Goal: Task Accomplishment & Management: Complete application form

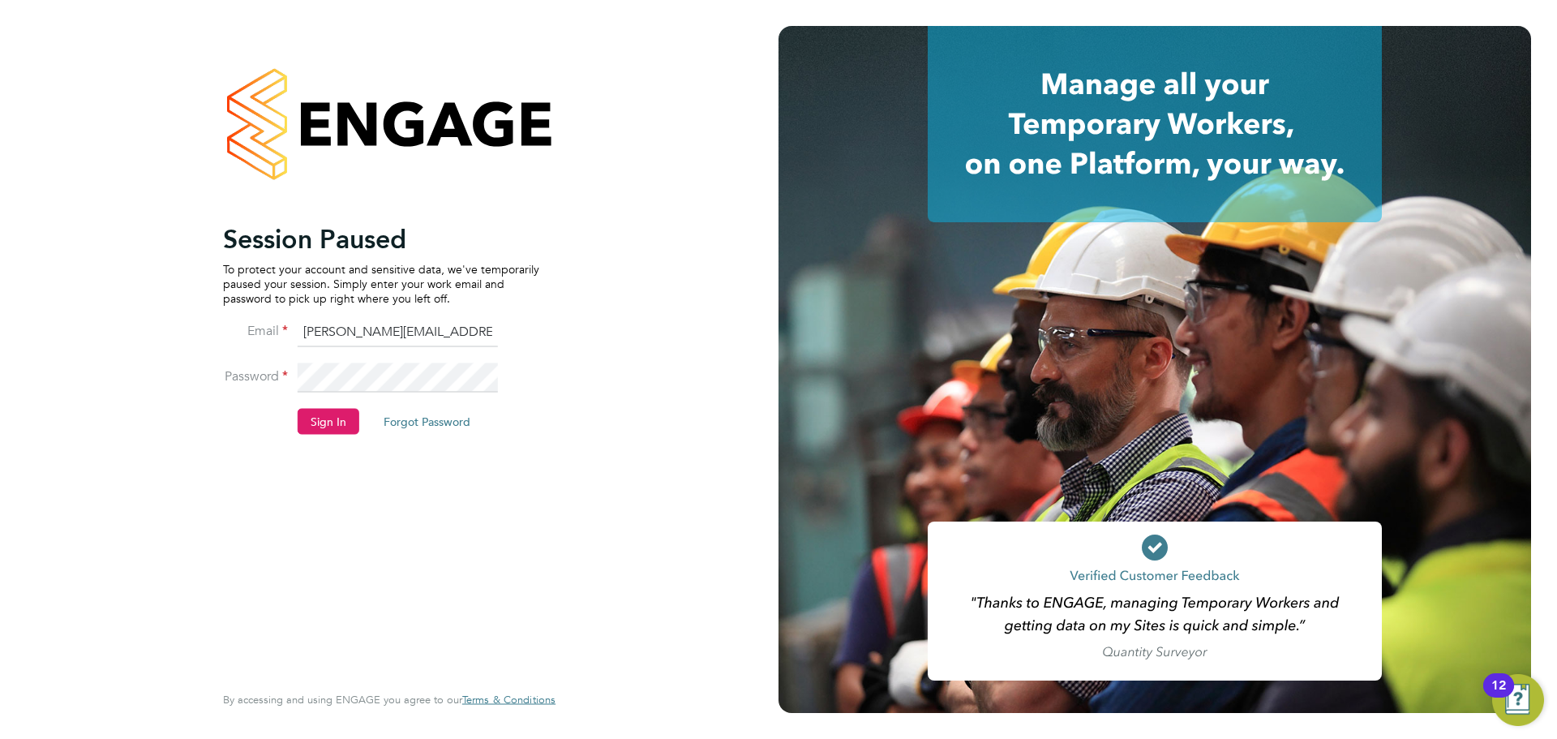
click at [345, 424] on button "Sign In" at bounding box center [329, 421] width 62 height 26
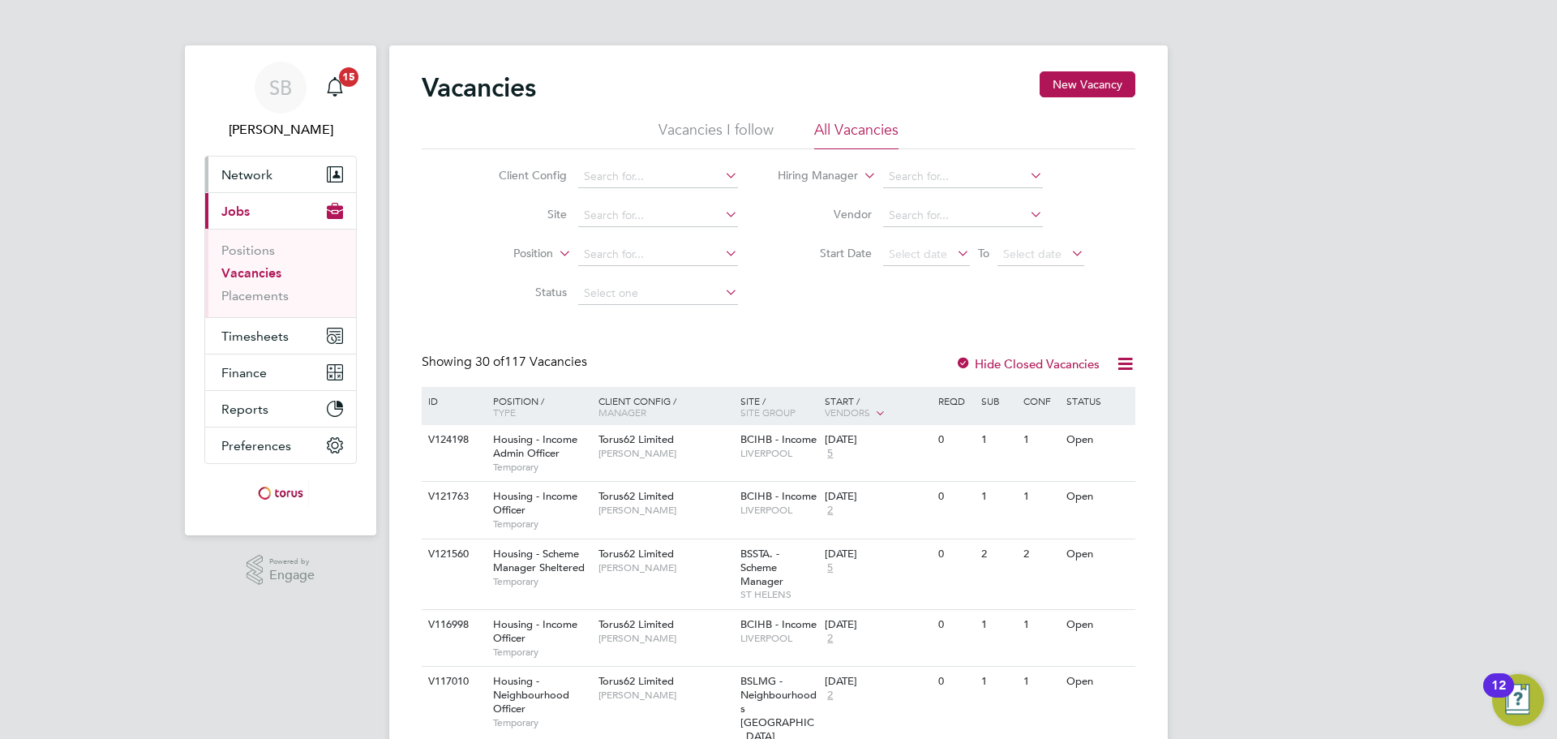
click at [251, 182] on button "Network" at bounding box center [280, 174] width 151 height 36
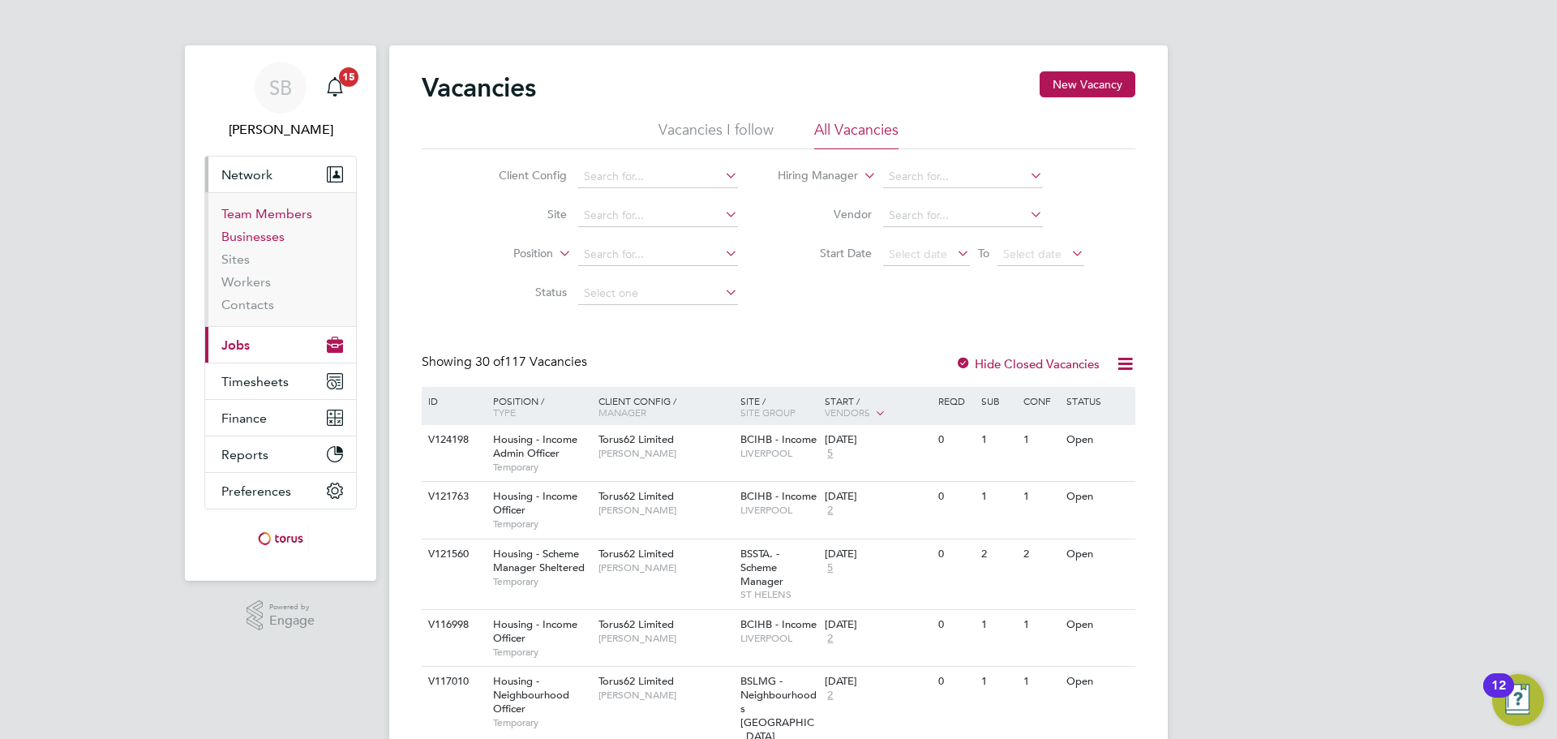
drag, startPoint x: 263, startPoint y: 209, endPoint x: 254, endPoint y: 234, distance: 26.9
click at [263, 210] on link "Team Members" at bounding box center [266, 213] width 91 height 15
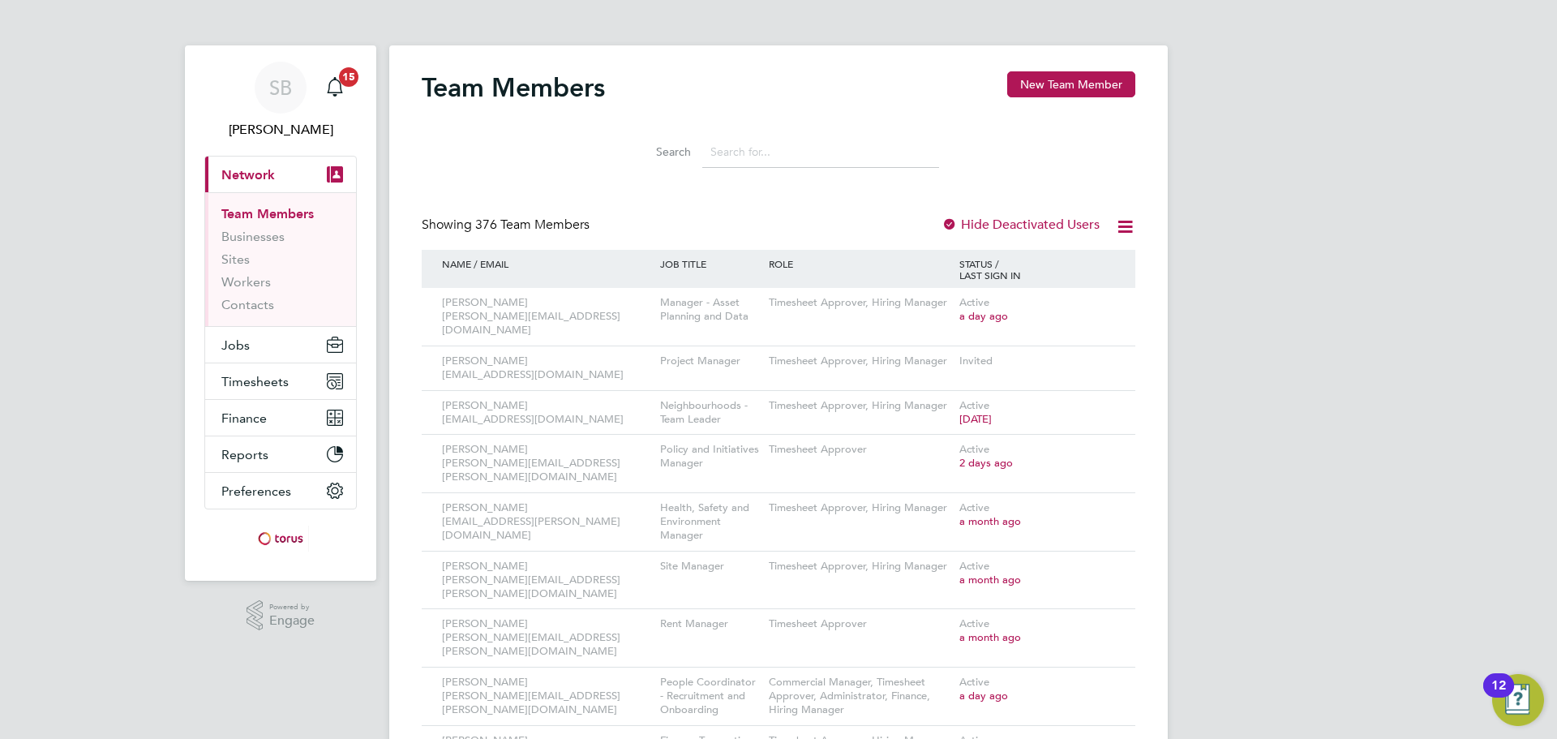
click at [759, 155] on input at bounding box center [820, 152] width 237 height 32
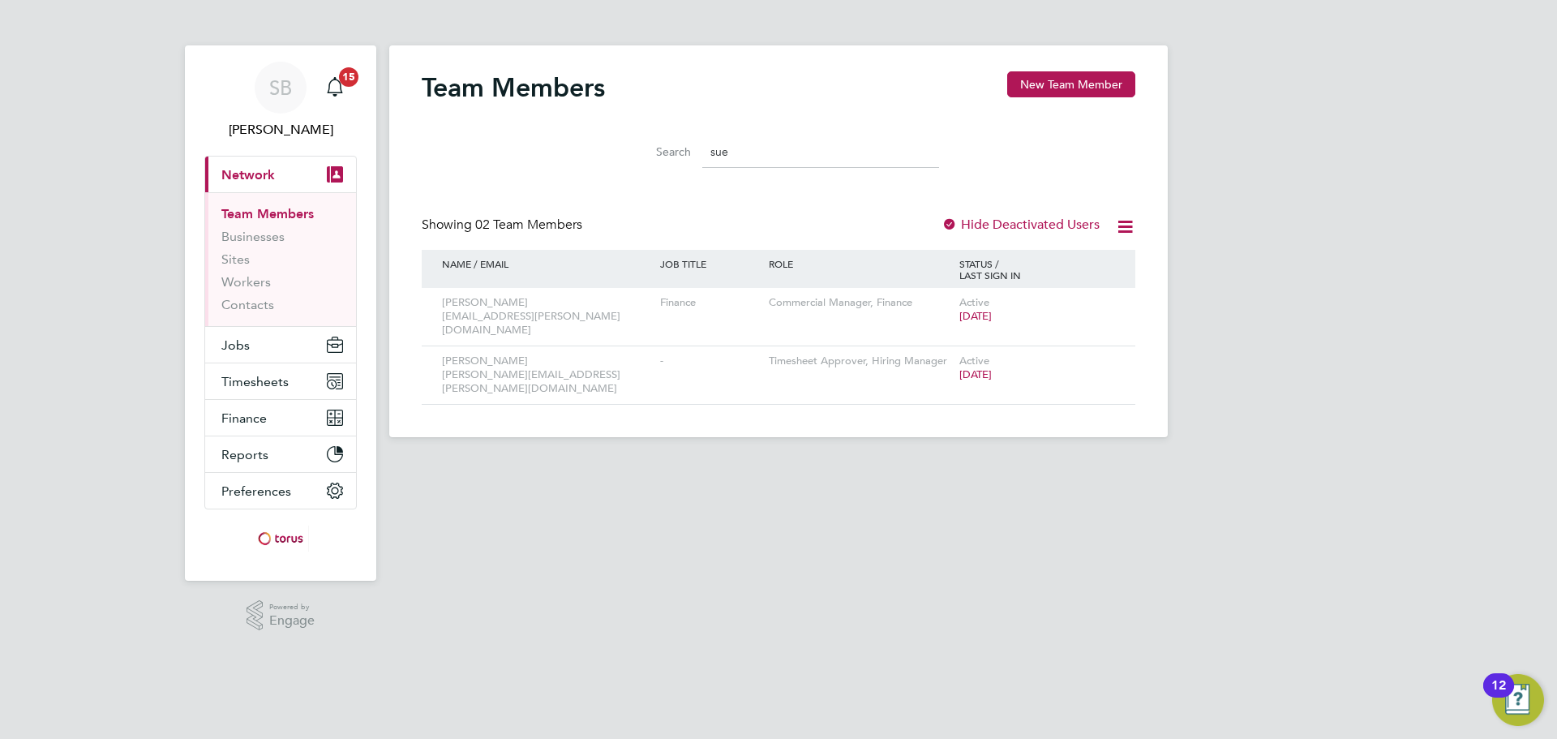
type input "sue"
click at [1107, 79] on button "New Team Member" at bounding box center [1071, 84] width 128 height 26
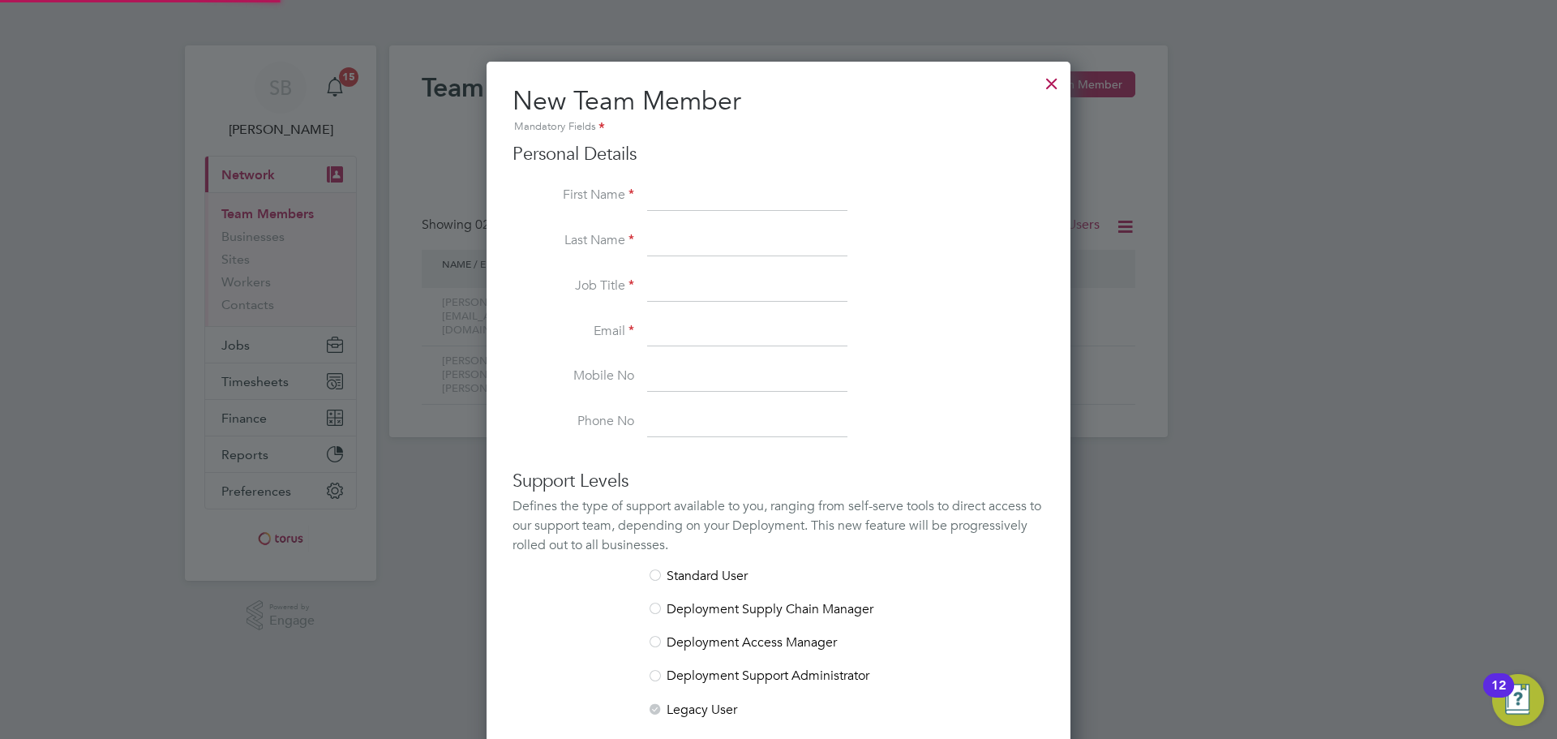
scroll to position [970, 585]
click at [671, 191] on input at bounding box center [747, 196] width 200 height 29
type input "[PERSON_NAME]"
click at [655, 283] on input at bounding box center [747, 286] width 200 height 29
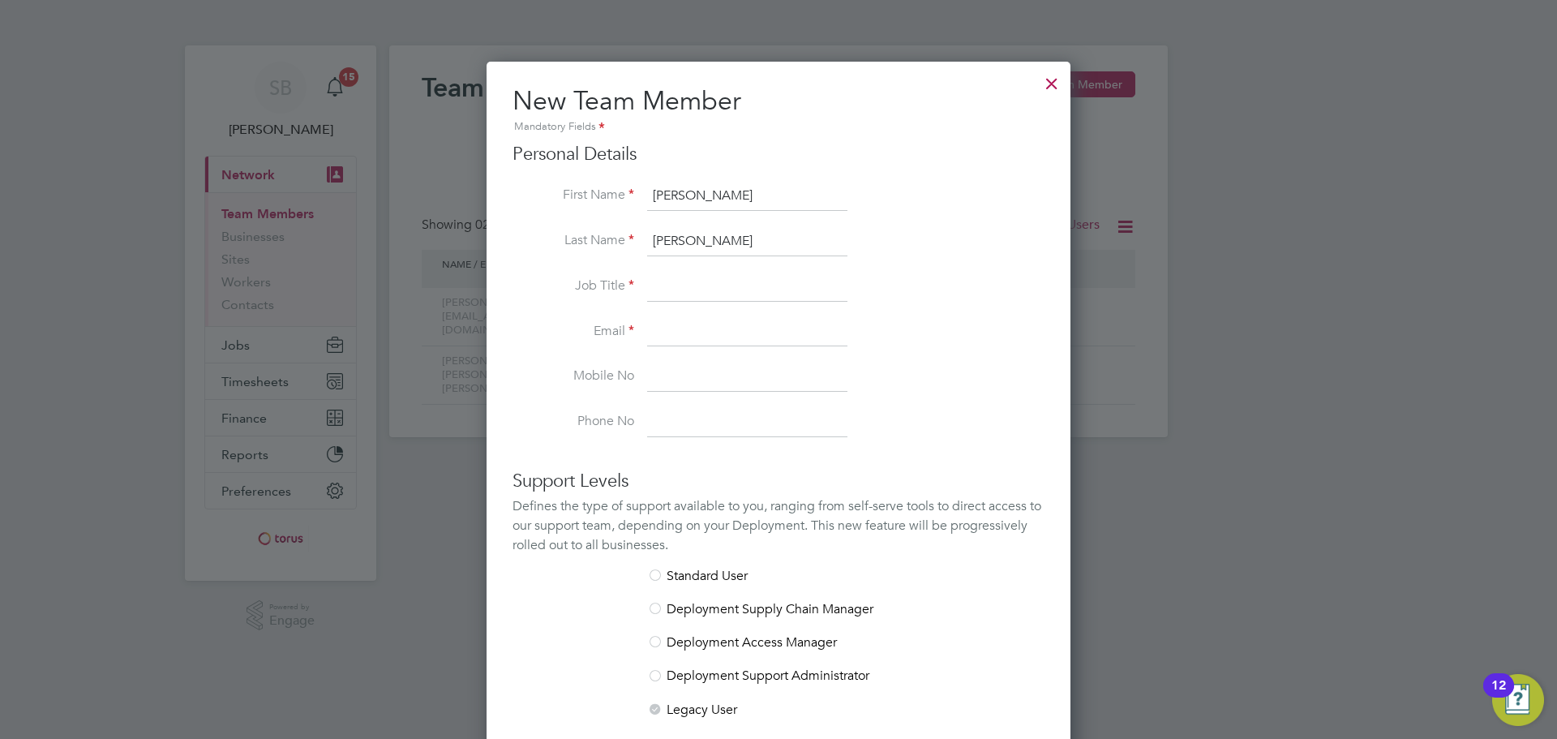
paste input "Finance Systems Treasury and Transactional Lead"
type input "Finance Systems Treasury and Transactional Lead"
click at [677, 330] on input at bounding box center [747, 332] width 200 height 29
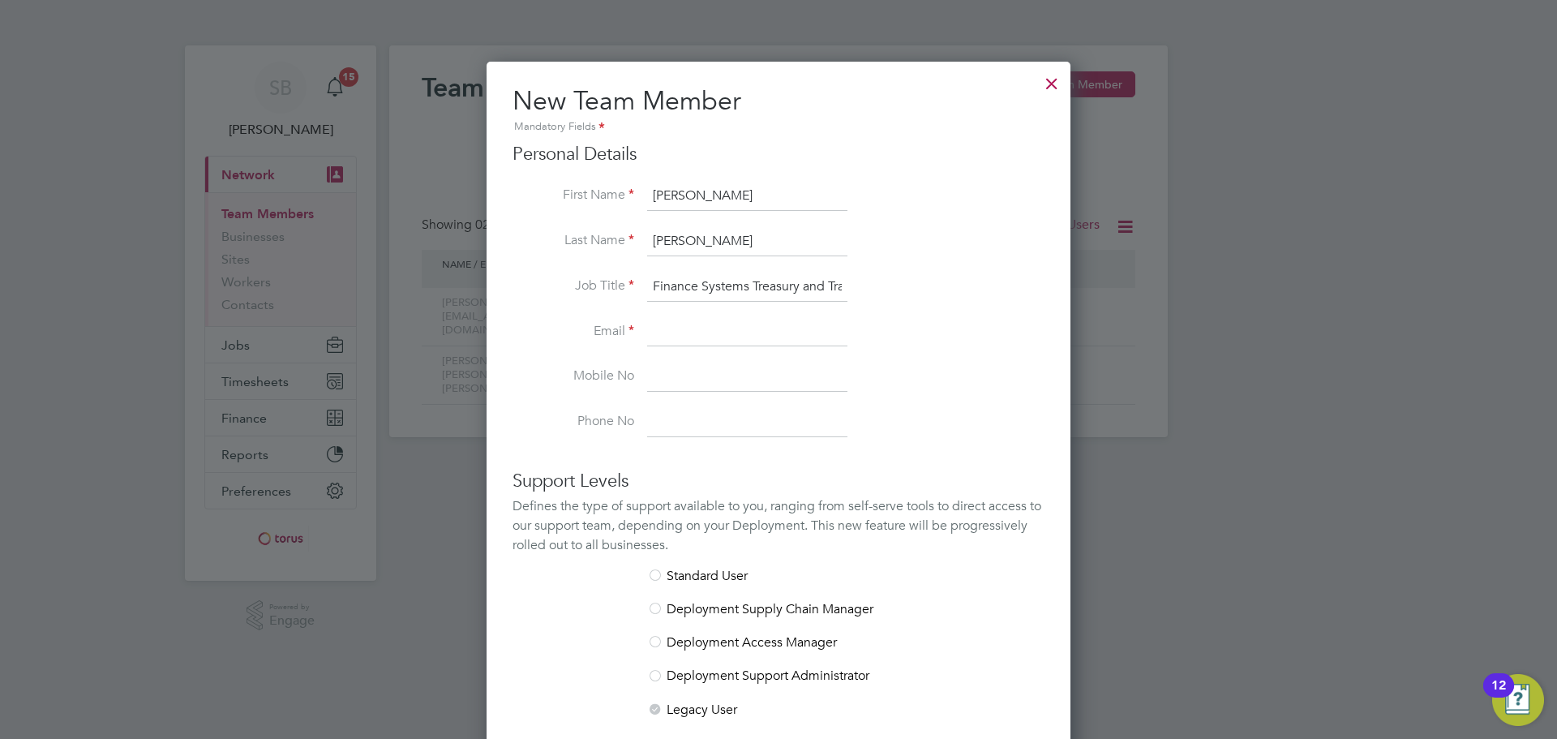
paste input "Susan.Longworth@wearetorus.co.uk"
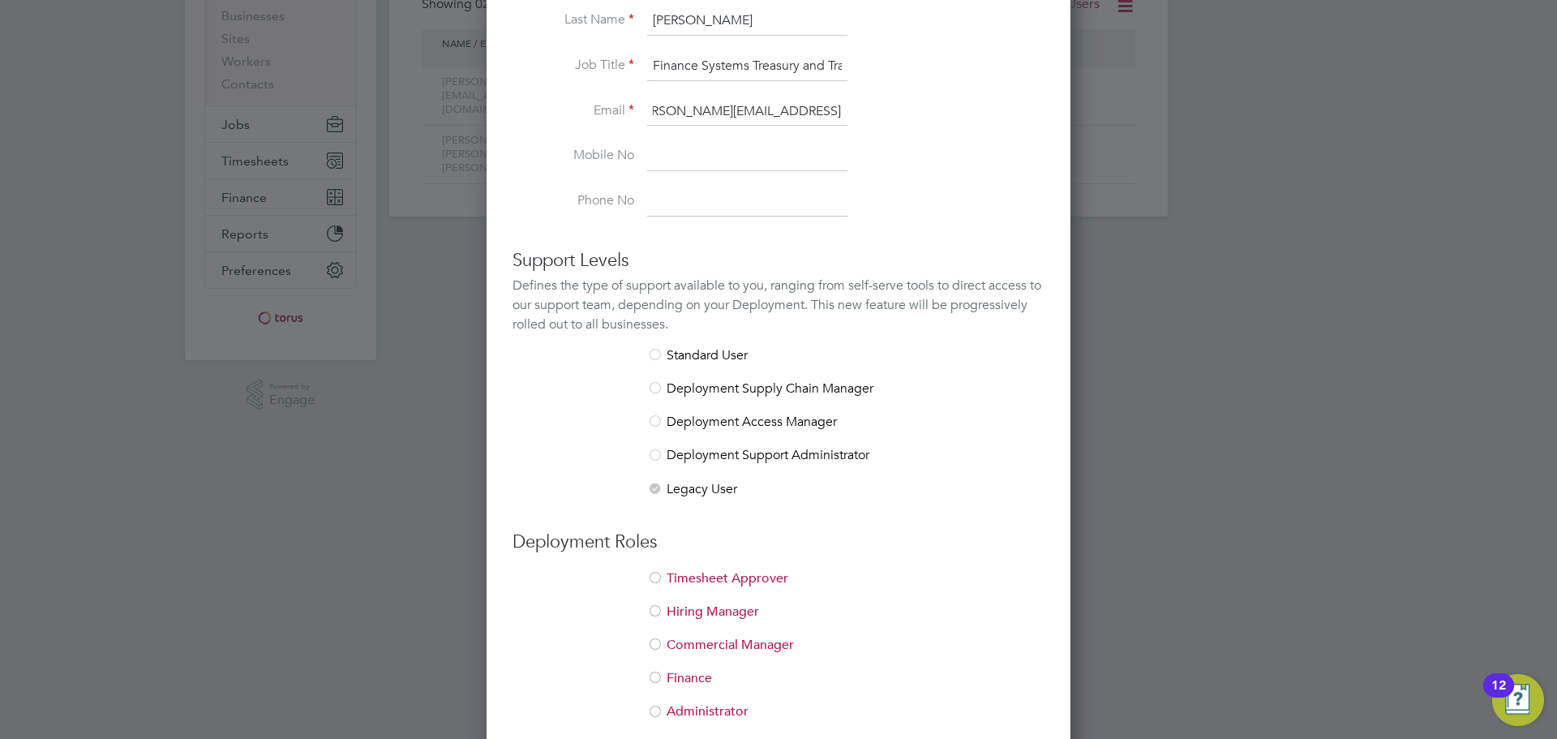
scroll to position [293, 0]
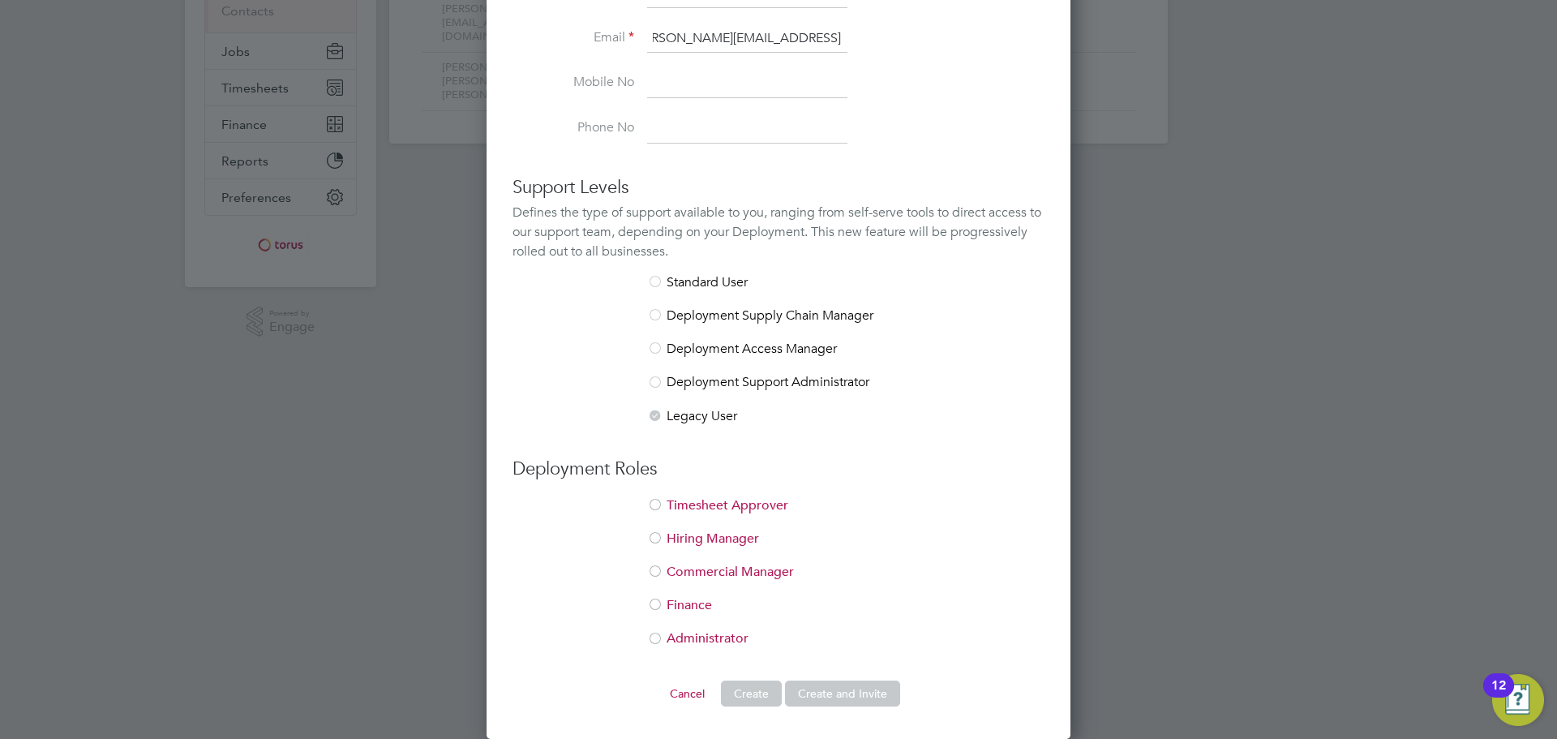
type input "Susan.Longworth@wearetorus.co.uk"
click at [712, 511] on li "Timesheet Approver" at bounding box center [778, 513] width 532 height 33
click at [702, 535] on li "Hiring Manager" at bounding box center [778, 546] width 532 height 33
click at [816, 695] on button "Create and Invite" at bounding box center [842, 693] width 115 height 26
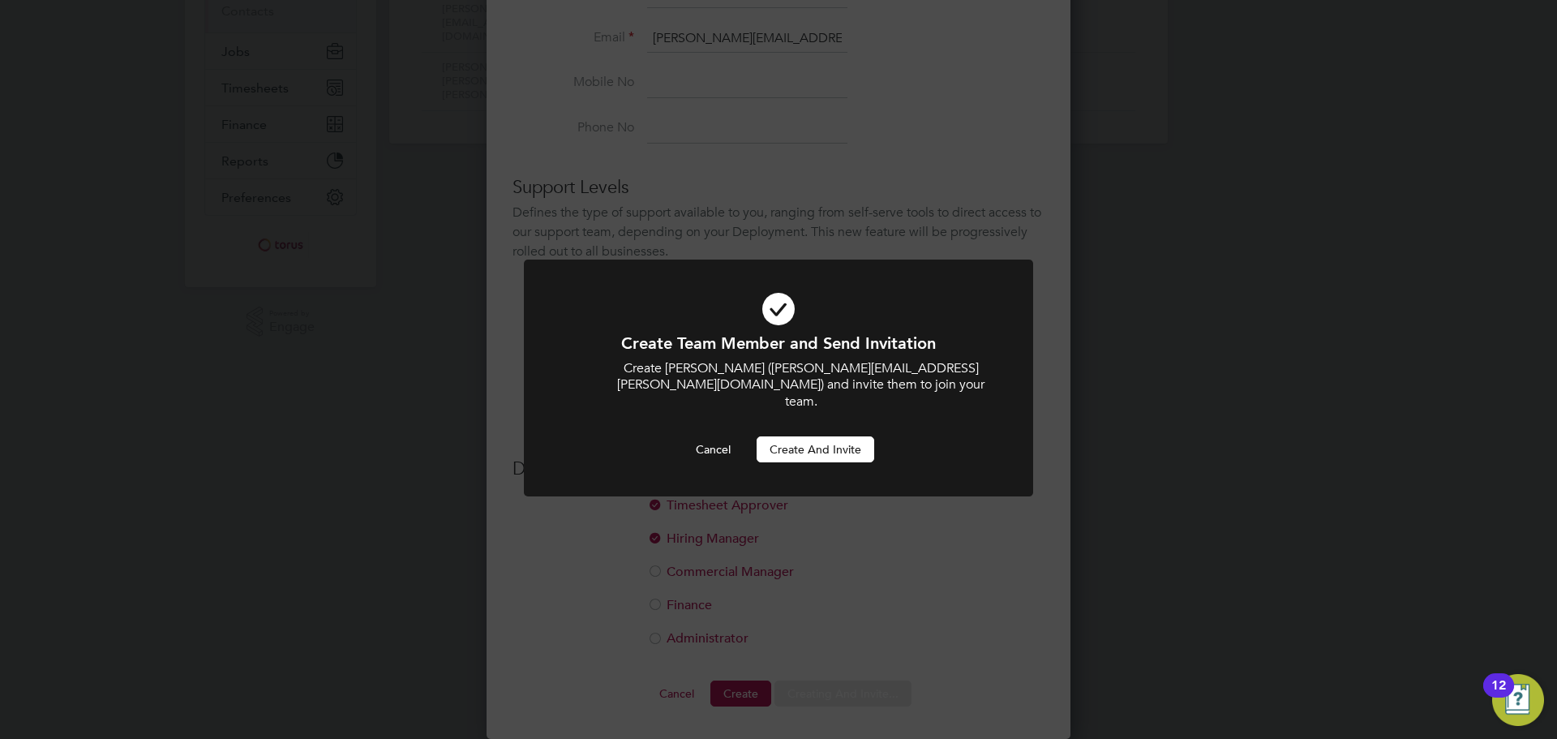
click at [803, 436] on button "Create and invite" at bounding box center [815, 449] width 118 height 26
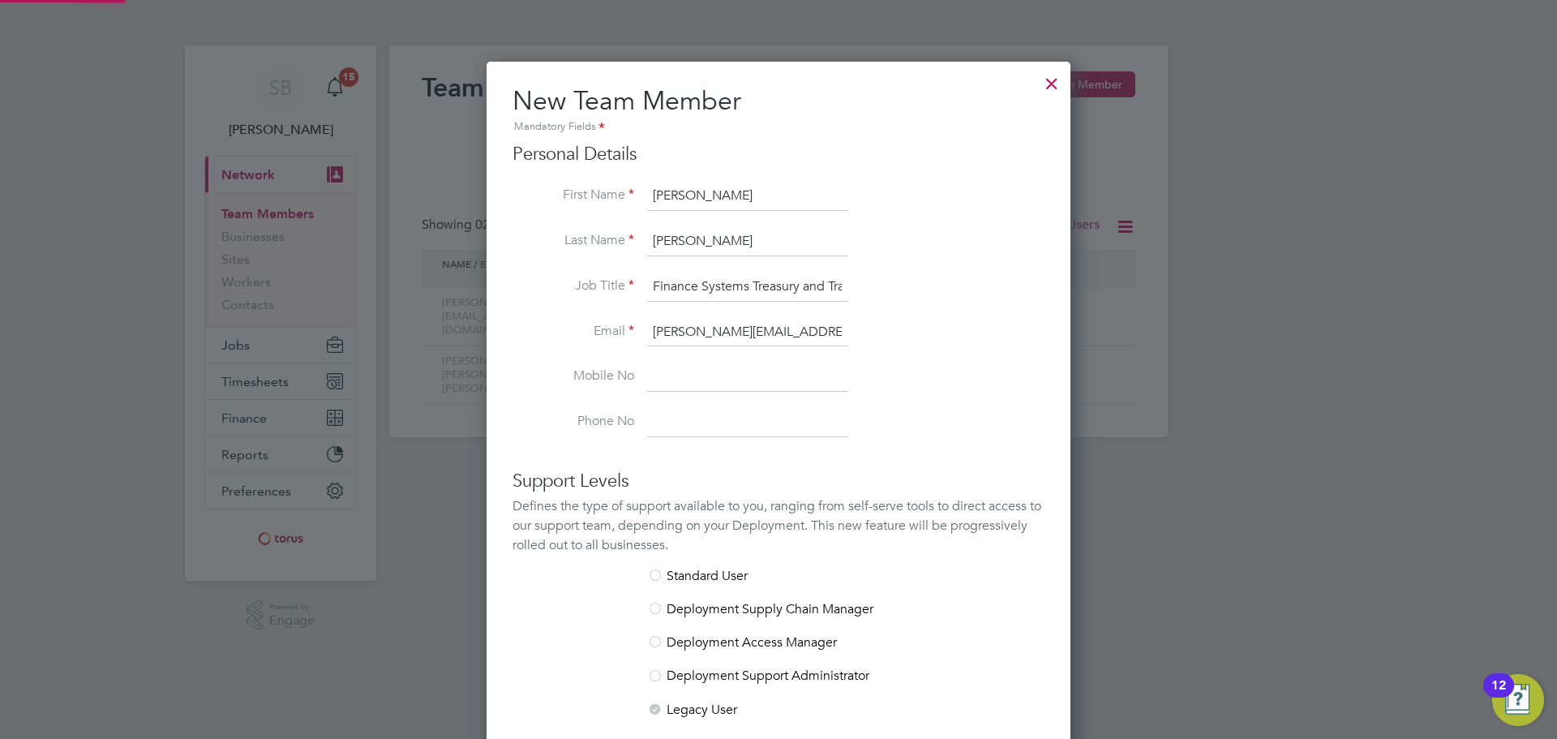
scroll to position [293, 0]
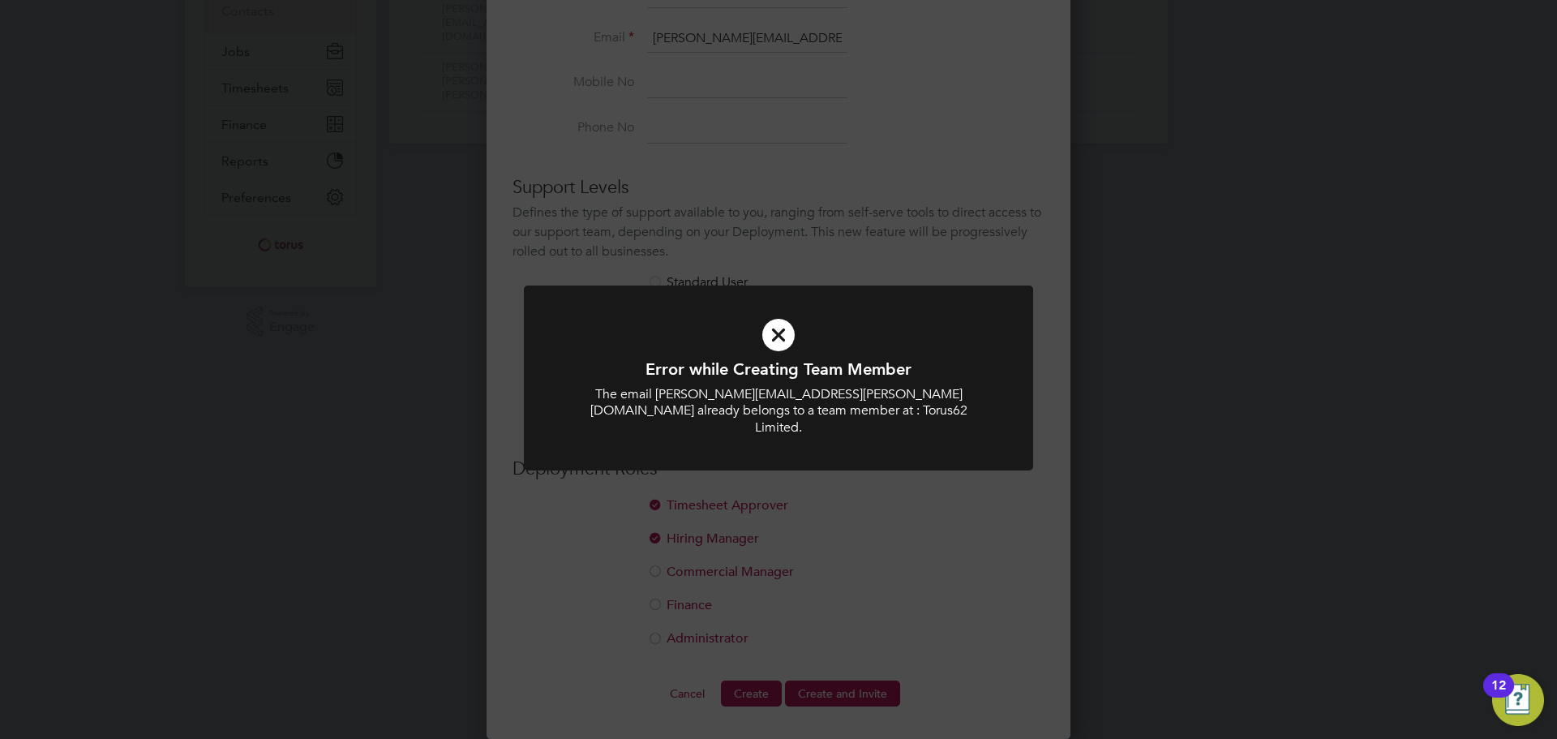
click at [816, 480] on div "Error while Creating Team Member The email Susan.Longworth@wearetorus.co.uk alr…" at bounding box center [778, 369] width 1557 height 739
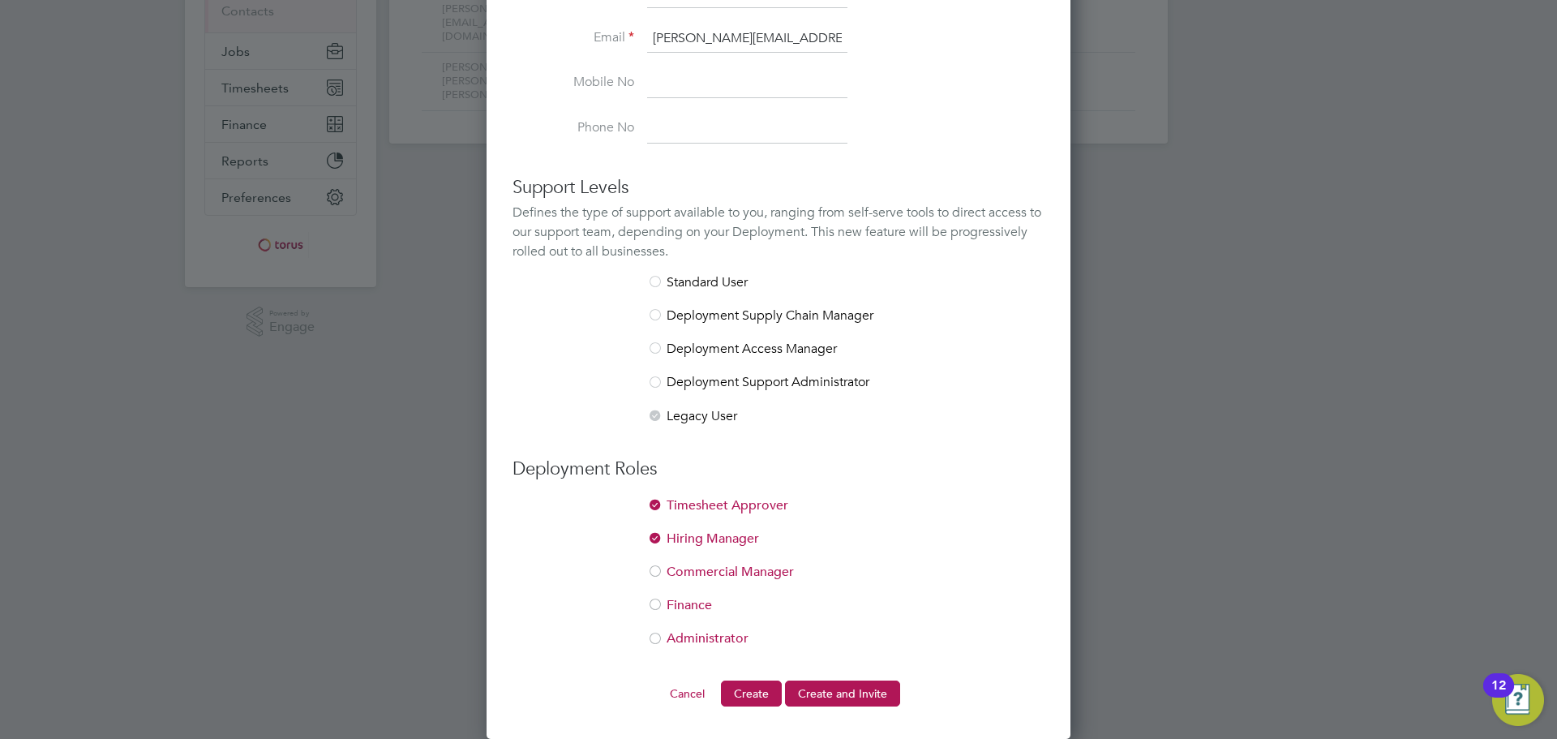
drag, startPoint x: 1176, startPoint y: 451, endPoint x: 1170, endPoint y: 398, distance: 53.0
click at [1176, 451] on div at bounding box center [778, 369] width 1557 height 739
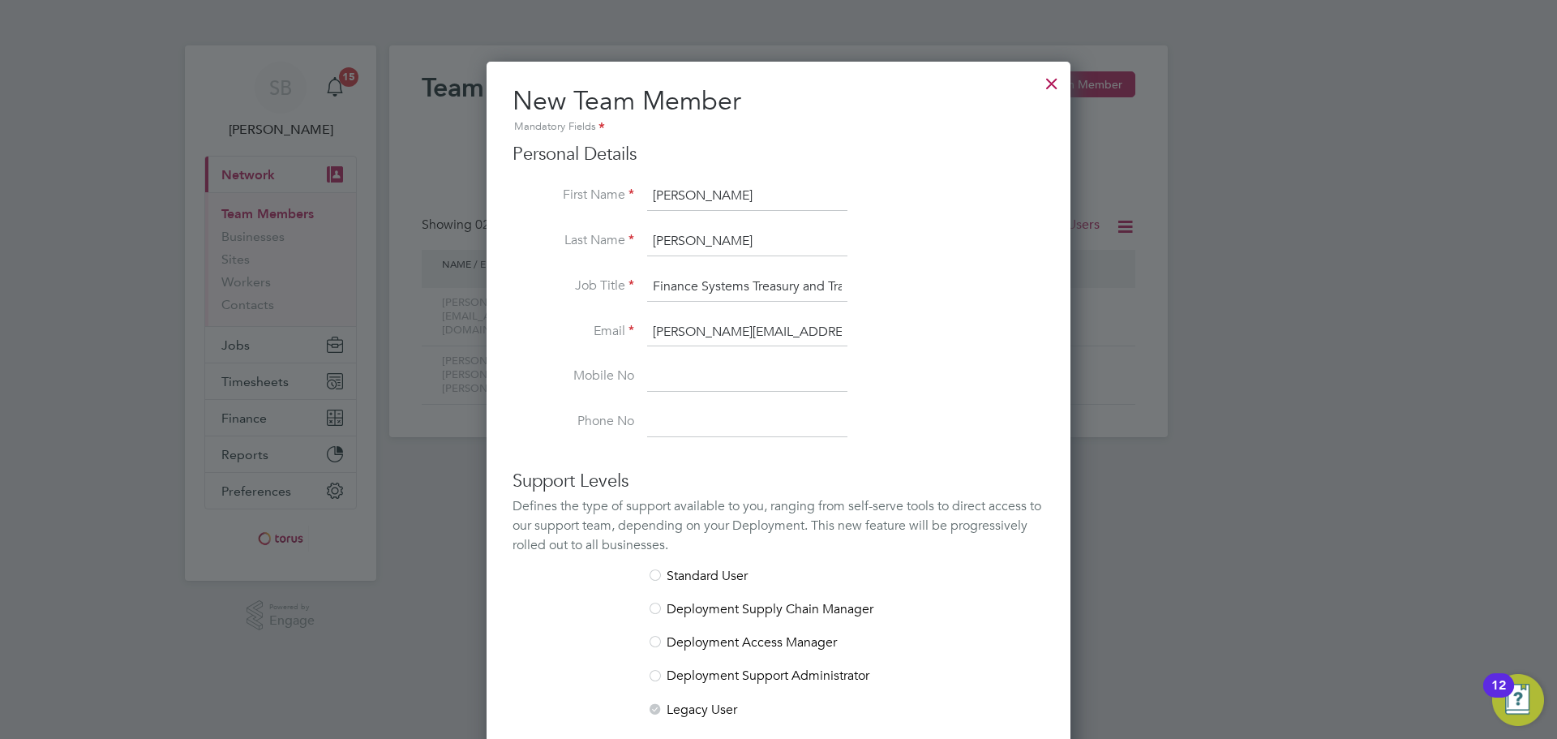
click at [1050, 84] on div at bounding box center [1051, 79] width 29 height 29
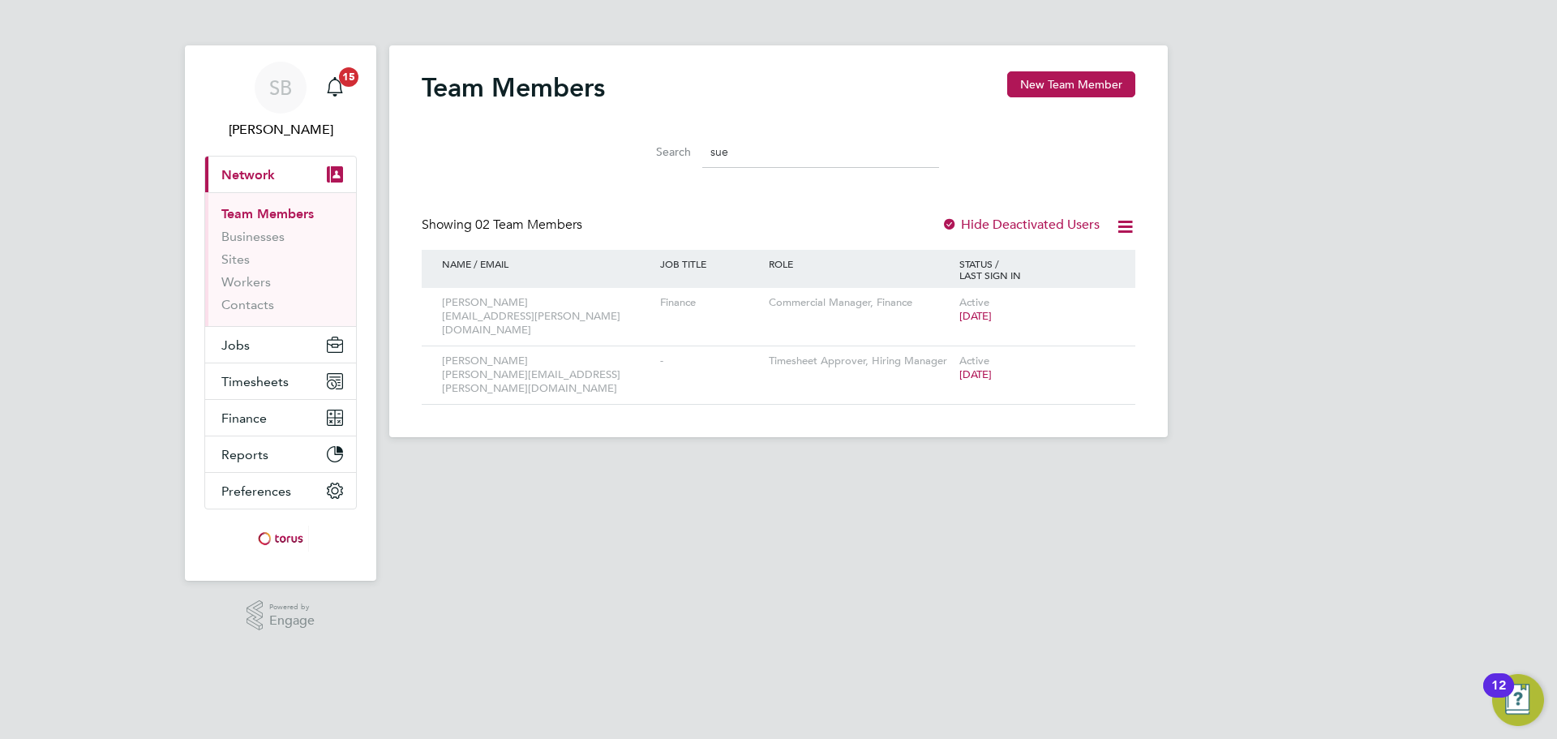
drag, startPoint x: 754, startPoint y: 156, endPoint x: 516, endPoint y: 157, distance: 238.3
click at [520, 159] on div "Search sue" at bounding box center [778, 148] width 713 height 56
type input "sus"
click at [1106, 352] on icon at bounding box center [1099, 361] width 16 height 19
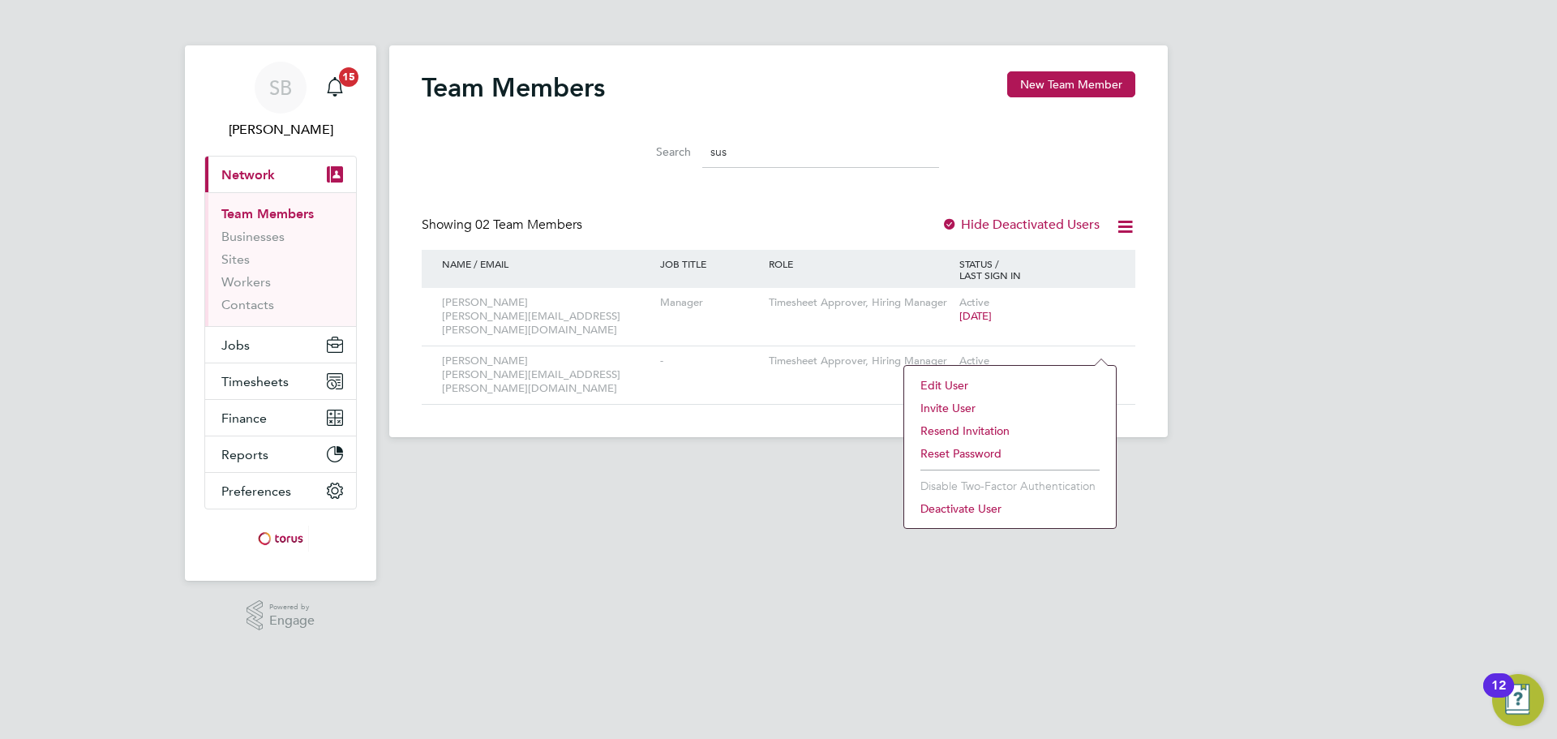
click at [992, 388] on li "Edit User" at bounding box center [1009, 385] width 195 height 23
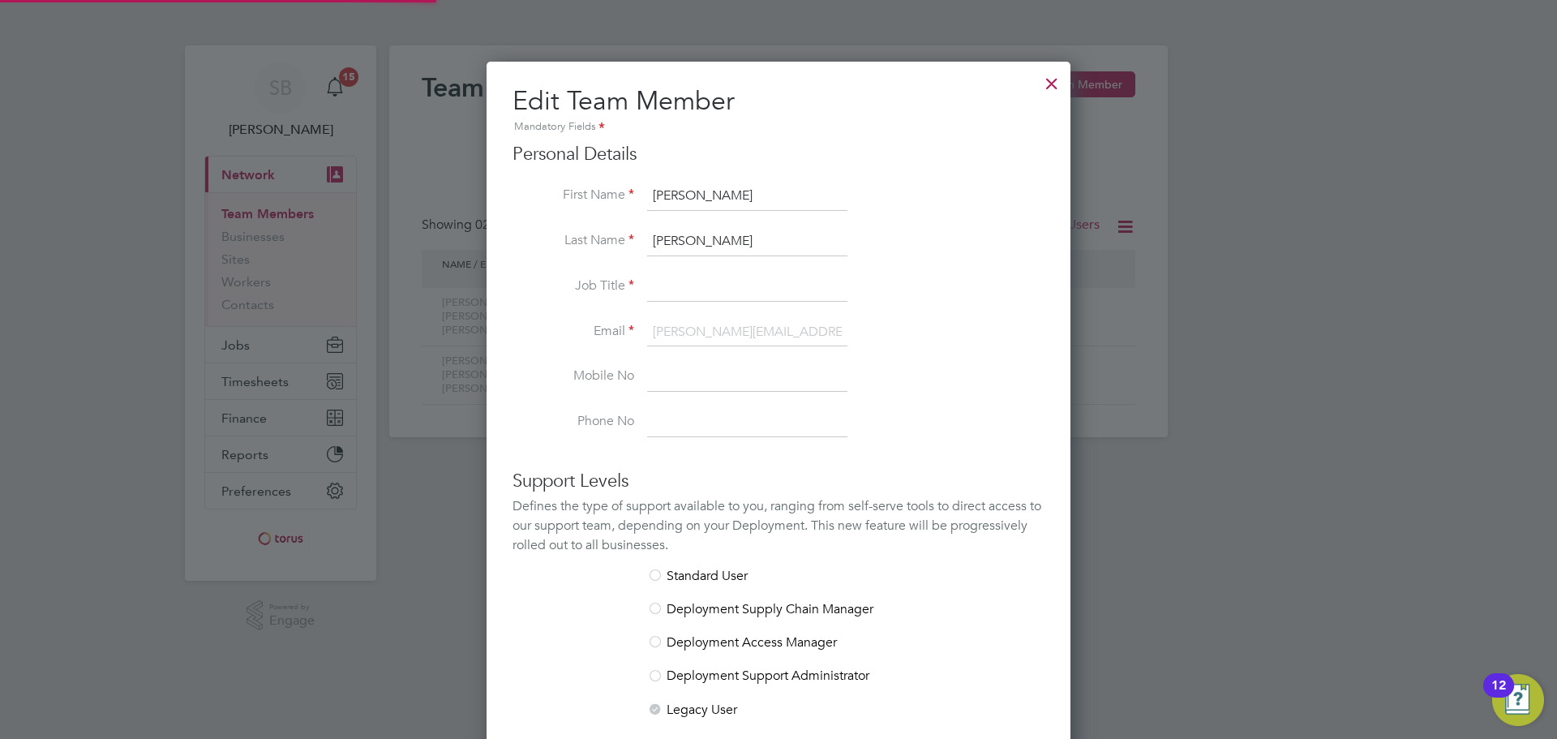
scroll to position [970, 585]
click at [717, 194] on input "[PERSON_NAME]" at bounding box center [747, 196] width 200 height 29
click at [667, 244] on input "Owens" at bounding box center [747, 241] width 200 height 29
type input "[PERSON_NAME]"
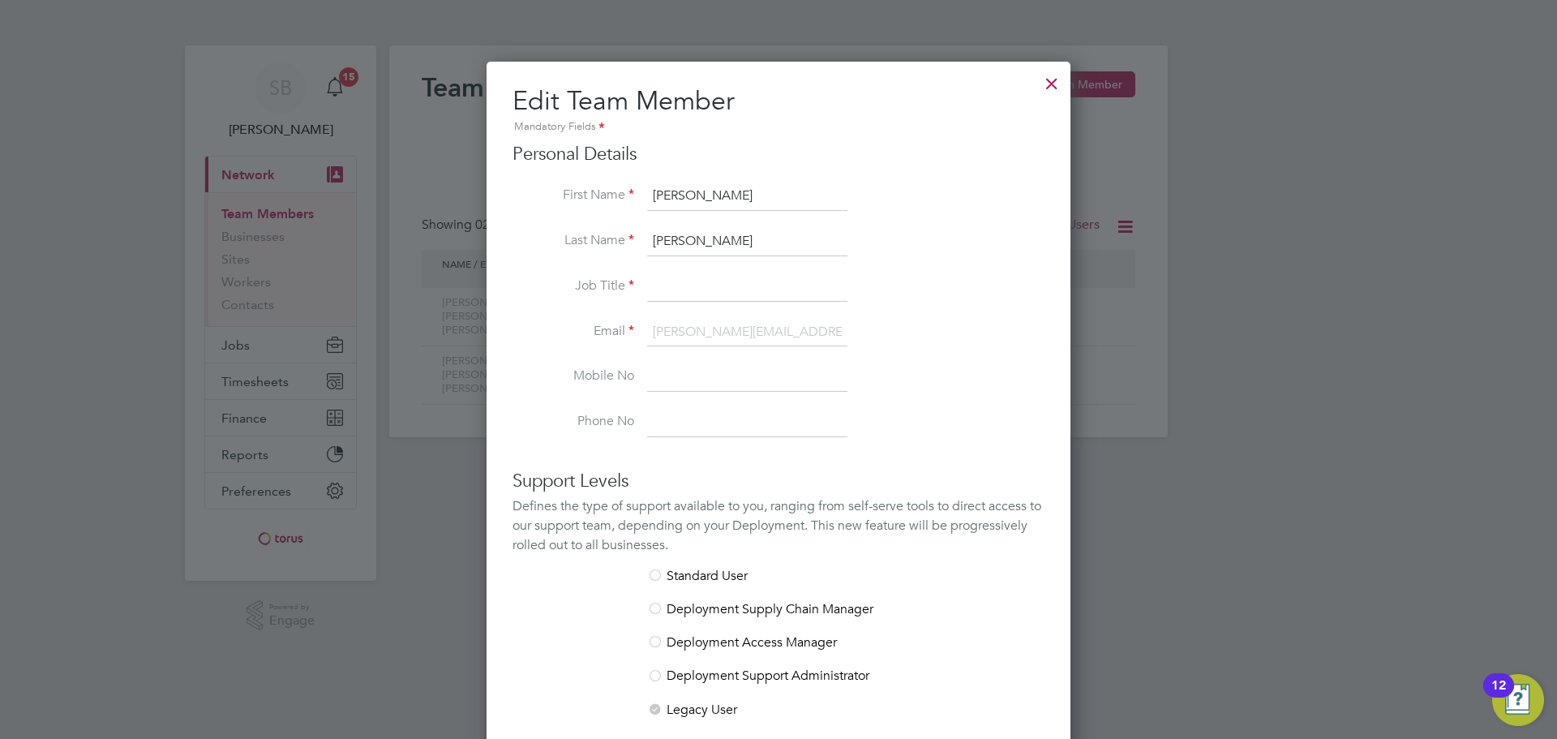
click at [773, 460] on ng-form "Personal Details First Name Sue Last Name Longworth Job Title Email susan.longw…" at bounding box center [778, 571] width 532 height 857
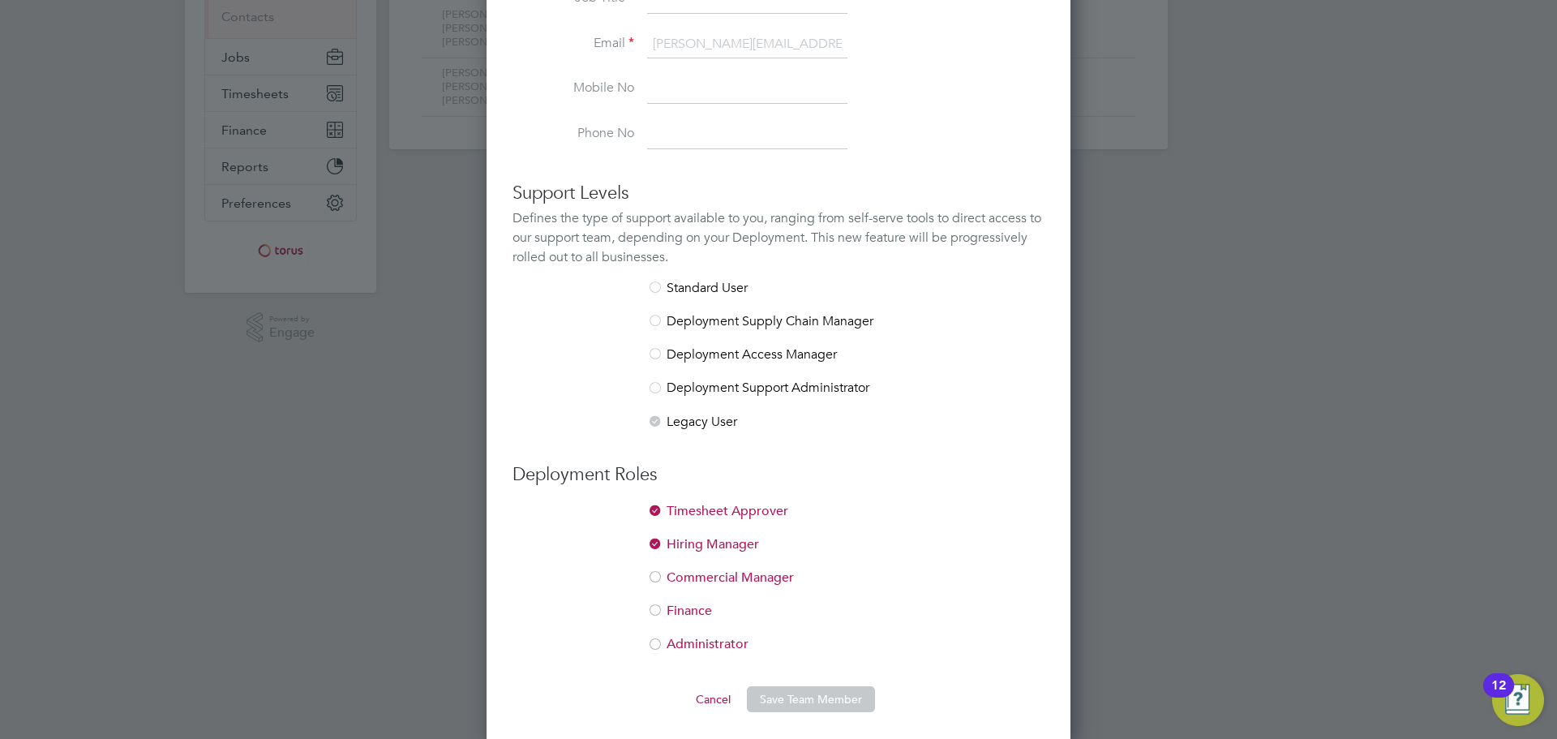
scroll to position [0, 0]
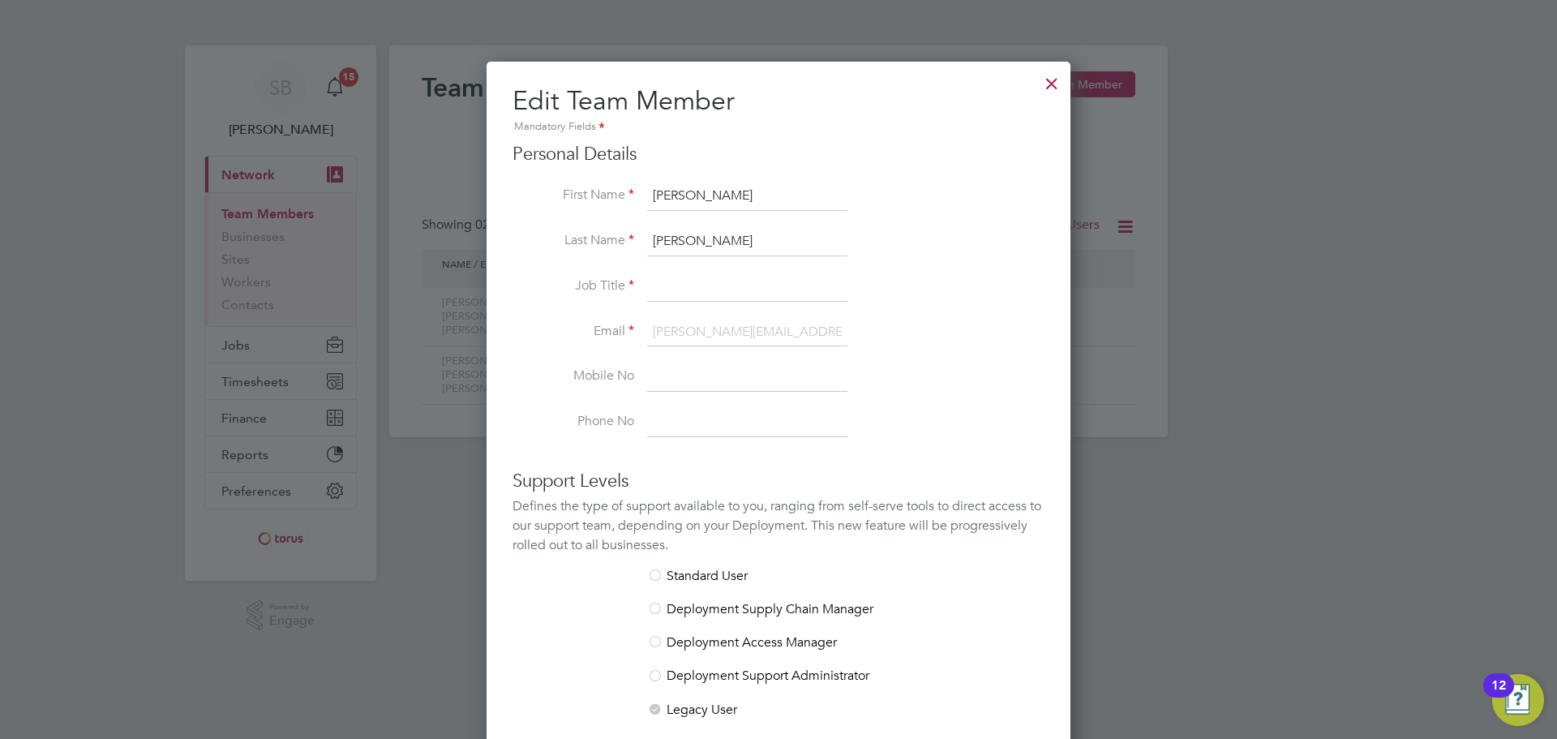
drag, startPoint x: 777, startPoint y: 281, endPoint x: 786, endPoint y: 280, distance: 9.1
click at [777, 281] on input at bounding box center [747, 286] width 200 height 29
paste input "Susan.Longworth@wearetorus.co.uk"
type input "Susan.Longworth@wearetorus.co.uk"
type input "Finance Systems Treasury and Transactional Lead"
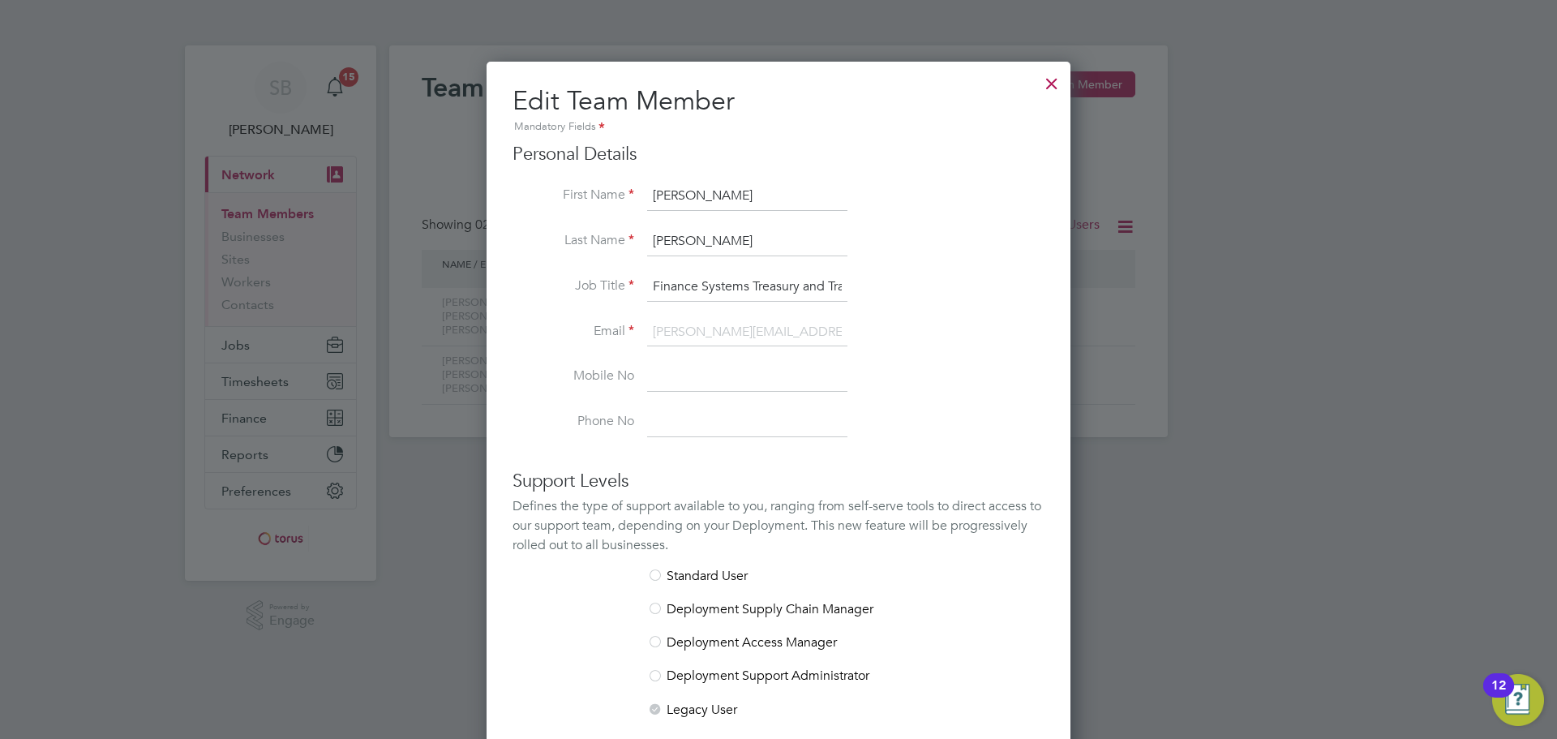
scroll to position [0, 94]
drag, startPoint x: 726, startPoint y: 288, endPoint x: 1023, endPoint y: 293, distance: 296.8
click at [1023, 293] on li "Job Title Finance Systems Treasury and Transactional Lead" at bounding box center [778, 294] width 532 height 45
click at [876, 316] on li "Job Title Finance Systems Treasury and Transactional Lead" at bounding box center [778, 294] width 532 height 45
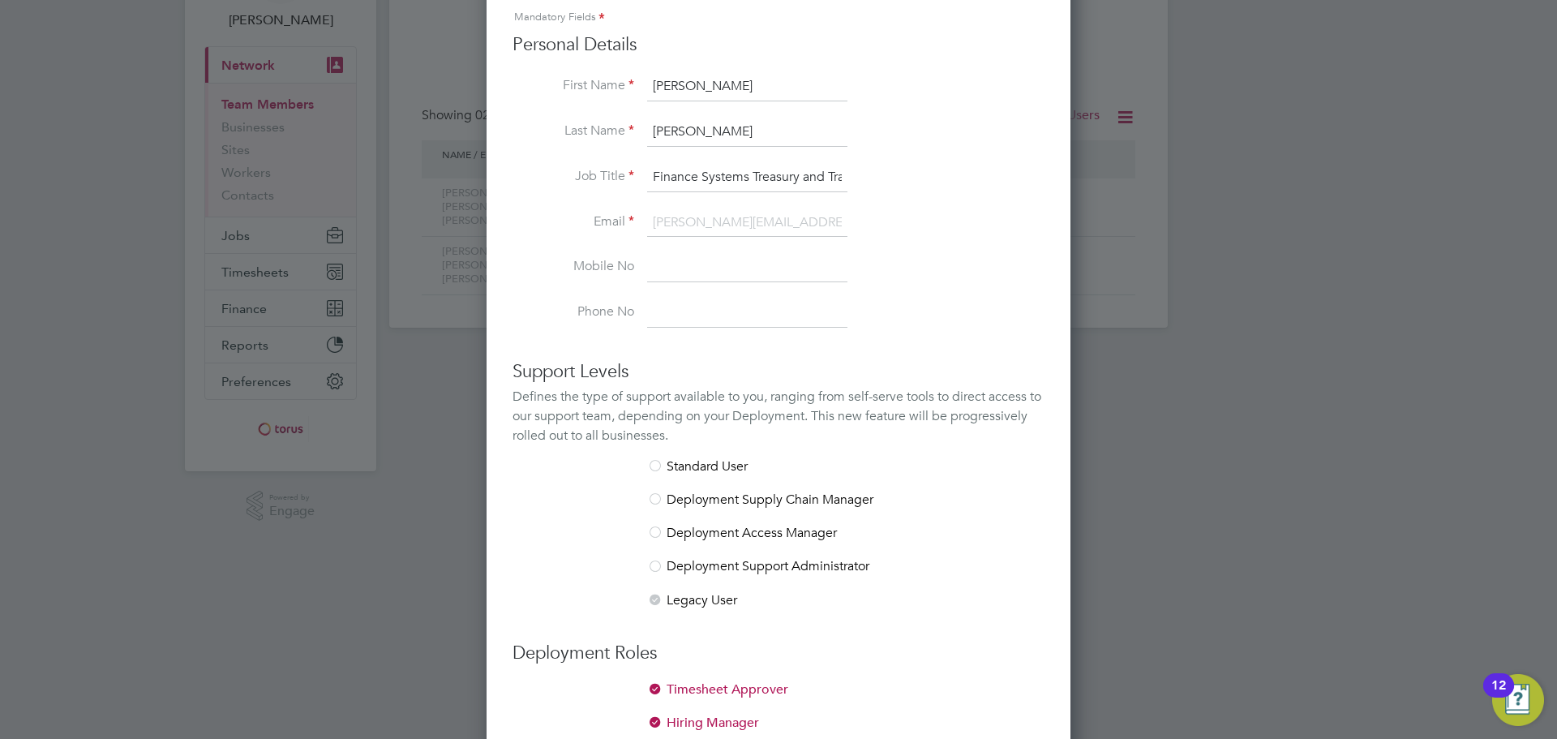
scroll to position [293, 0]
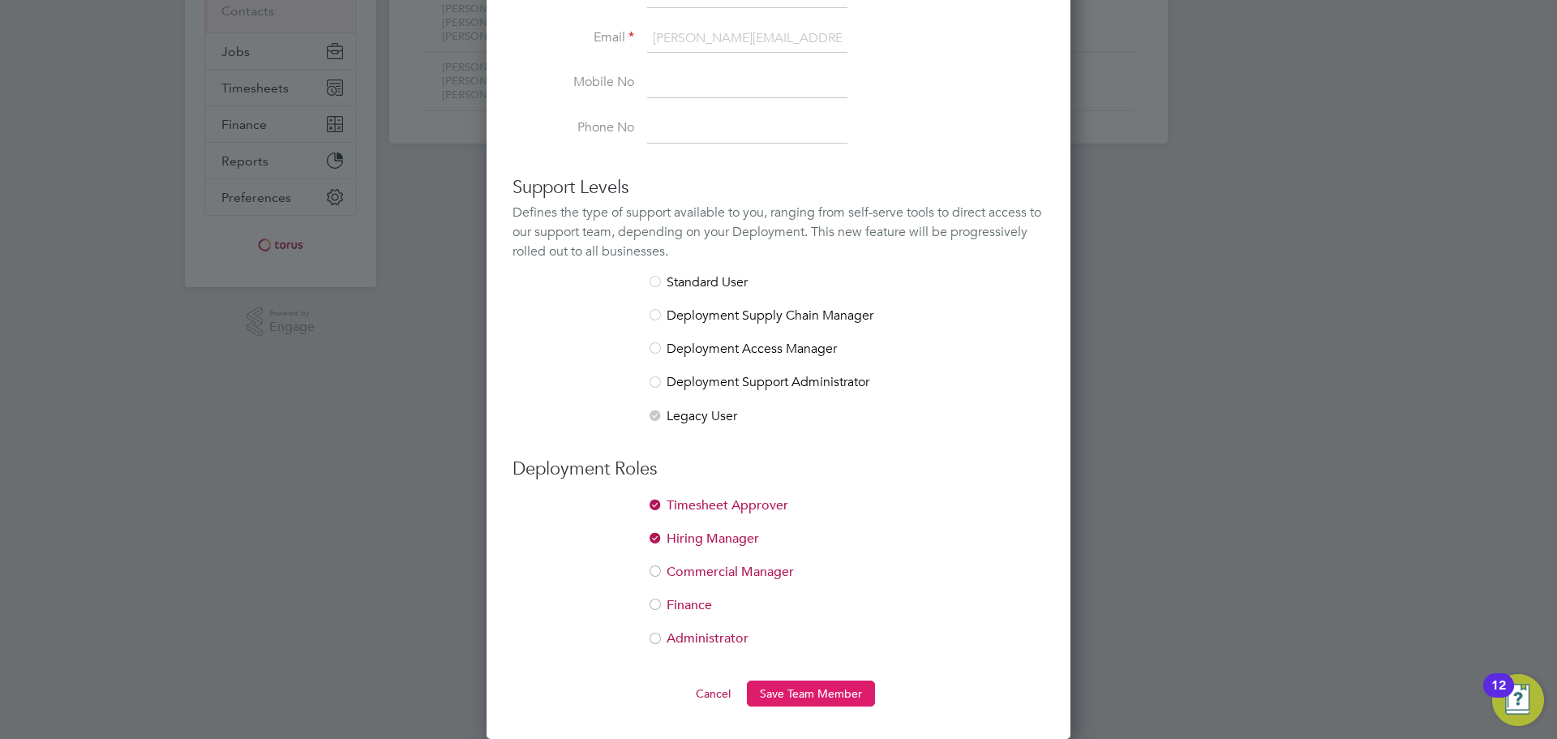
click at [812, 697] on button "Save Team Member" at bounding box center [811, 693] width 128 height 26
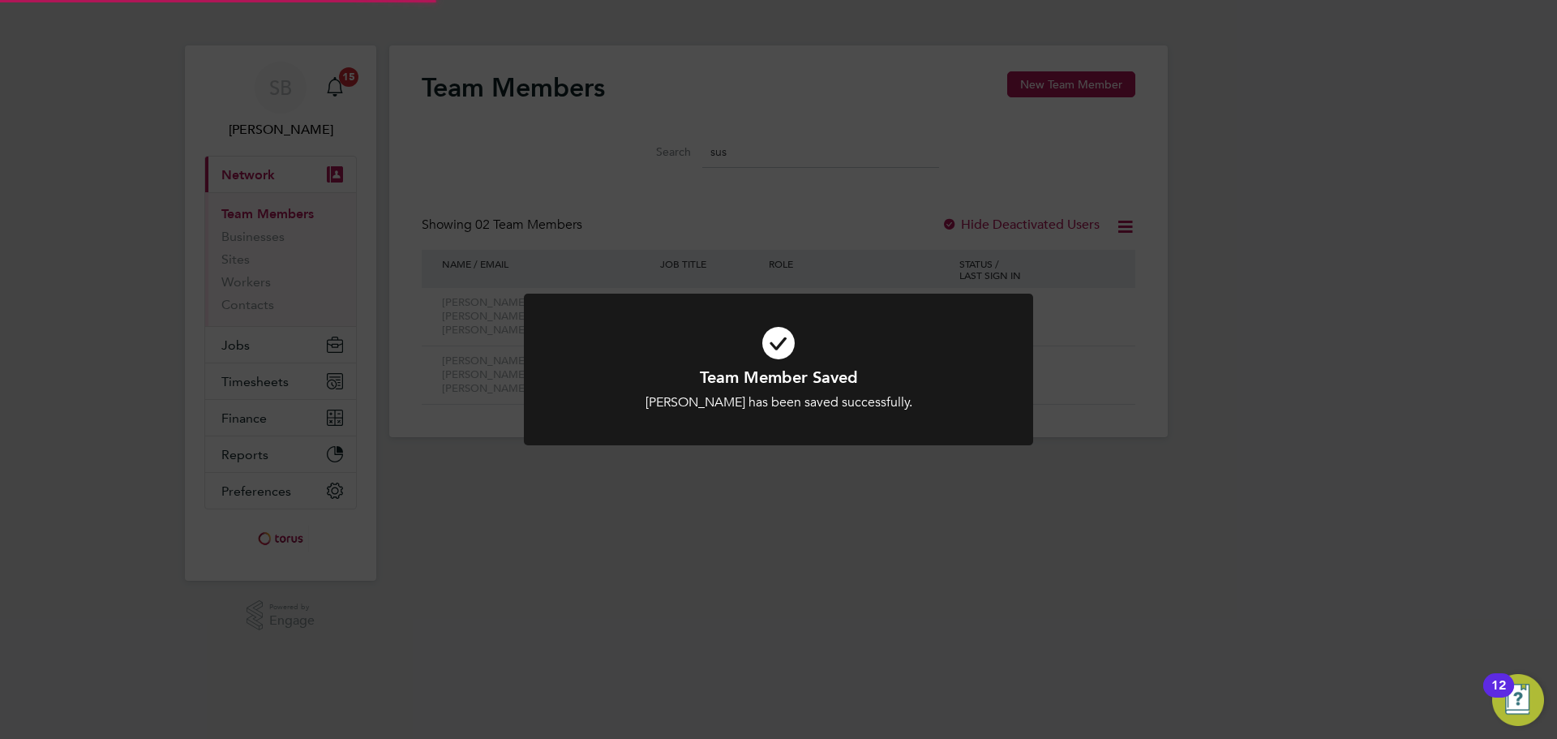
scroll to position [0, 0]
drag, startPoint x: 1060, startPoint y: 504, endPoint x: 1032, endPoint y: 500, distance: 27.9
click at [1060, 505] on div "Team Member Saved Sue Longworth has been saved successfully. Cancel Okay" at bounding box center [778, 369] width 1557 height 739
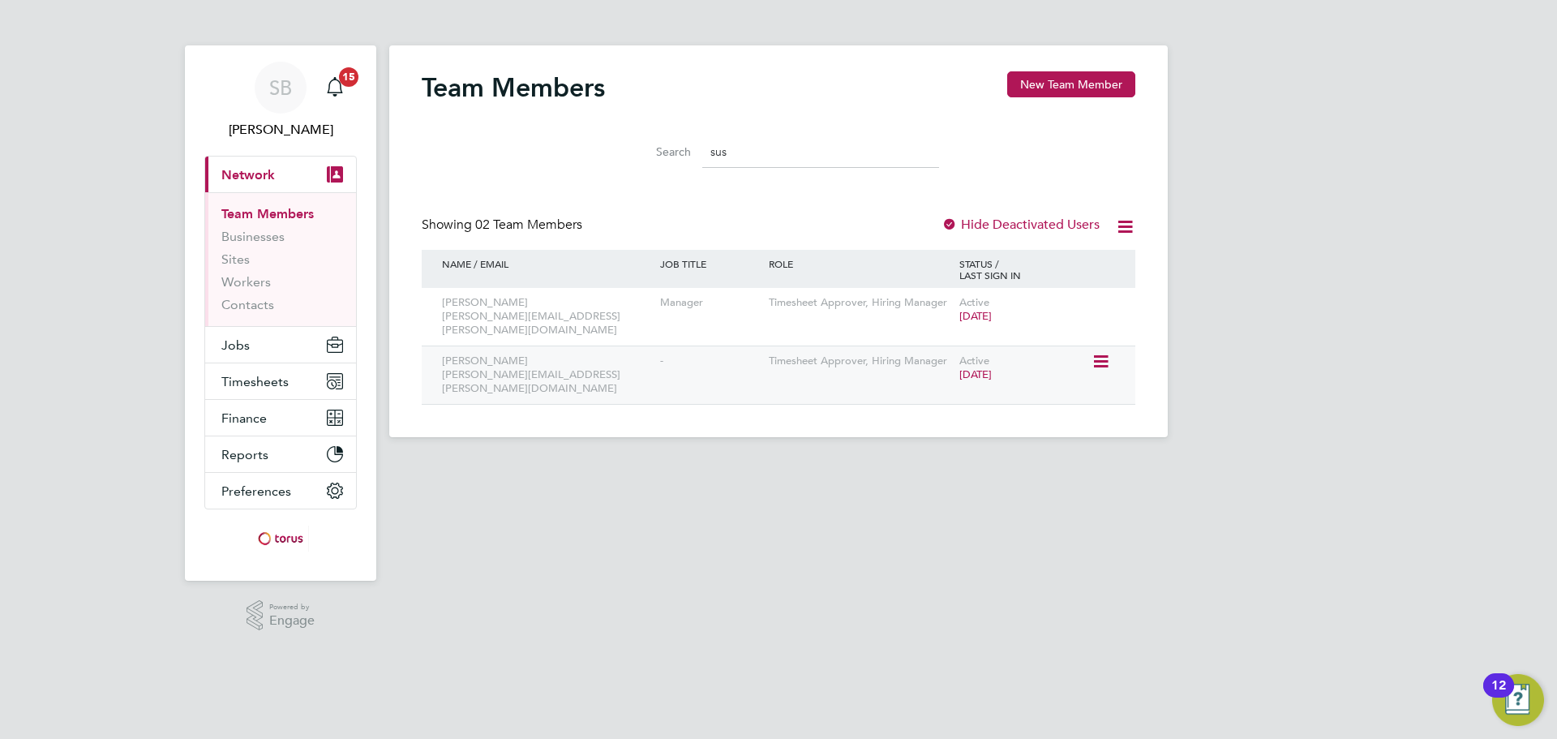
click at [1107, 352] on icon at bounding box center [1099, 361] width 16 height 19
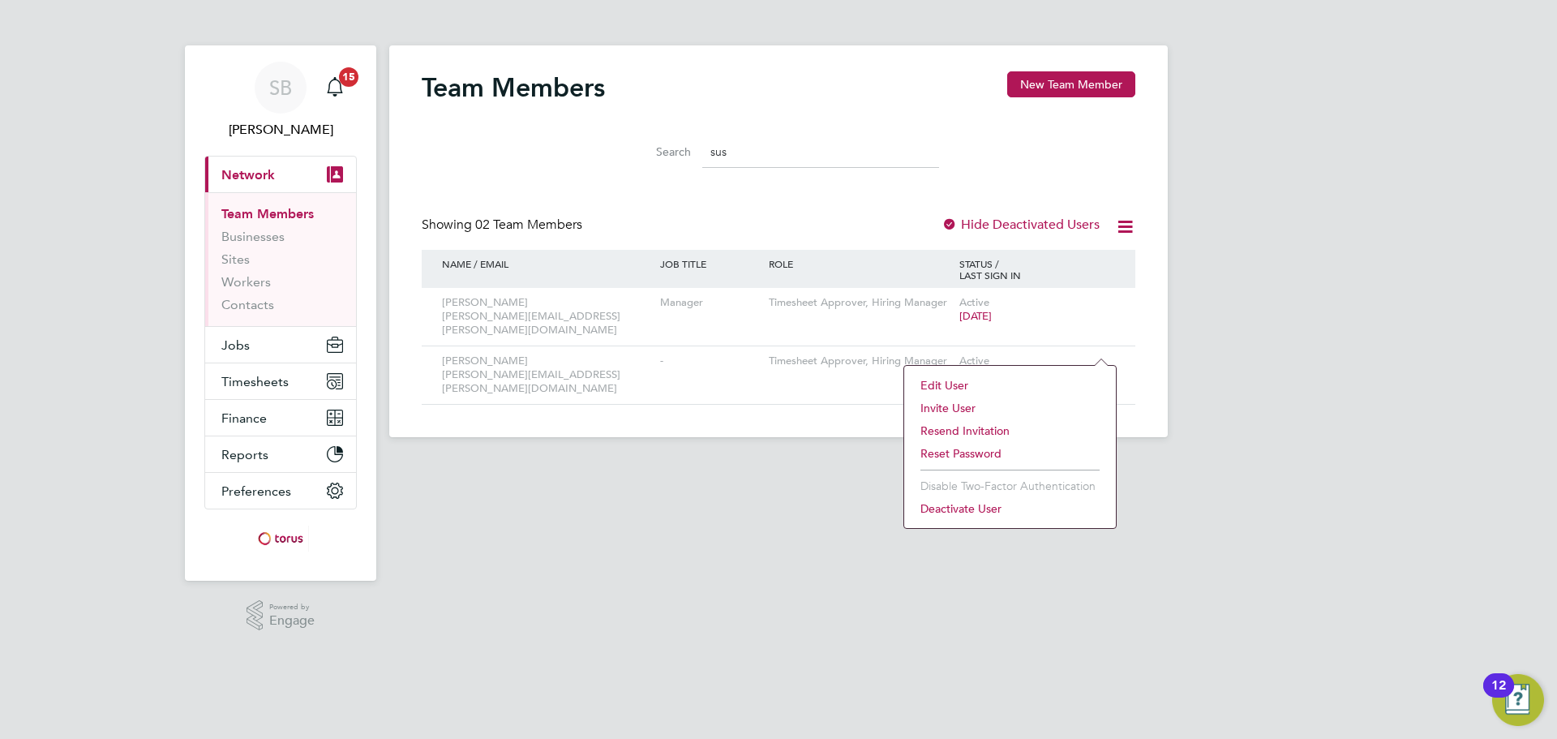
click at [964, 428] on li "Resend Invitation" at bounding box center [1009, 430] width 195 height 23
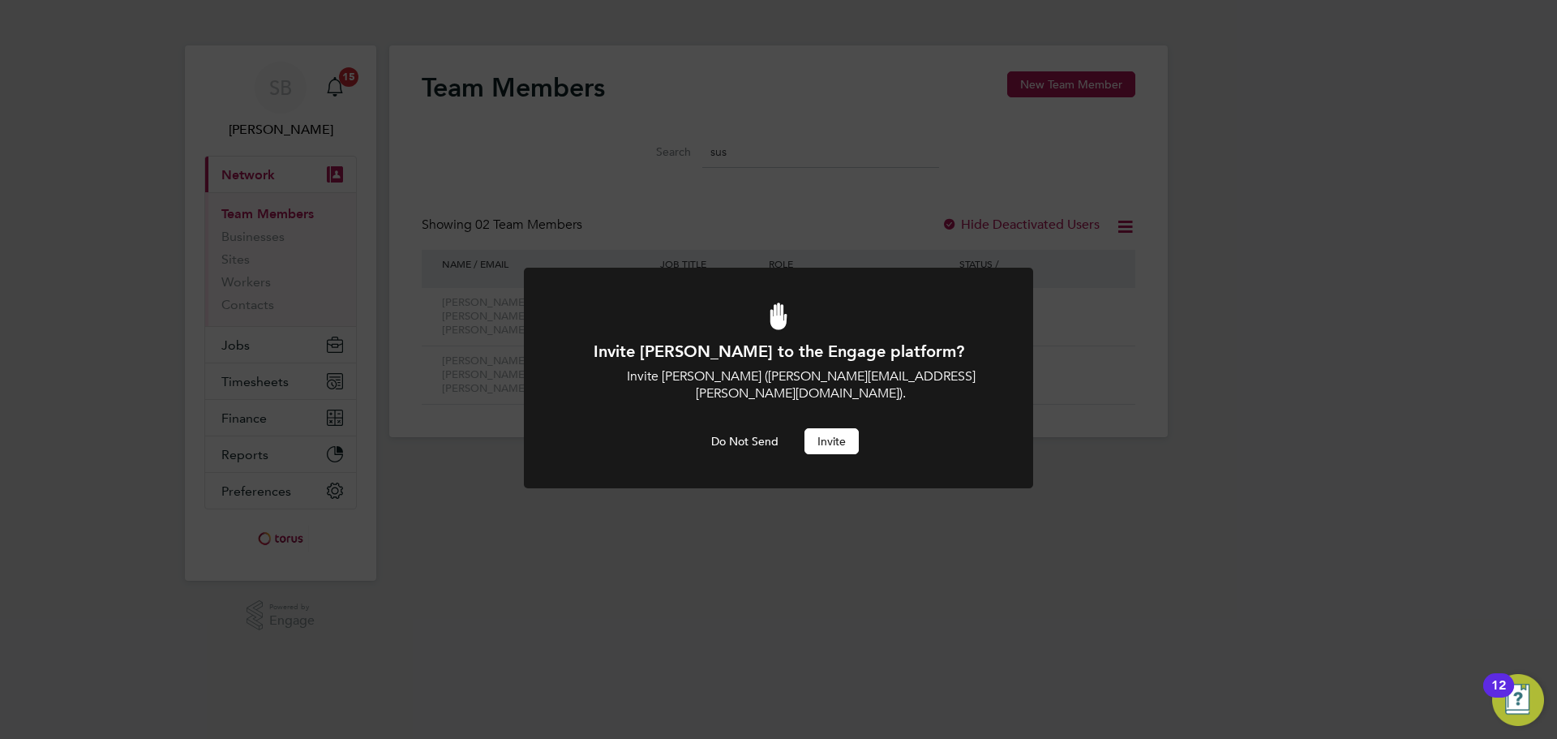
click at [847, 428] on button "Invite" at bounding box center [831, 441] width 54 height 26
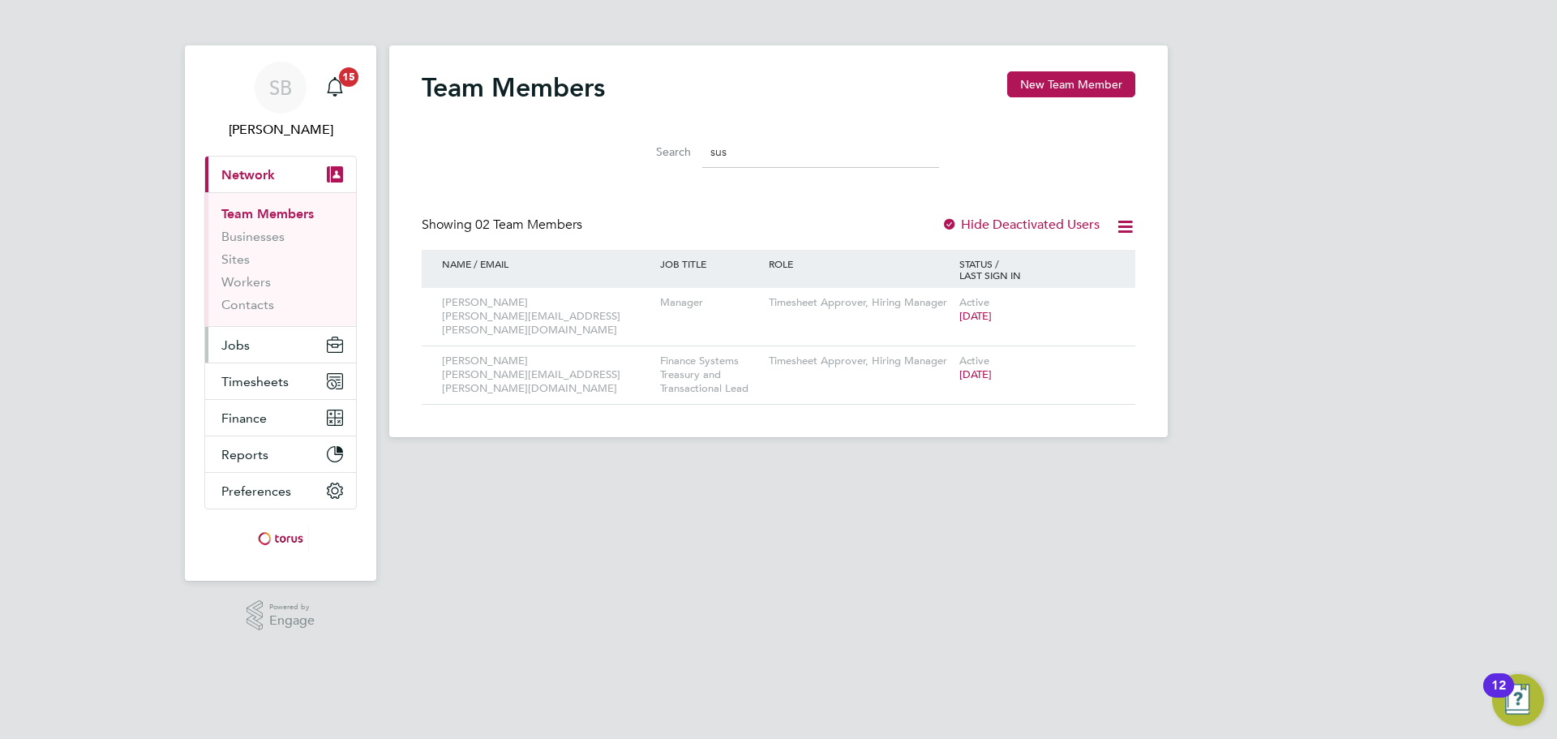
click at [259, 350] on button "Jobs" at bounding box center [280, 345] width 151 height 36
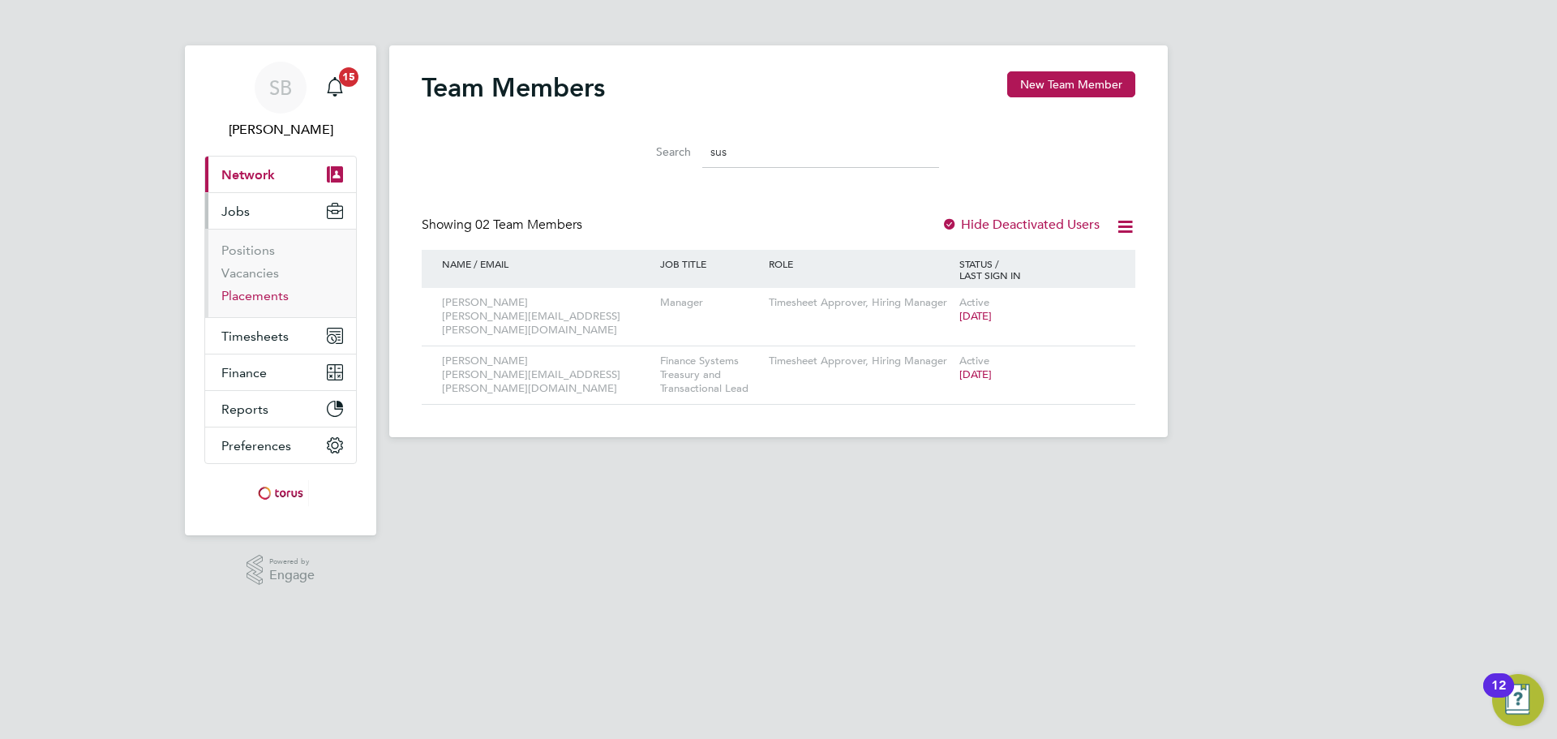
click at [257, 291] on link "Placements" at bounding box center [254, 295] width 67 height 15
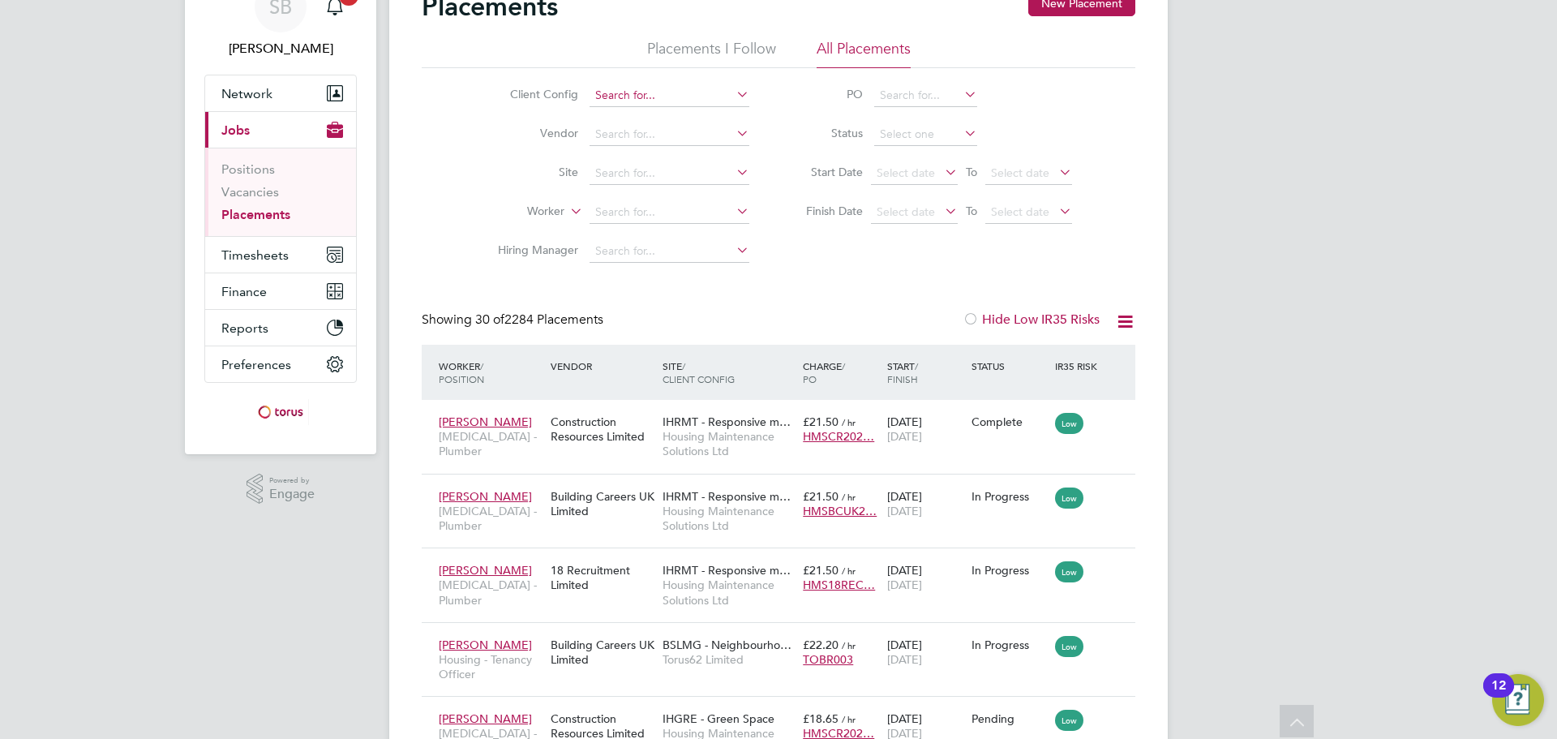
click at [676, 89] on input at bounding box center [669, 95] width 160 height 23
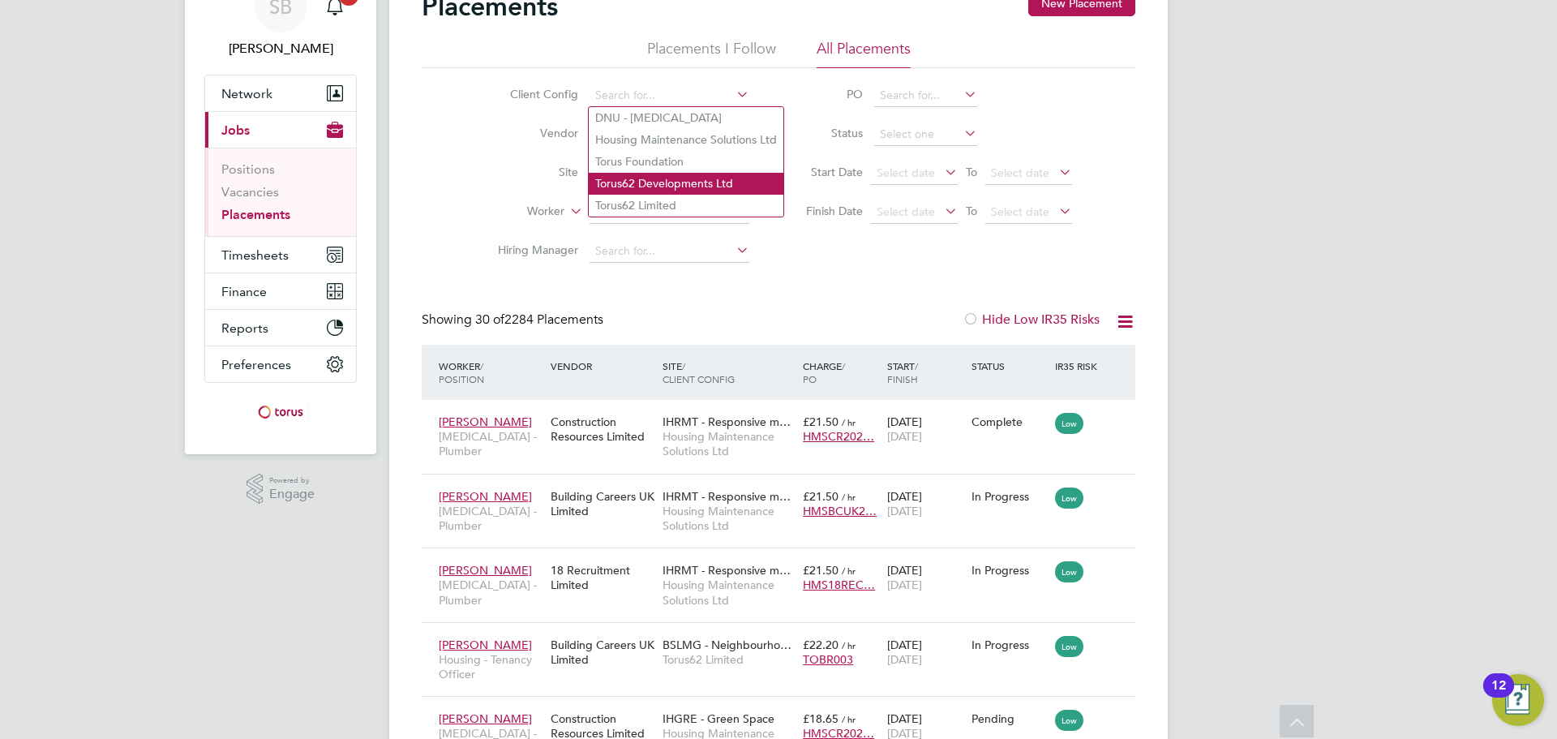
click at [667, 190] on li "Torus62 Developments Ltd" at bounding box center [686, 184] width 195 height 22
type input "Torus62 Developments Ltd"
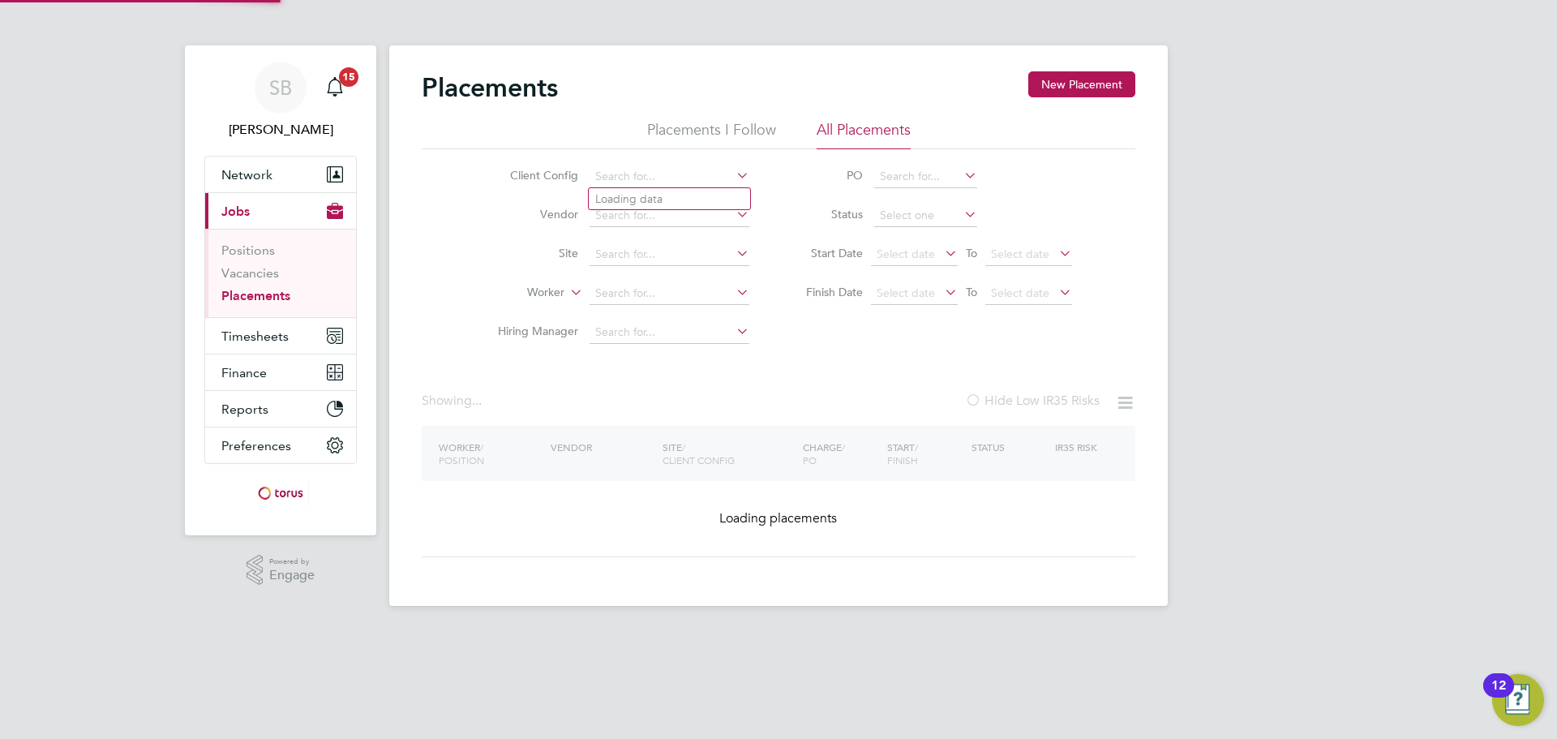
click at [734, 172] on li "Client Config" at bounding box center [617, 176] width 305 height 39
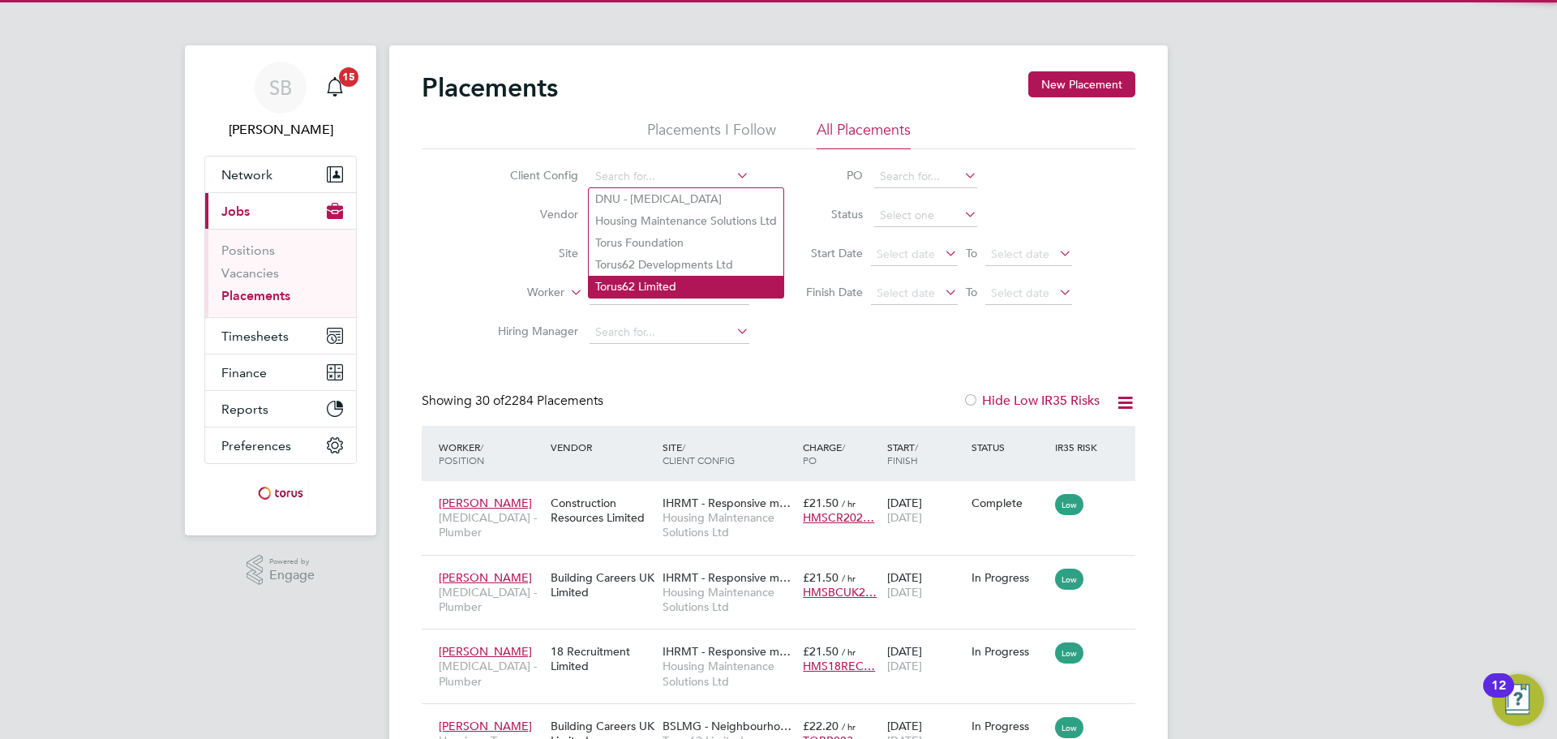
click at [652, 285] on li "Torus62 Limited" at bounding box center [686, 287] width 195 height 22
type input "Torus62 Limited"
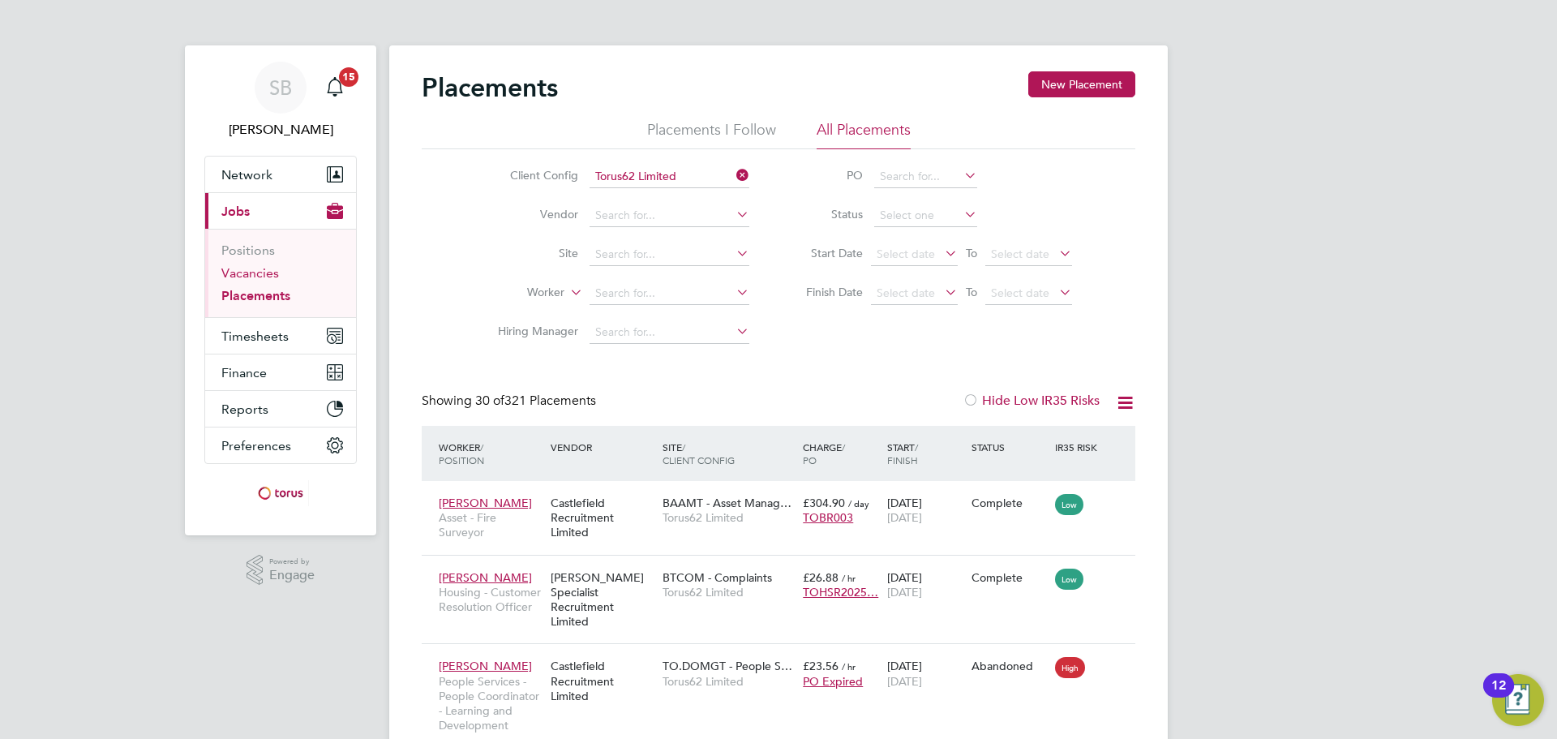
click at [256, 279] on link "Vacancies" at bounding box center [250, 272] width 58 height 15
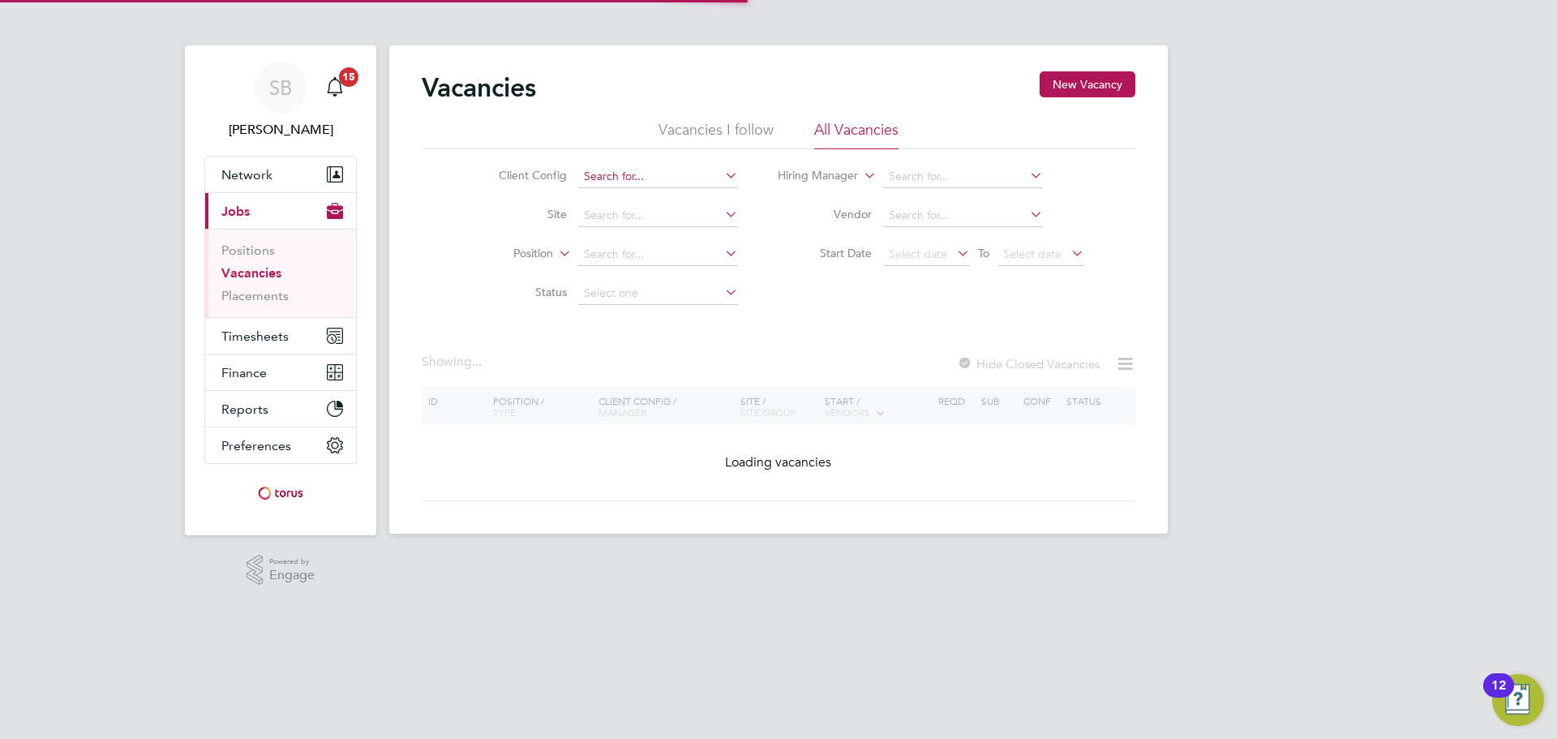
click at [656, 182] on input at bounding box center [658, 176] width 160 height 23
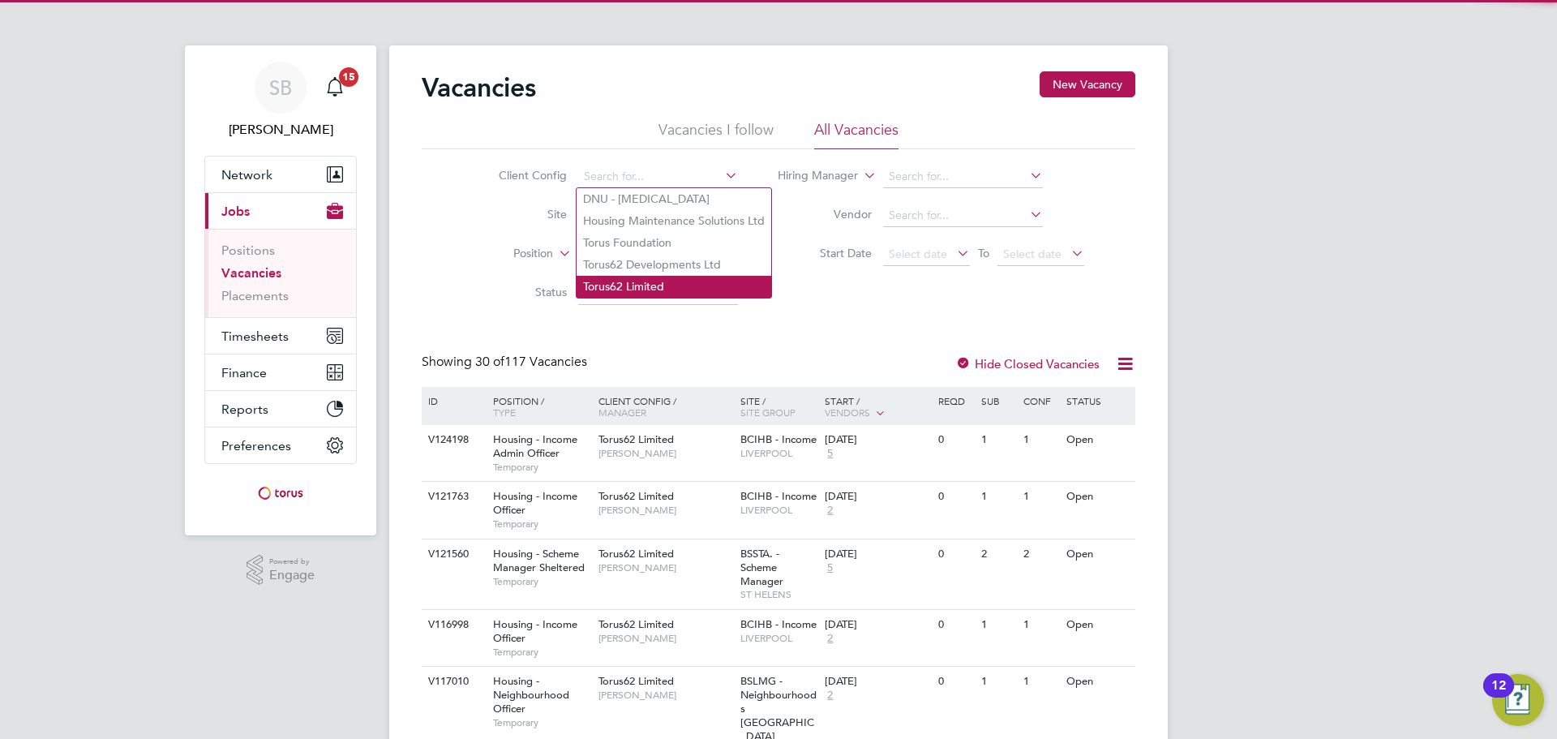
click at [639, 281] on li "Torus62 Limited" at bounding box center [673, 287] width 195 height 22
type input "Torus62 Limited"
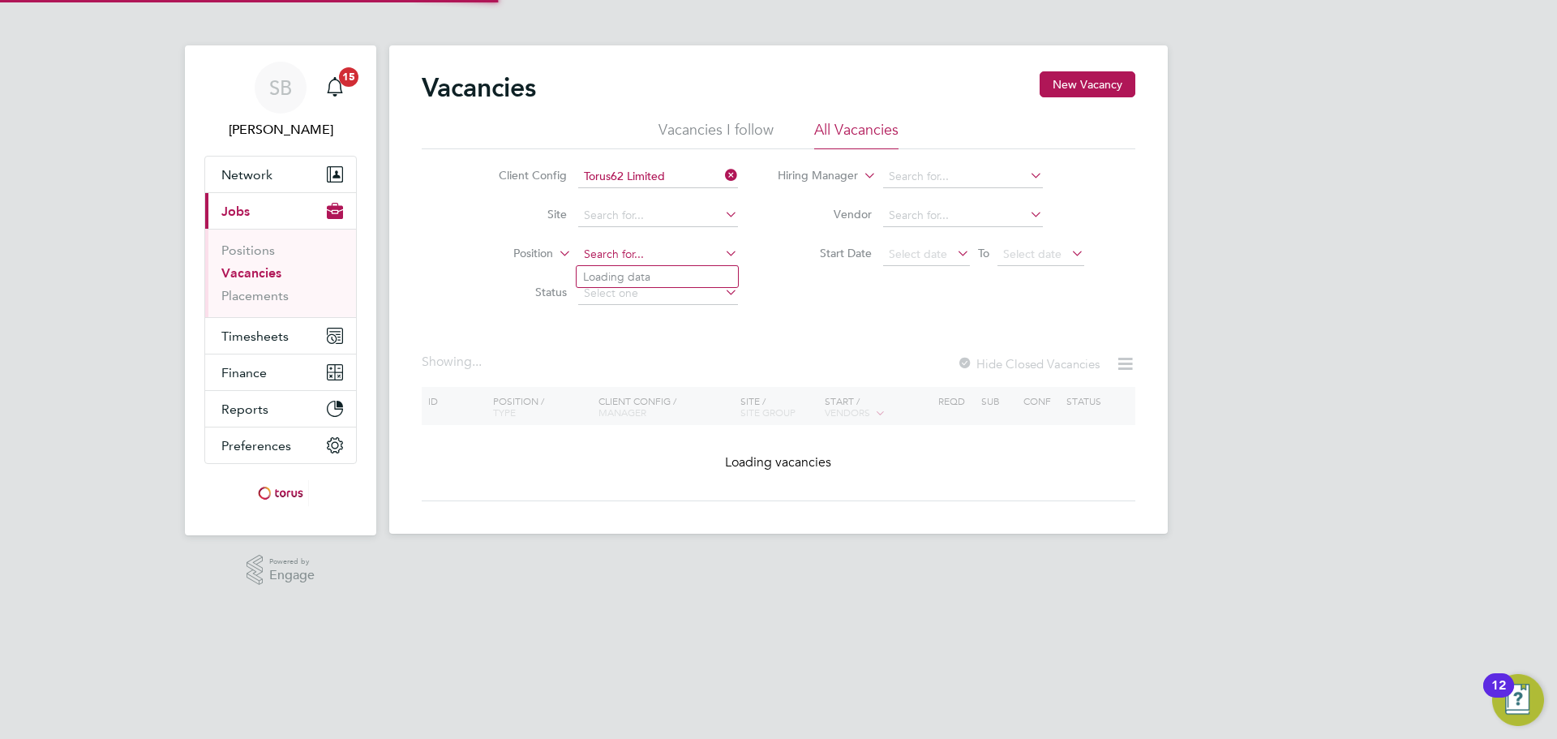
click at [616, 250] on input at bounding box center [658, 254] width 160 height 23
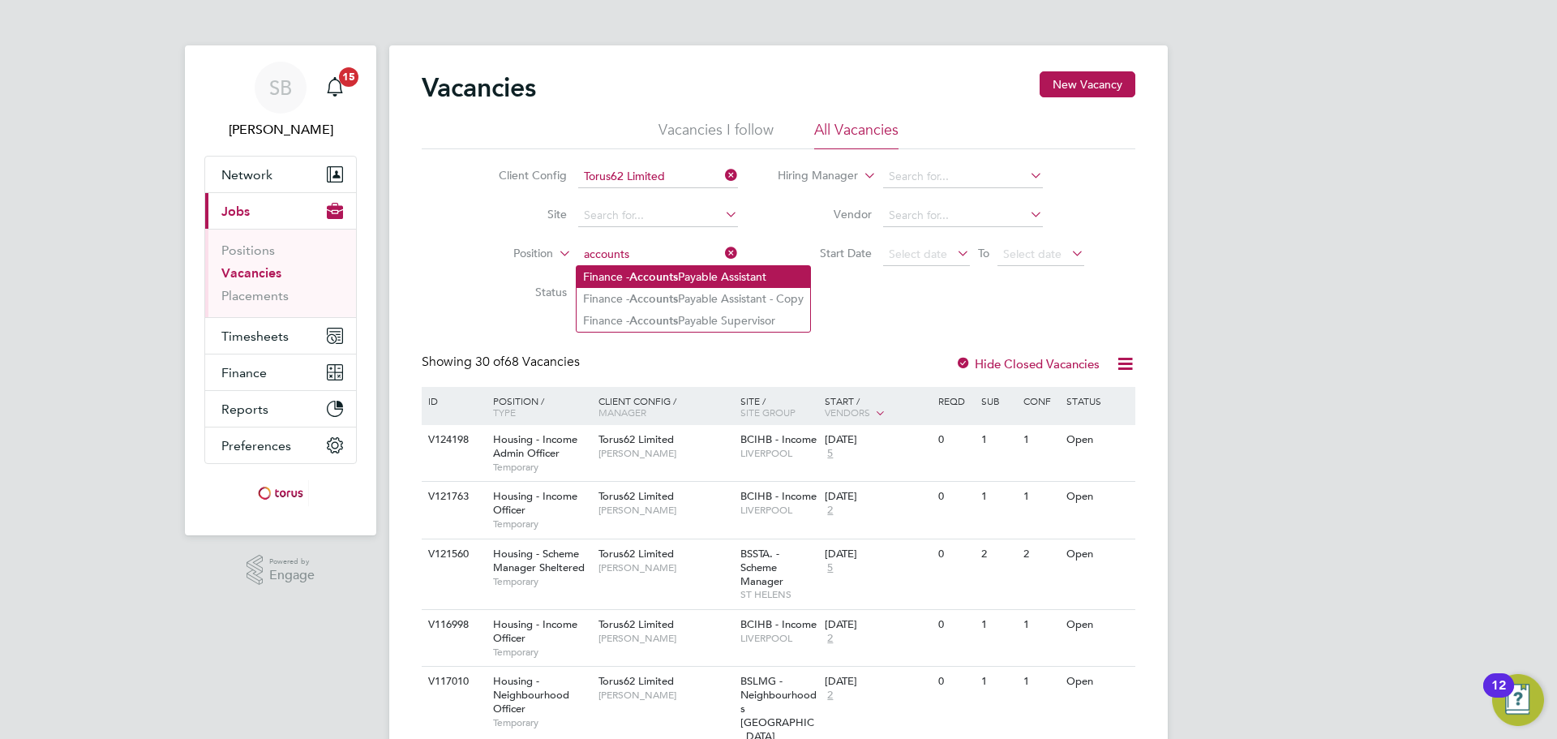
click at [683, 268] on li "Finance - Accounts Payable Assistant" at bounding box center [692, 277] width 233 height 22
type input "Finance - Accounts Payable Assistant"
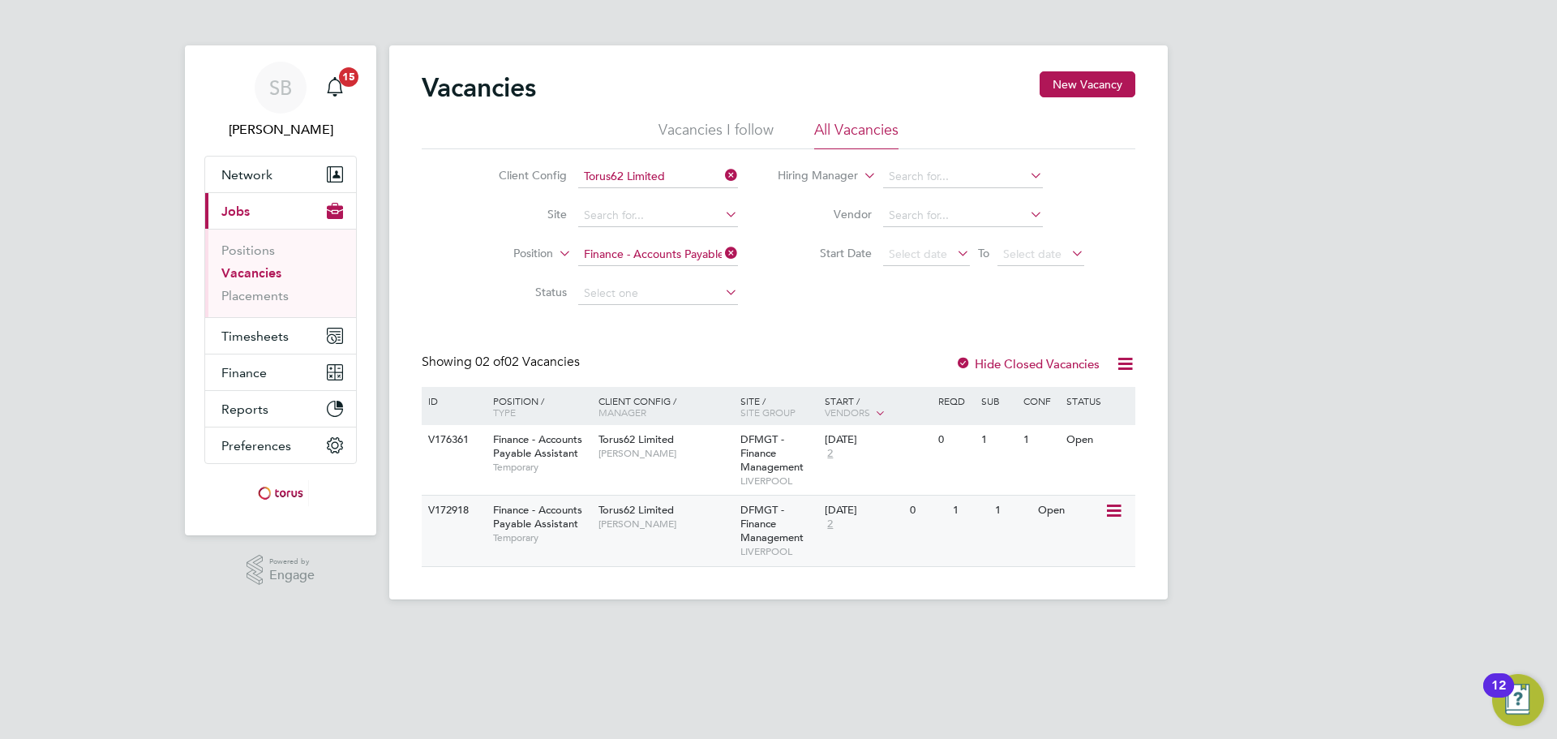
click at [768, 510] on span "DFMGT - Finance Management" at bounding box center [771, 523] width 63 height 41
click at [537, 523] on span "Finance - Accounts Payable Assistant" at bounding box center [537, 517] width 89 height 28
click at [570, 458] on span "Finance - Accounts Payable Assistant" at bounding box center [537, 446] width 89 height 28
click at [1092, 87] on button "New Vacancy" at bounding box center [1087, 84] width 96 height 26
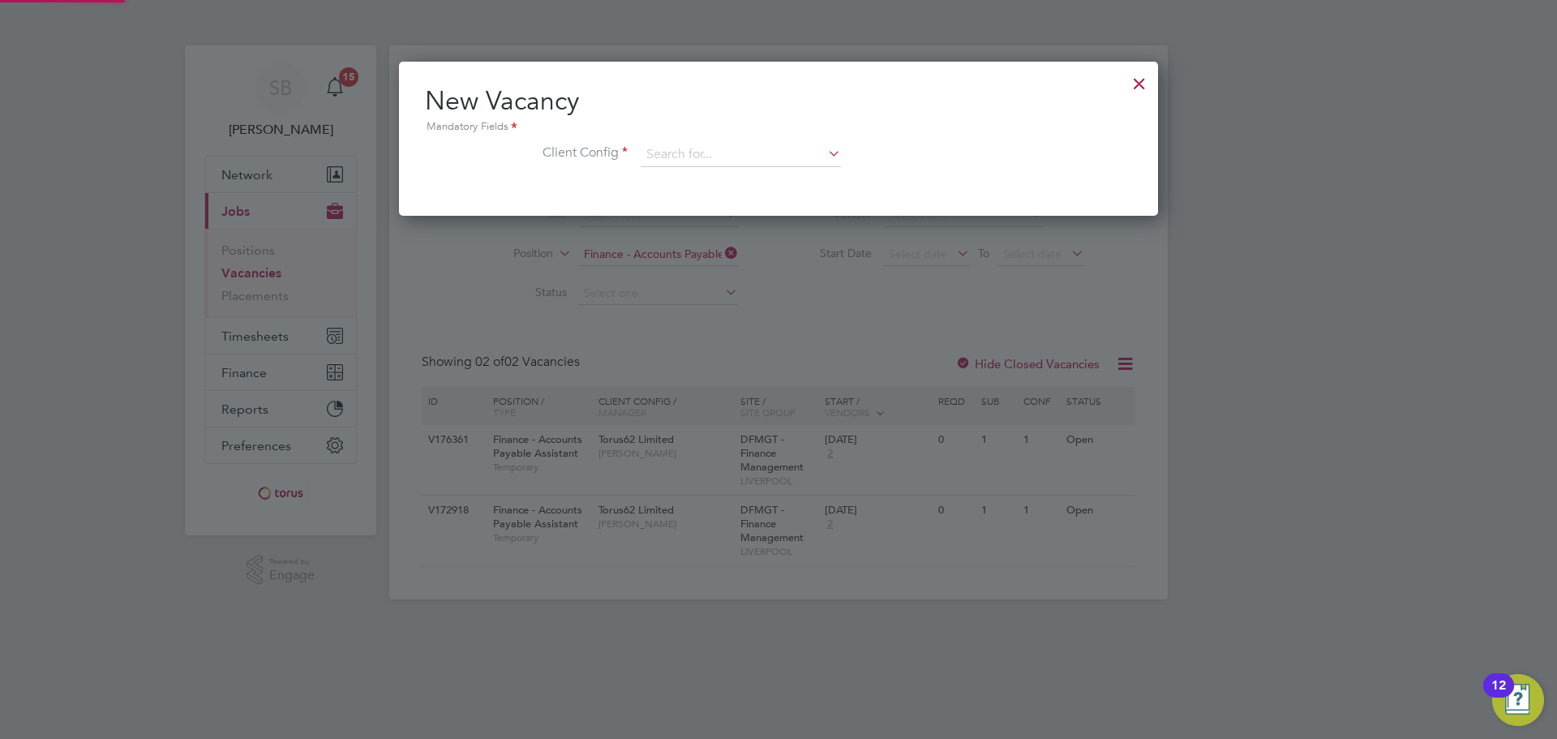
scroll to position [154, 760]
click at [736, 157] on input at bounding box center [740, 155] width 200 height 24
click at [724, 240] on li "Torus62 Limited" at bounding box center [741, 244] width 202 height 22
type input "Torus62 Limited"
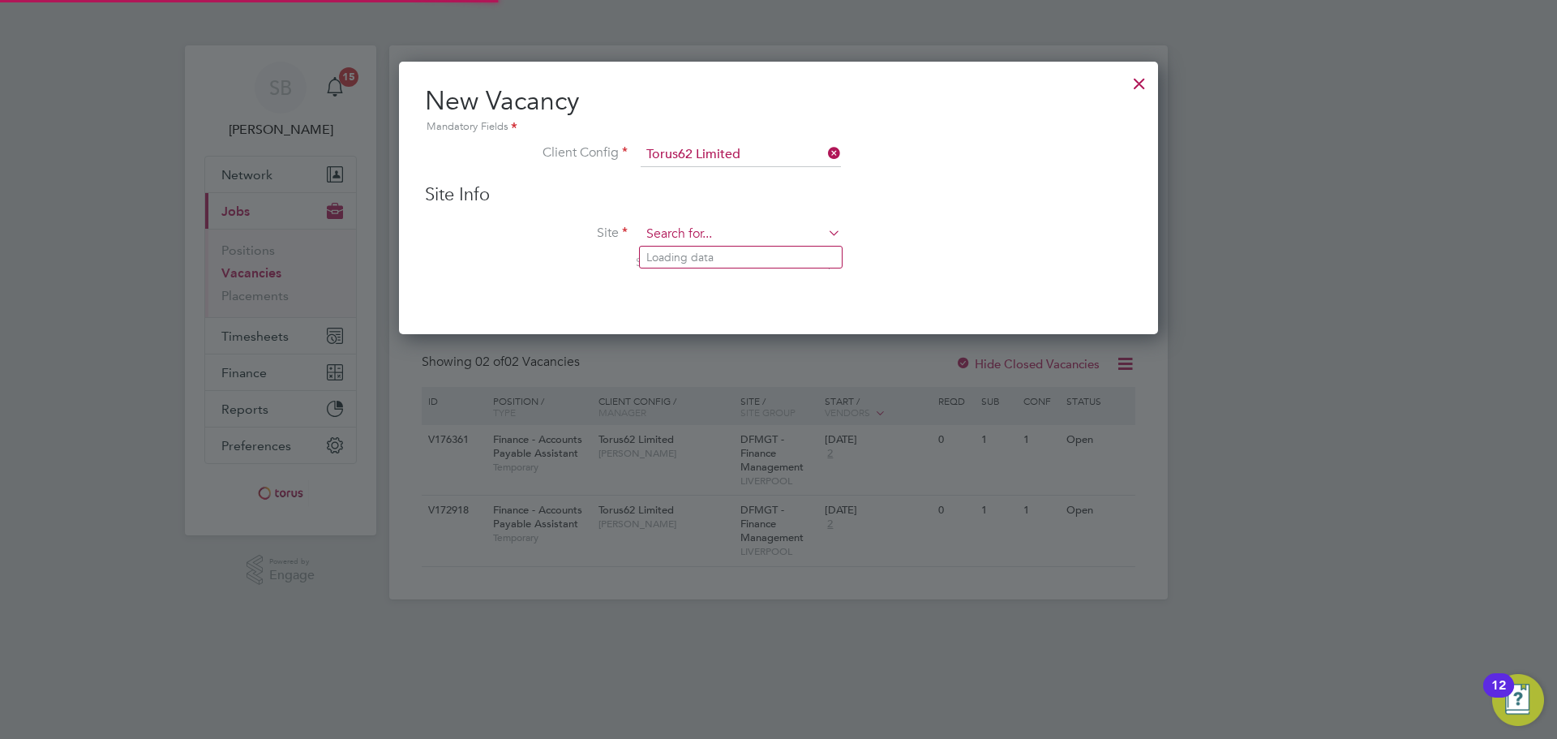
click at [683, 226] on input at bounding box center [740, 234] width 200 height 24
click at [759, 296] on li "DFMGT - Fi nance Management" at bounding box center [771, 302] width 262 height 22
type input "DFMGT - Finance Management"
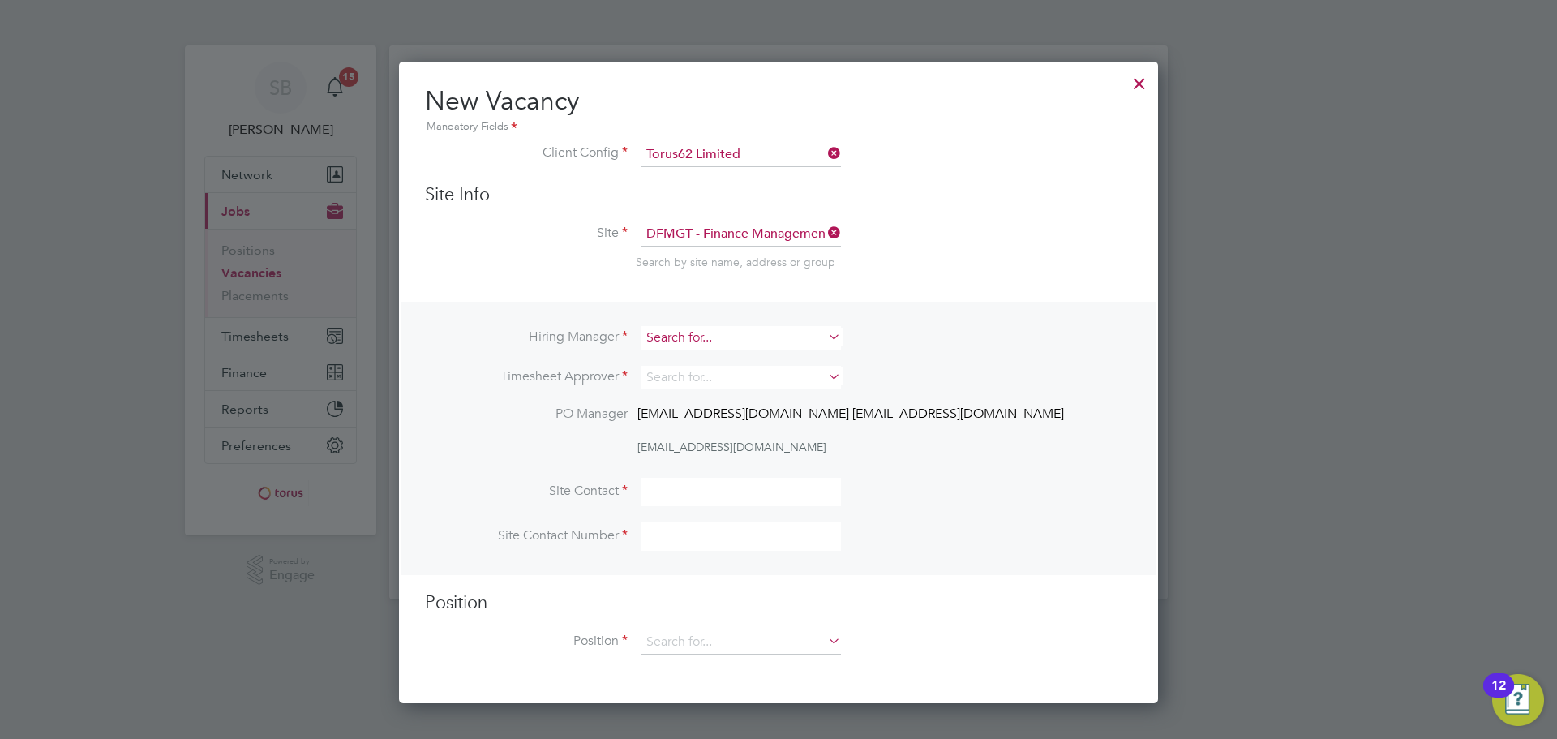
click at [696, 332] on input at bounding box center [740, 338] width 200 height 24
click at [702, 375] on li "[PERSON_NAME]" at bounding box center [741, 383] width 202 height 22
type input "[PERSON_NAME]"
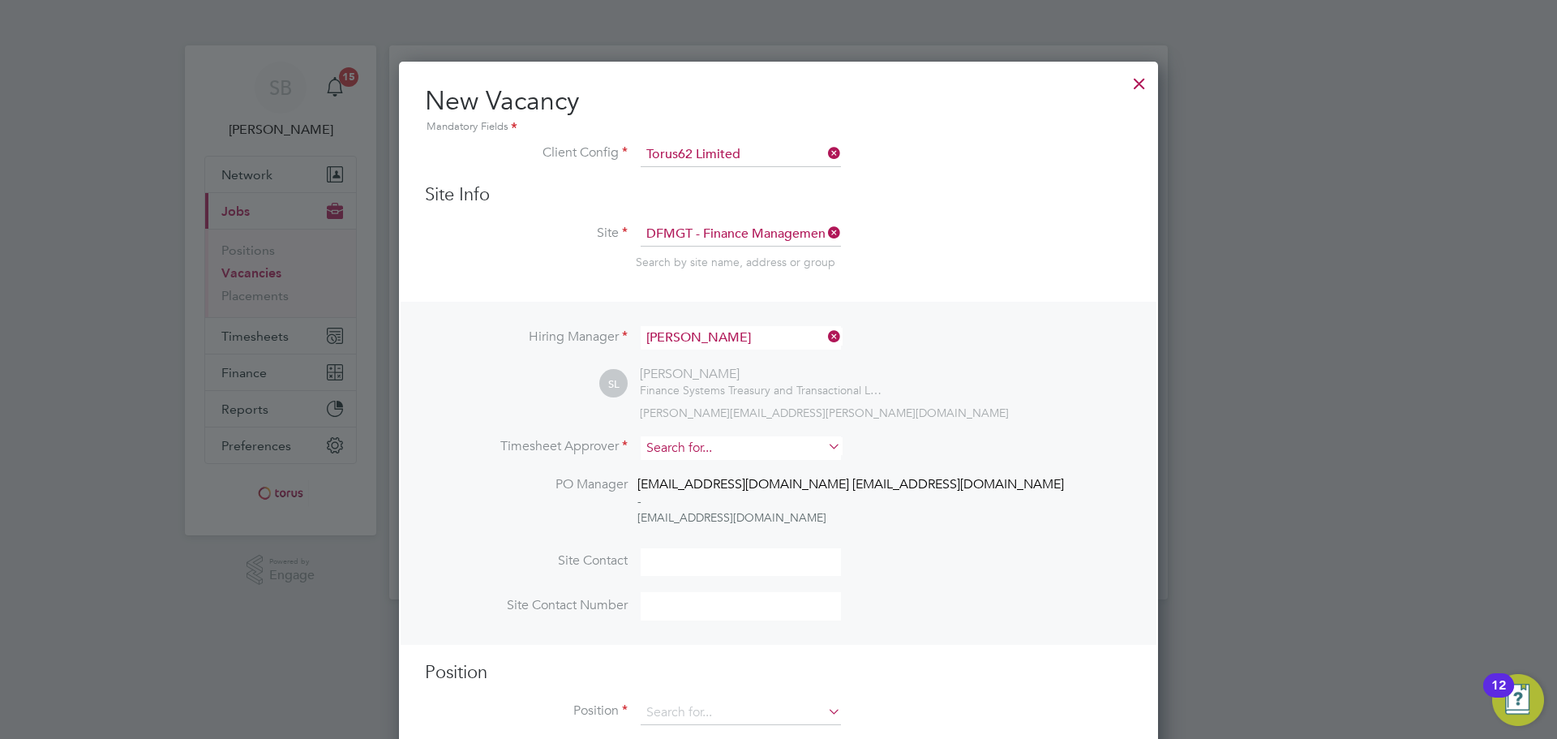
click at [683, 455] on input at bounding box center [740, 448] width 200 height 24
click at [700, 489] on li "[PERSON_NAME]" at bounding box center [741, 493] width 202 height 22
type input "[PERSON_NAME]"
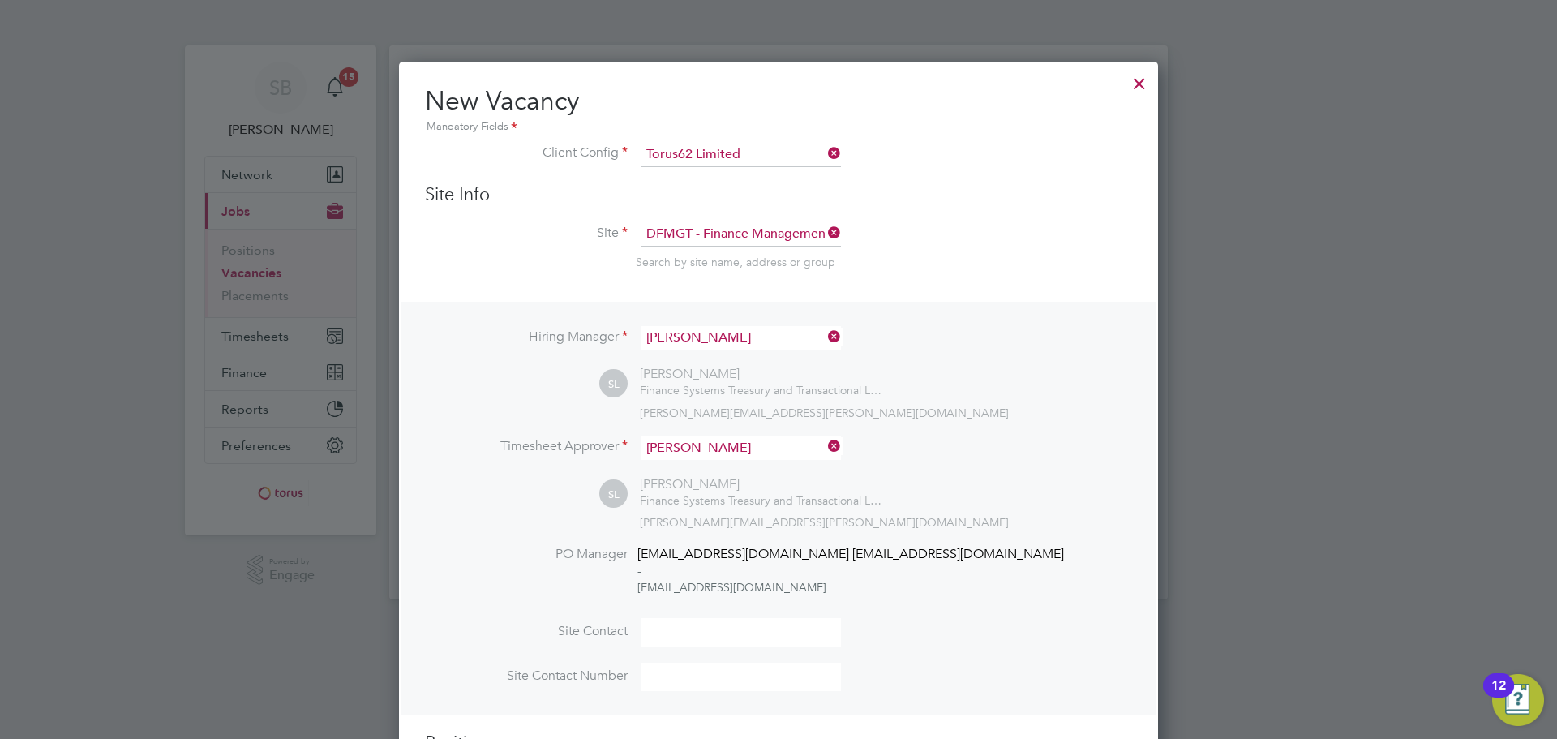
scroll to position [106, 0]
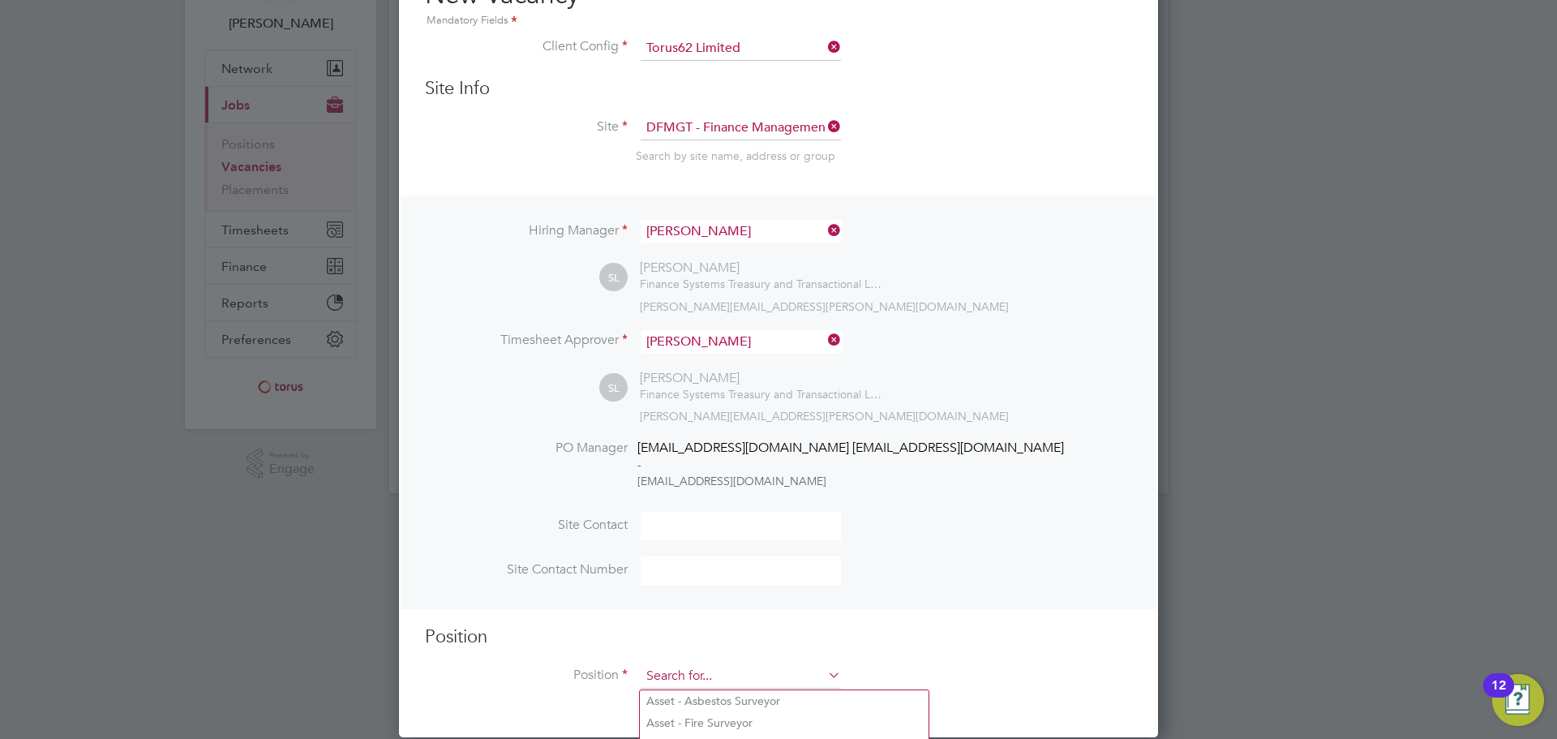
click at [690, 674] on input at bounding box center [740, 676] width 200 height 24
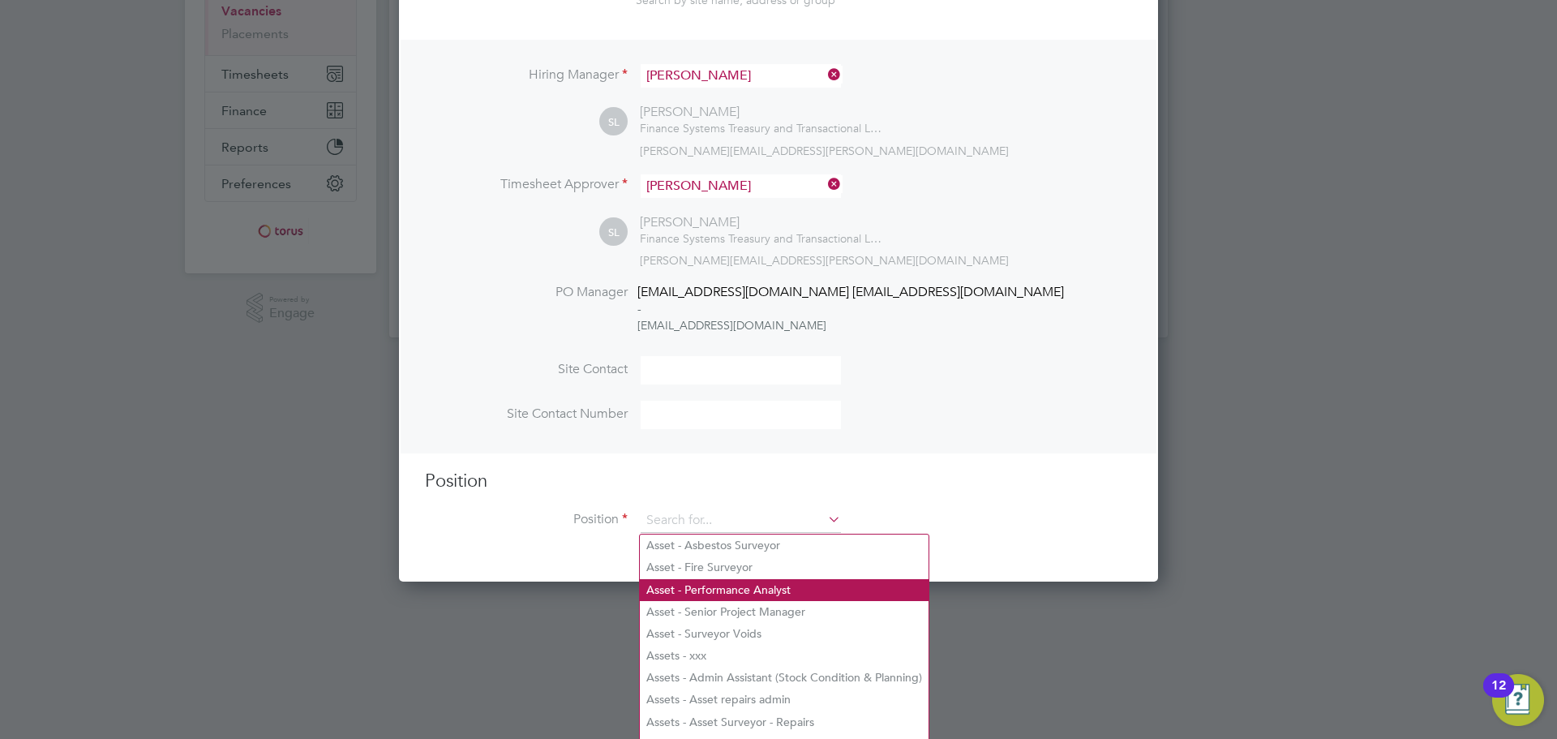
scroll to position [271, 0]
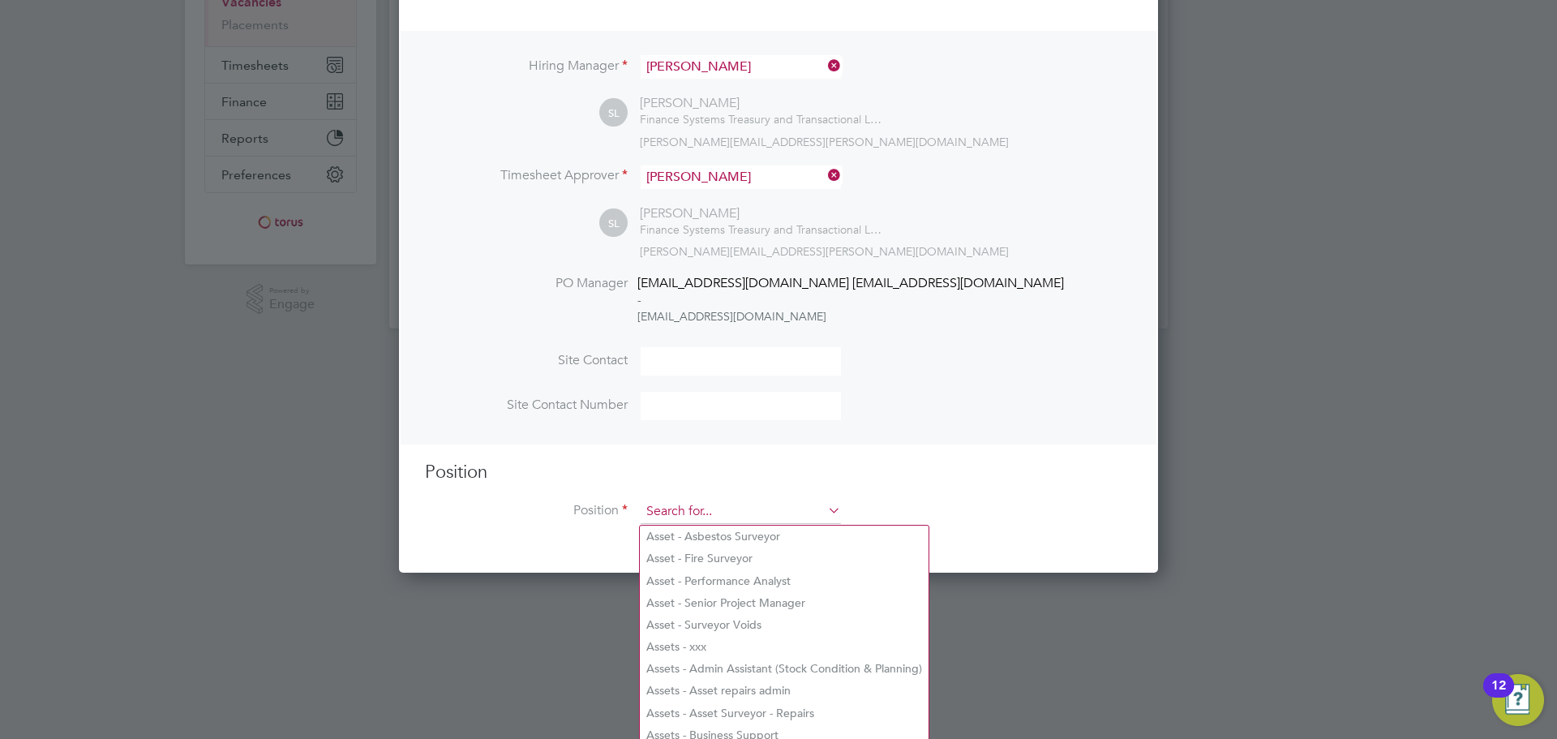
click at [692, 508] on input at bounding box center [740, 511] width 200 height 24
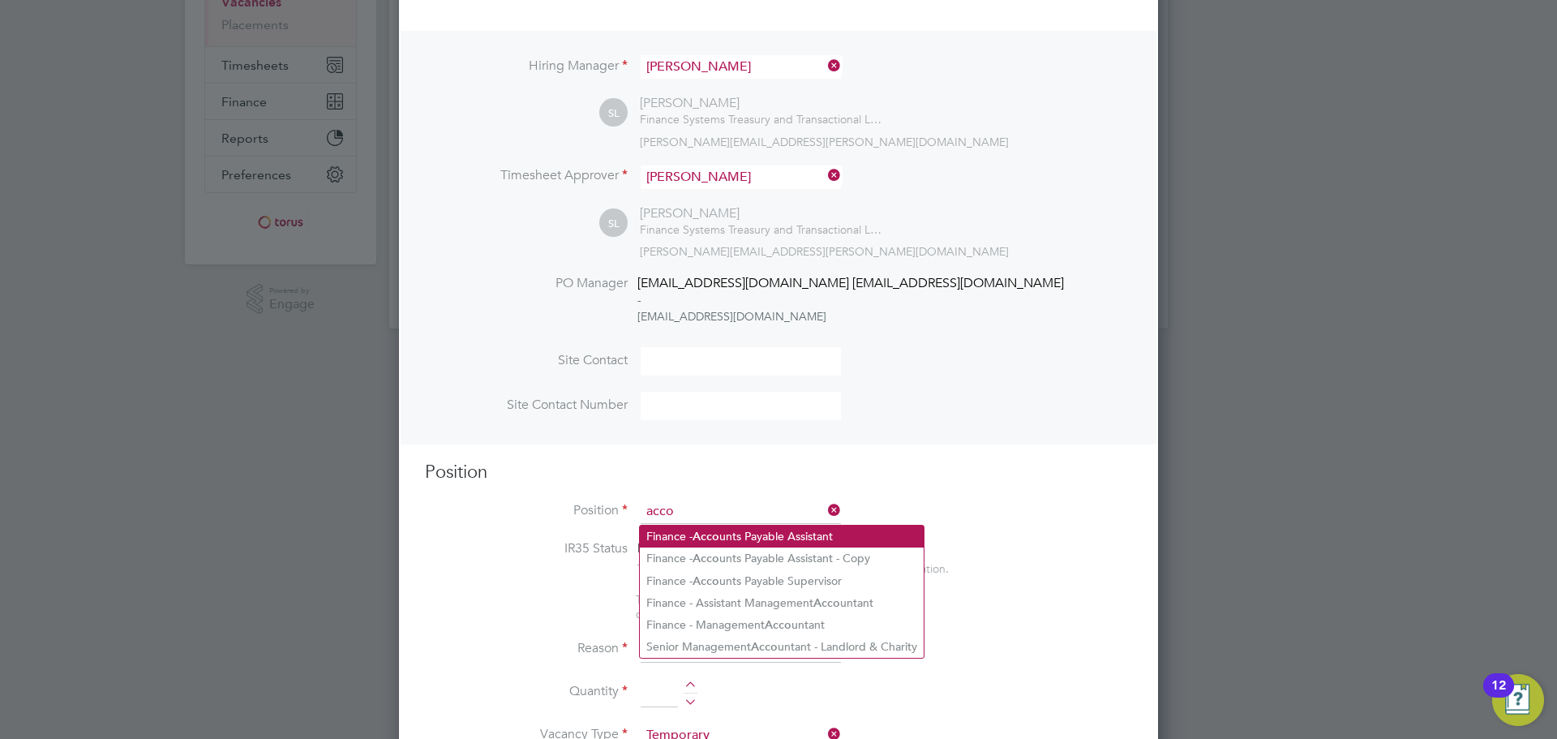
click at [707, 538] on b "Acco" at bounding box center [705, 536] width 27 height 14
type input "Finance - Accounts Payable Assistant"
type textarea "To provide and maintain the accurate processing of invoices defined by the Fina…"
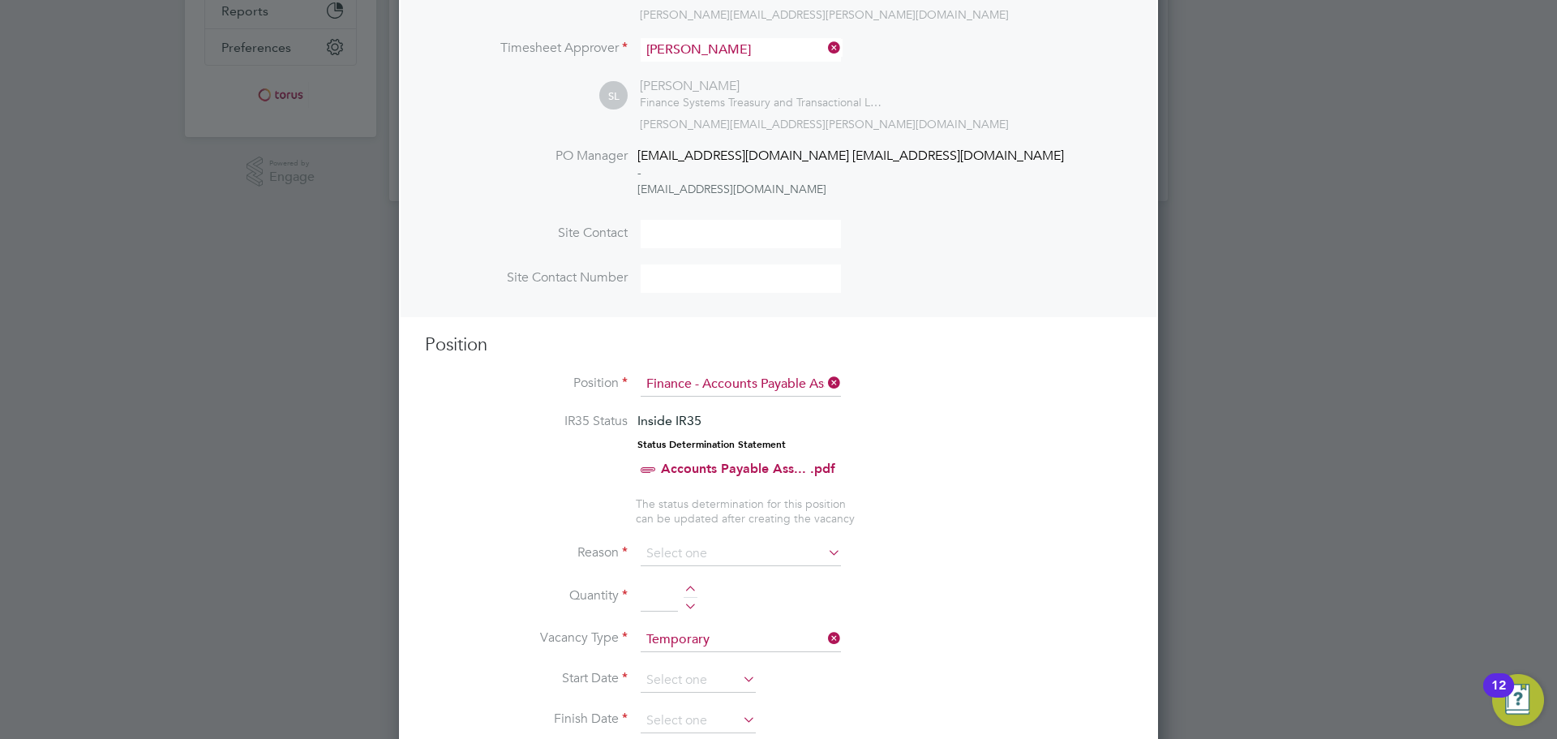
scroll to position [595, 0]
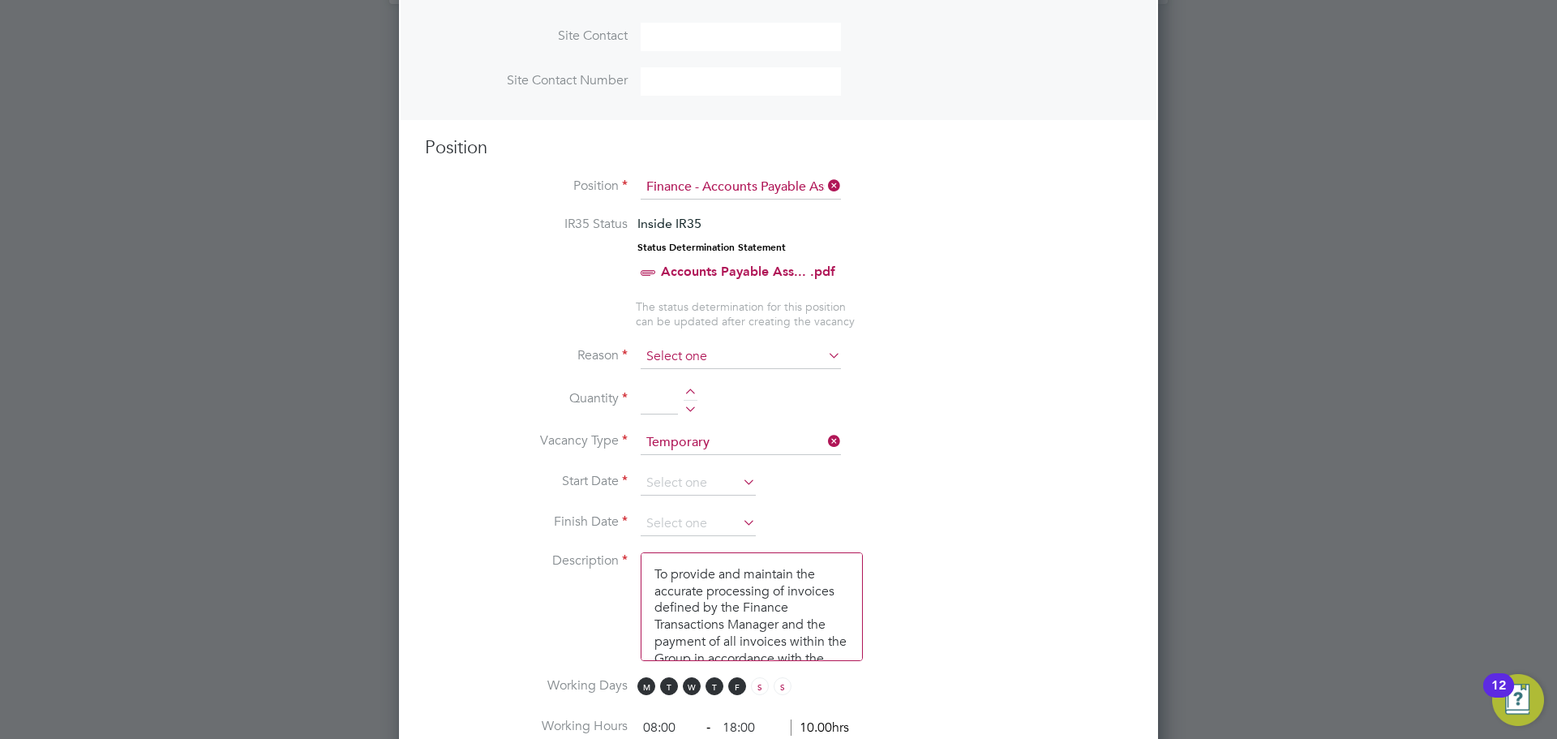
click at [727, 358] on input at bounding box center [740, 357] width 200 height 24
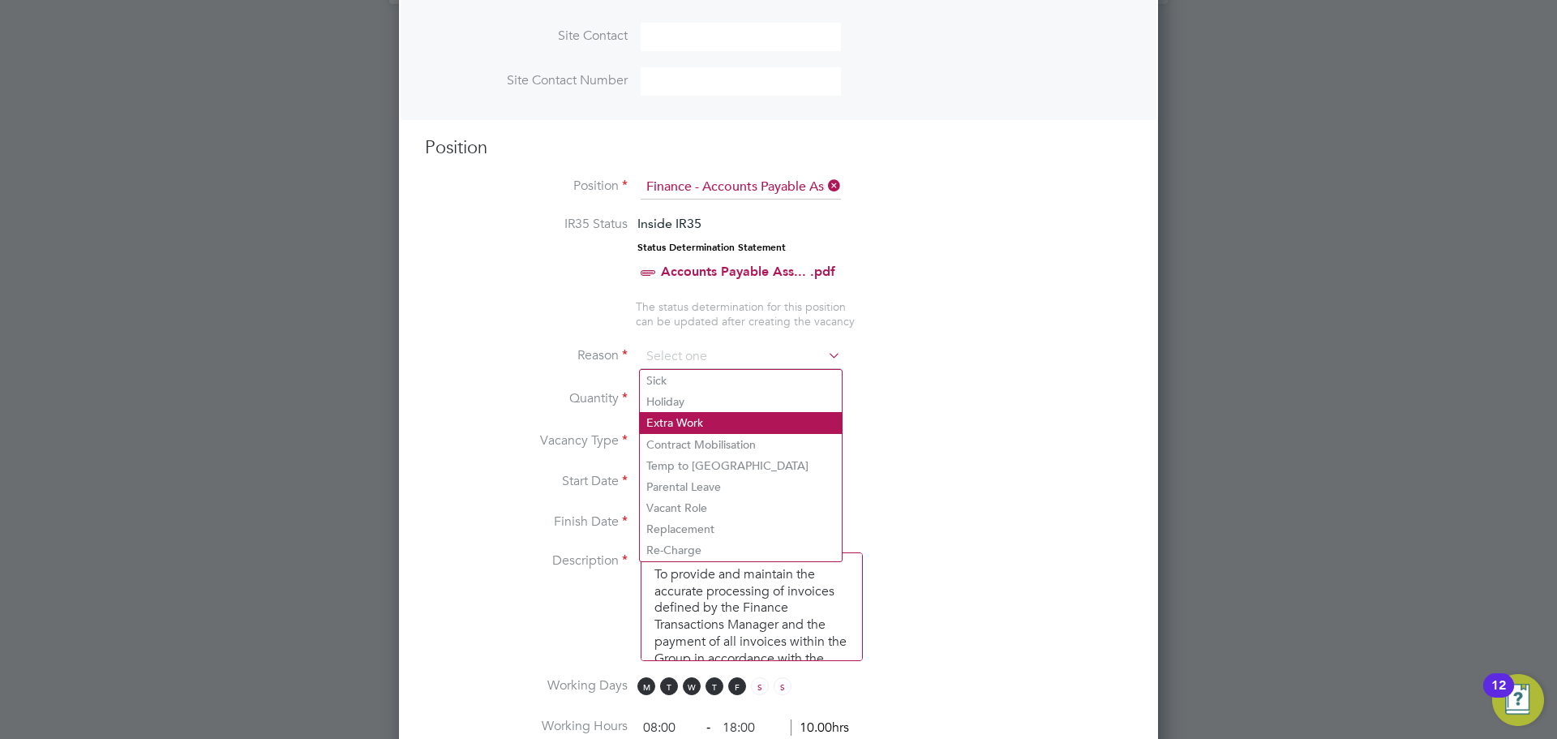
click at [697, 422] on li "Extra Work" at bounding box center [741, 422] width 202 height 21
type input "Extra Work"
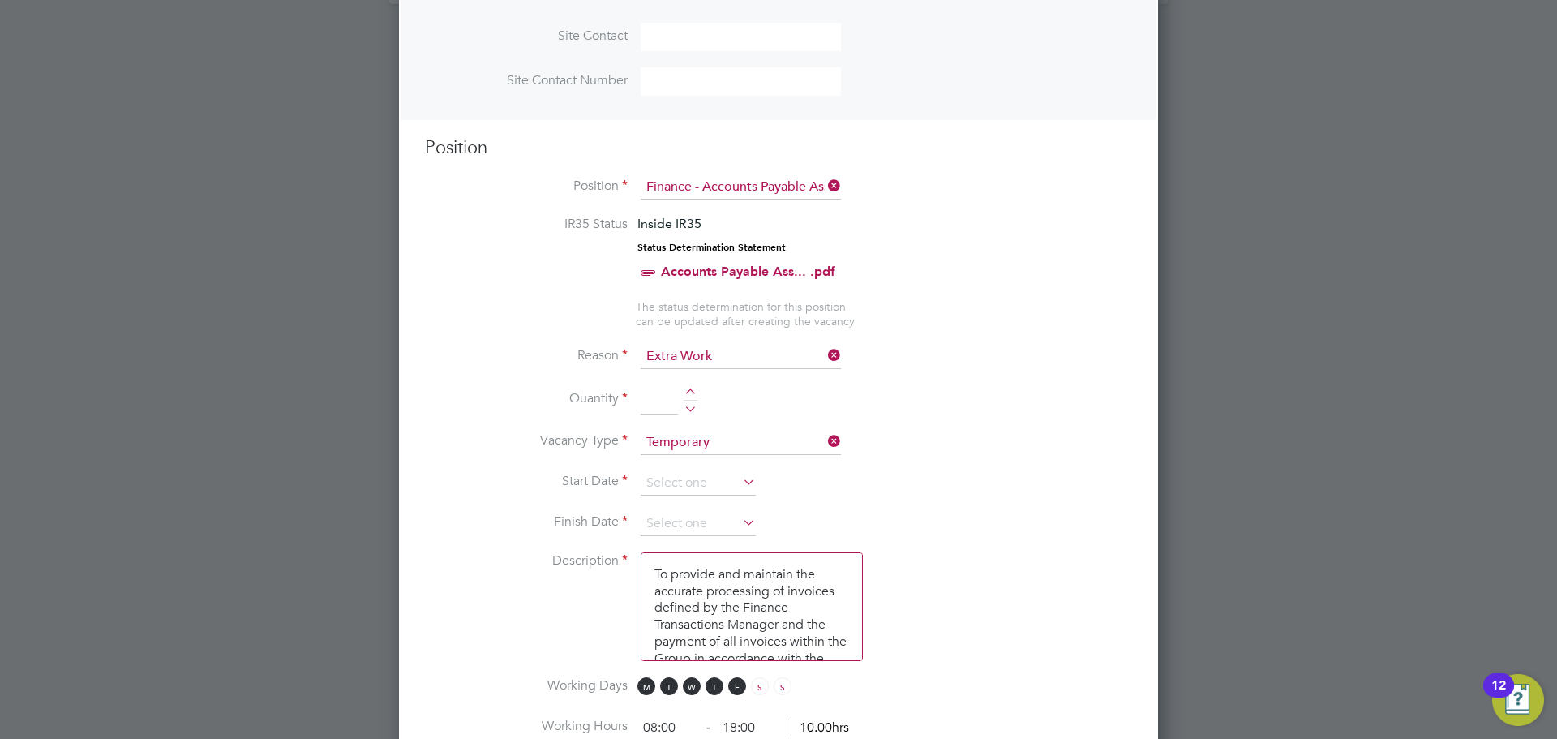
click at [690, 396] on div at bounding box center [690, 393] width 14 height 11
click at [690, 395] on div at bounding box center [690, 393] width 14 height 11
type input "2"
click at [719, 485] on input at bounding box center [697, 483] width 115 height 24
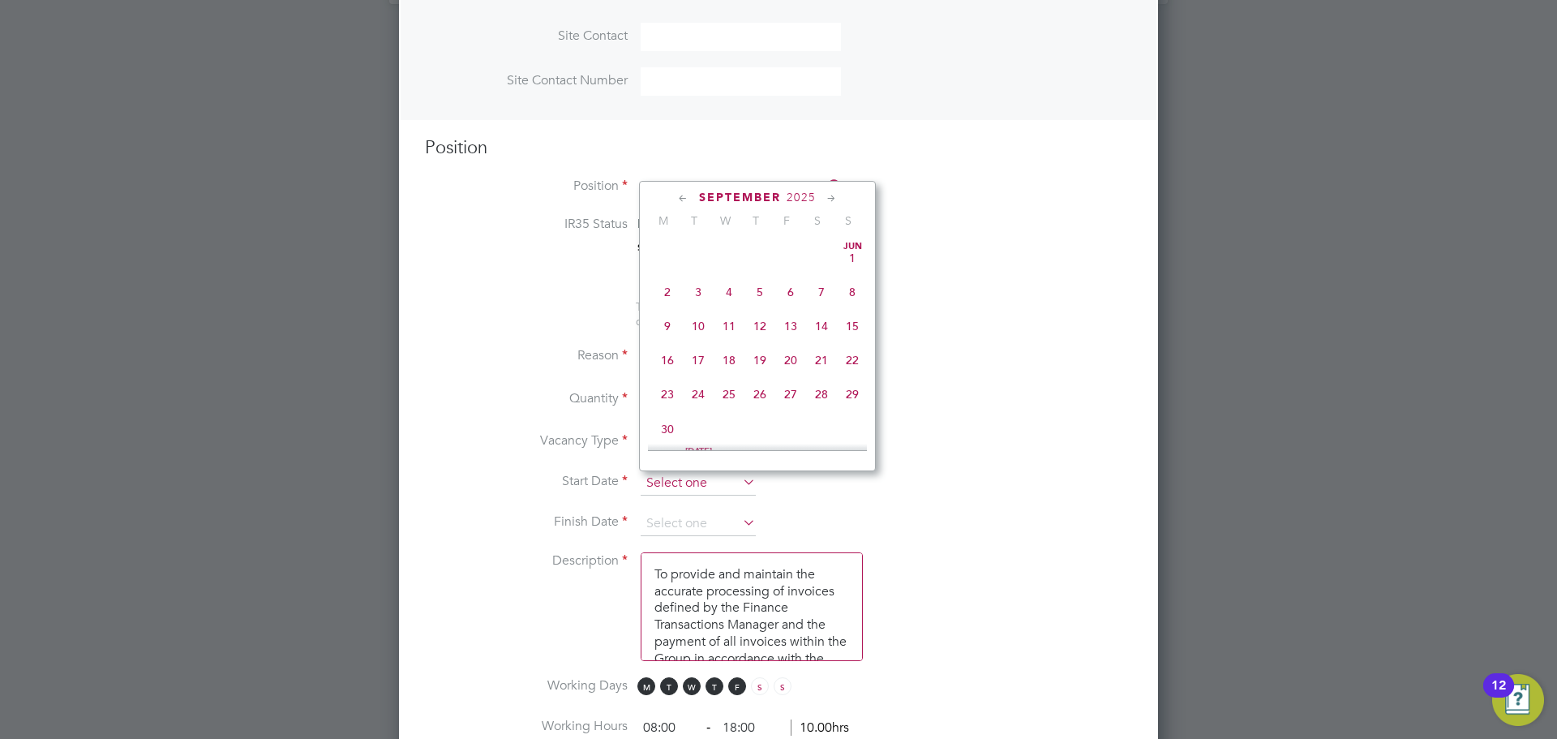
scroll to position [491, 0]
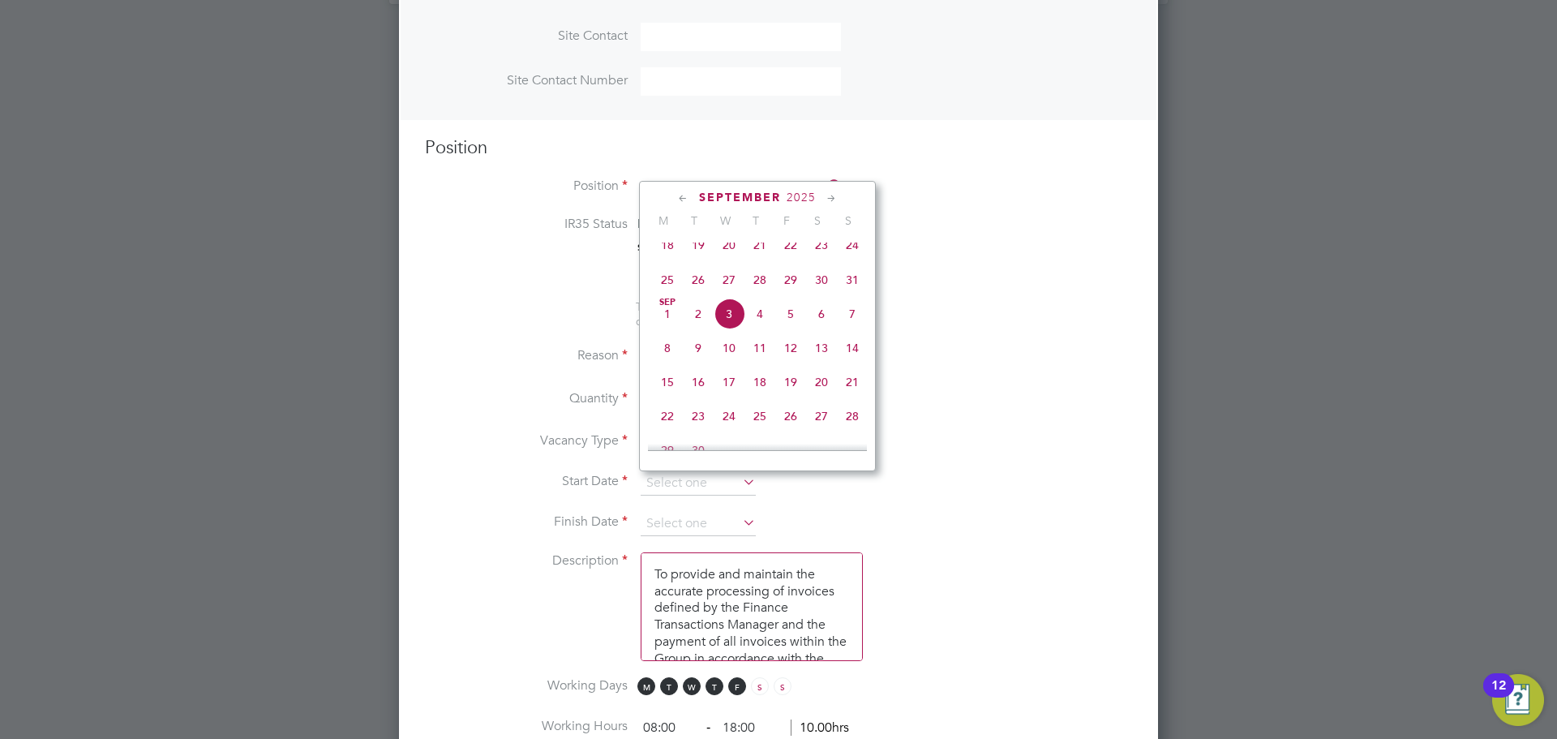
click at [666, 427] on span "22" at bounding box center [667, 415] width 31 height 31
type input "22 Sep 2025"
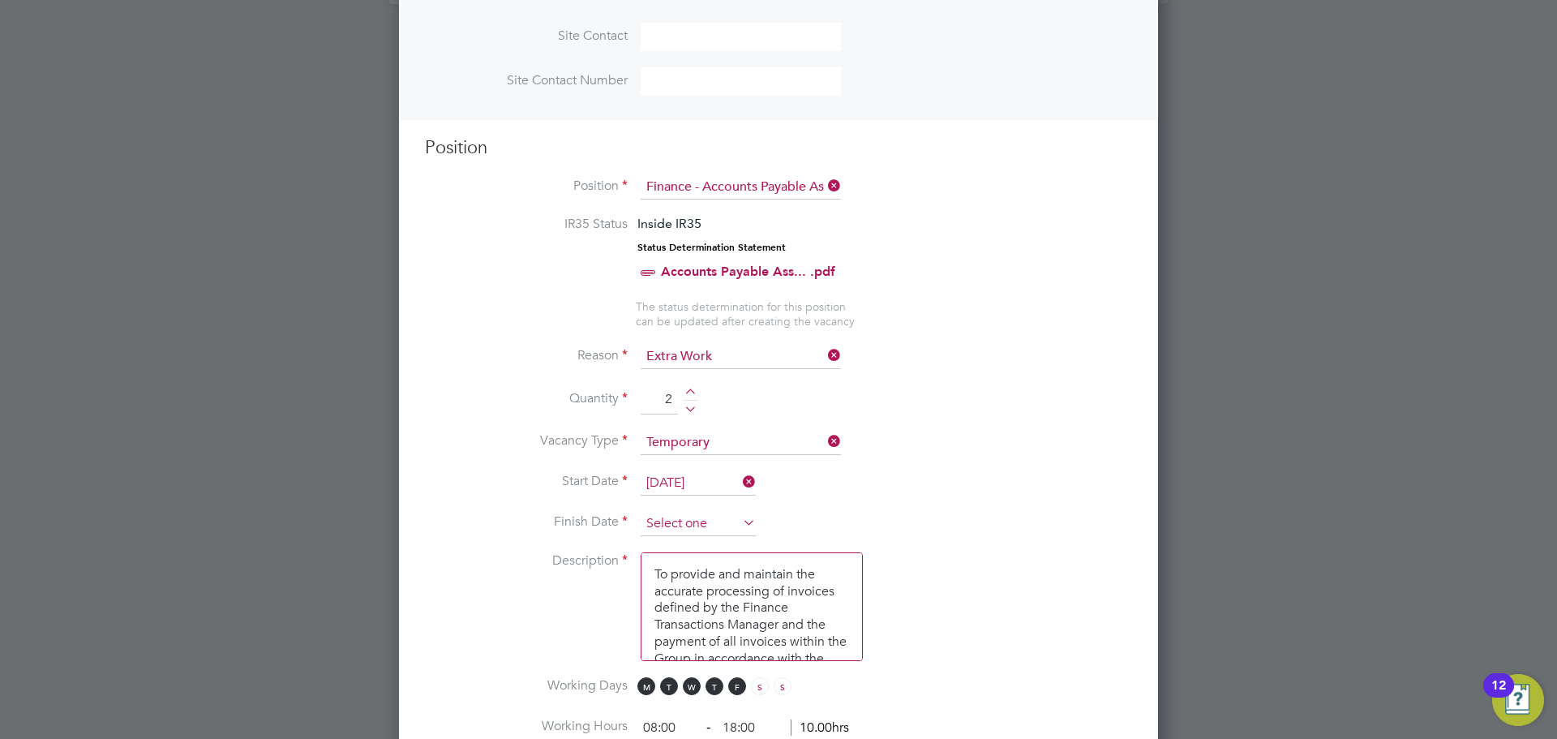
click at [702, 524] on input at bounding box center [697, 524] width 115 height 24
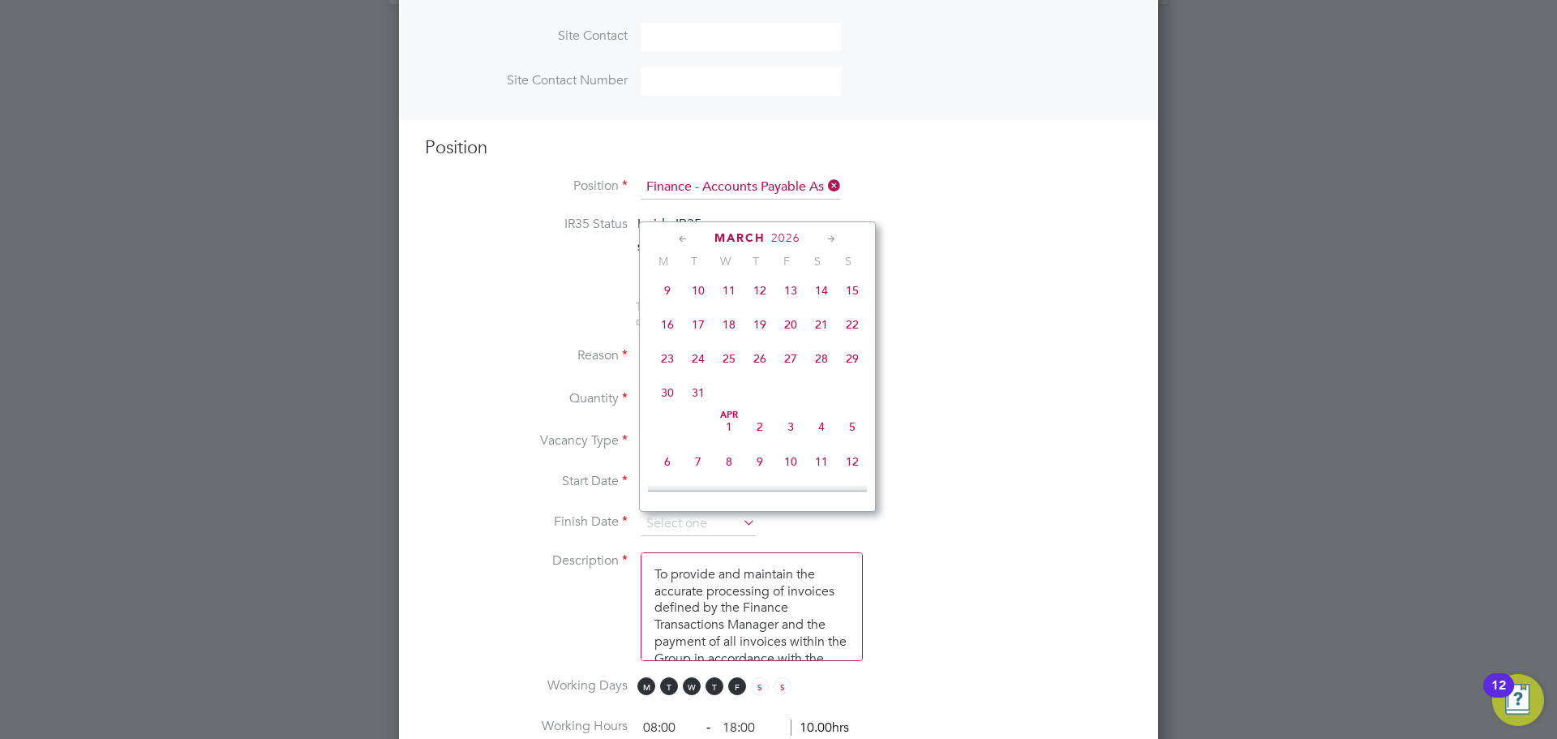
scroll to position [1651, 0]
click at [794, 339] on span "20" at bounding box center [790, 323] width 31 height 31
type input "20 Mar 2026"
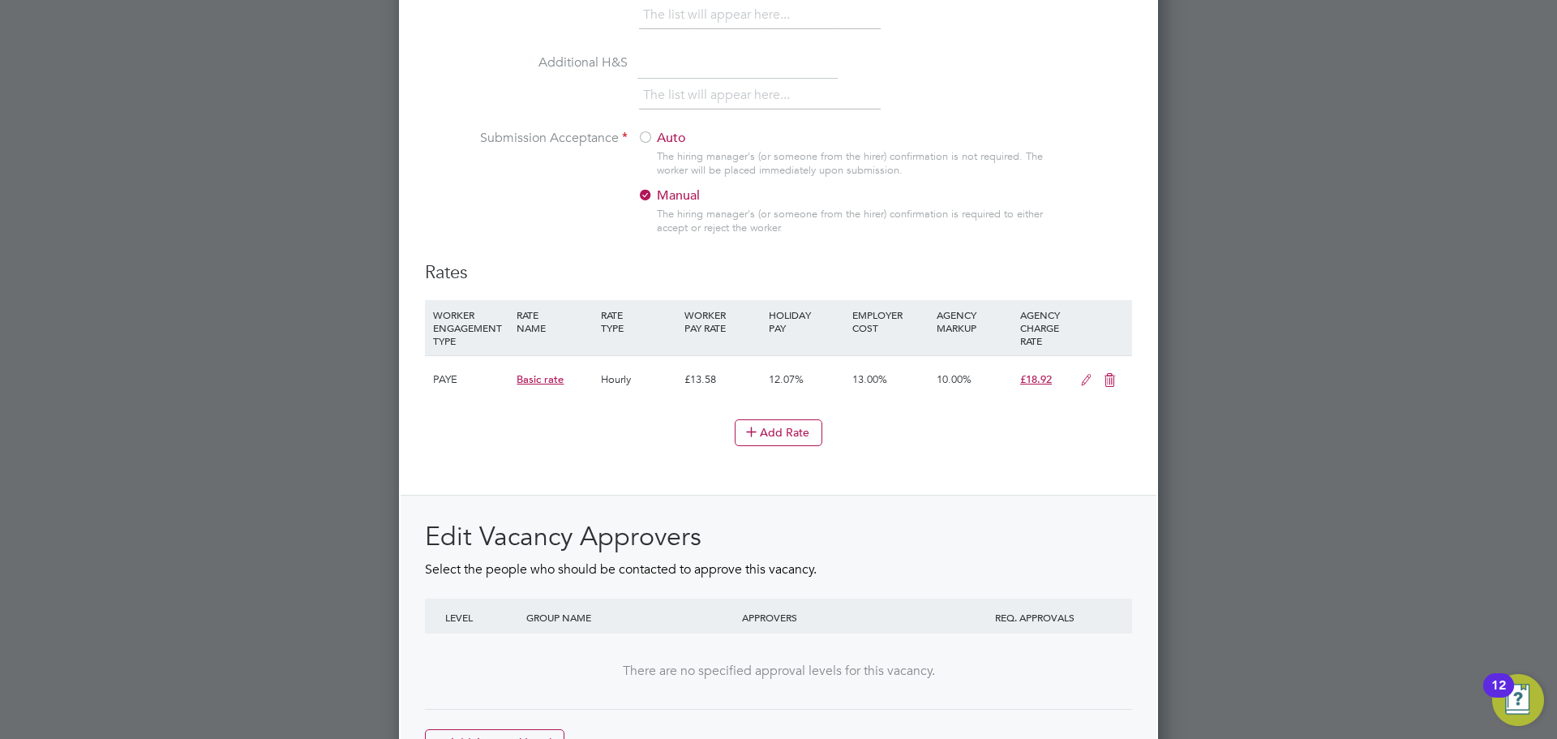
scroll to position [1703, 0]
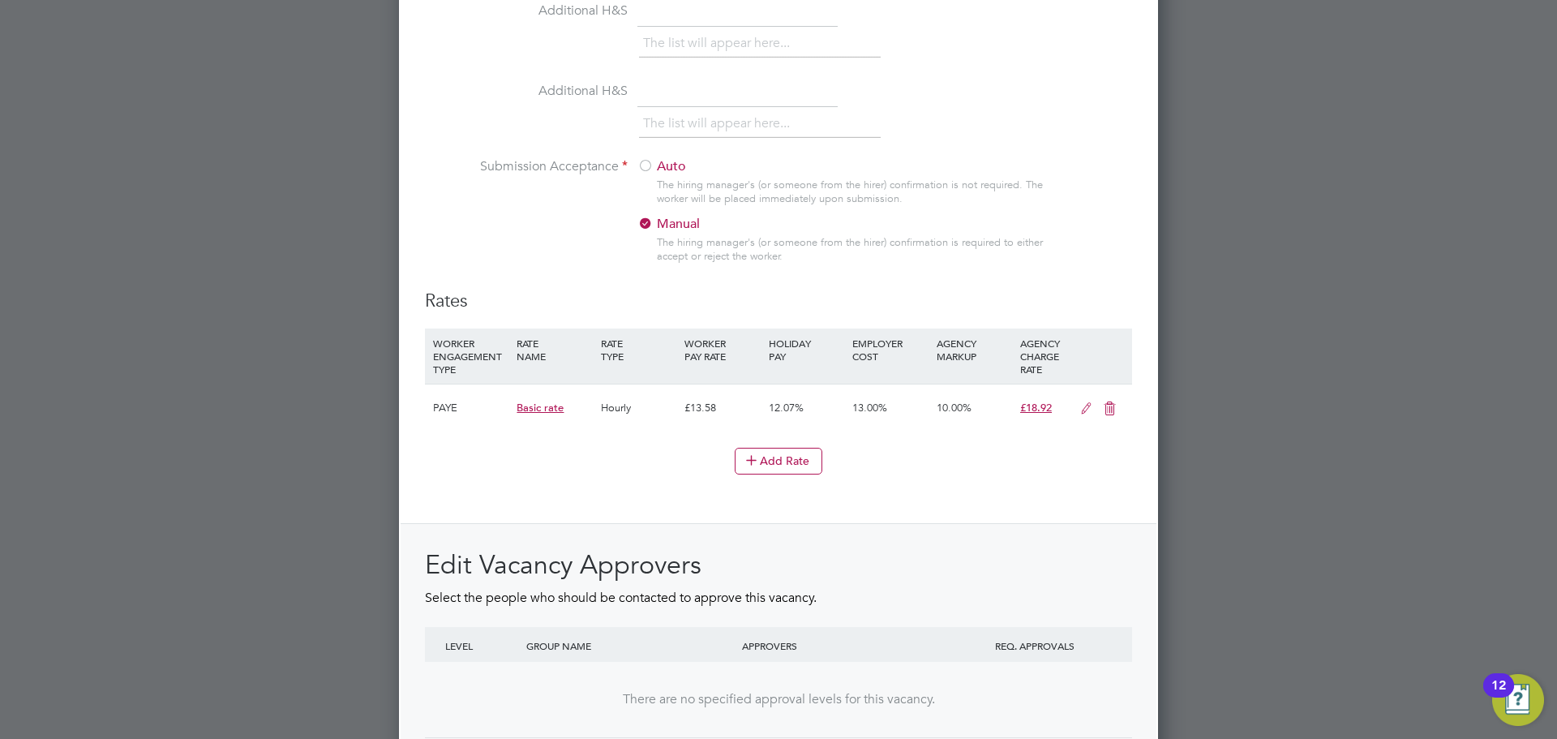
click at [699, 426] on div "£13.58" at bounding box center [722, 407] width 84 height 47
click at [1076, 415] on icon at bounding box center [1086, 408] width 20 height 13
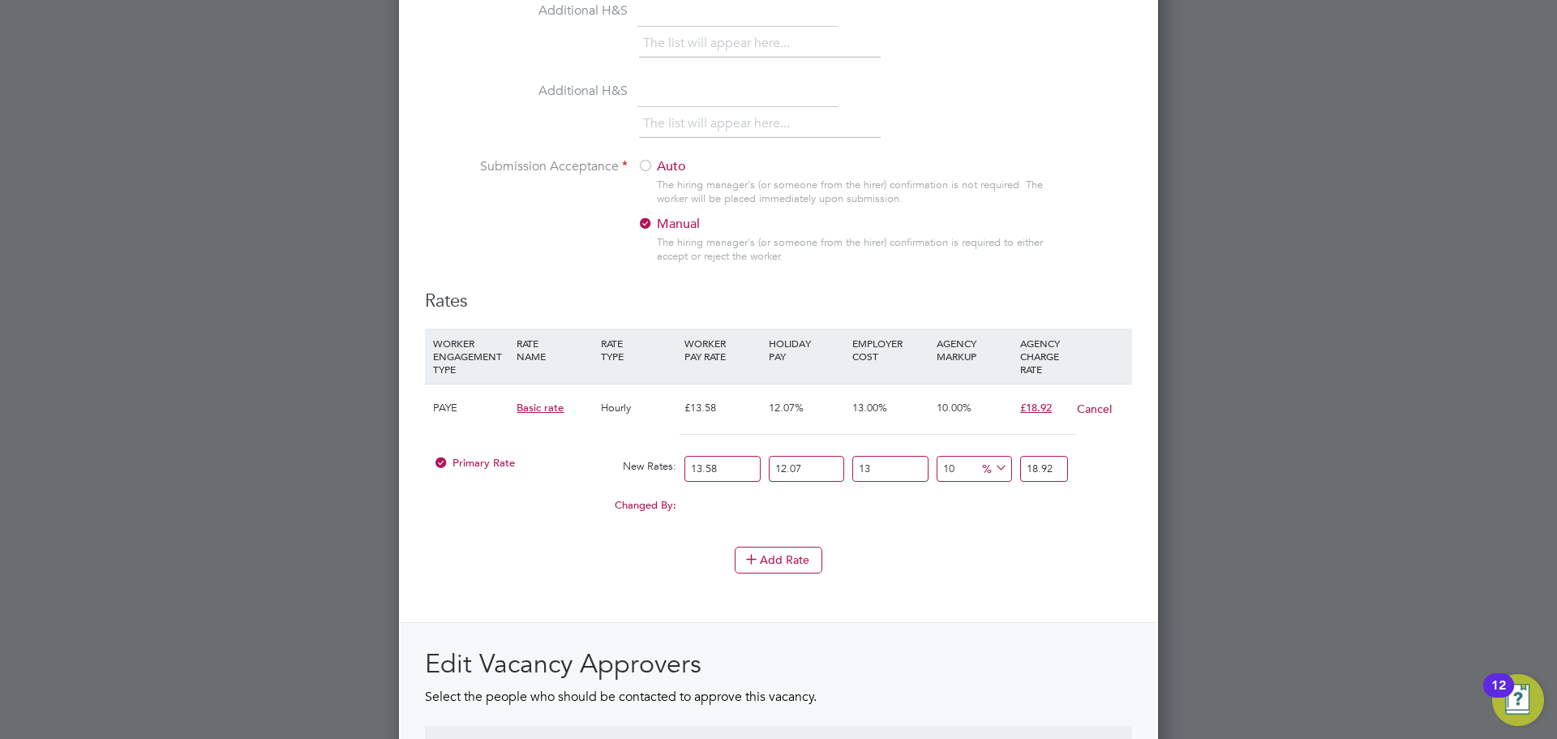
scroll to position [2642, 760]
drag, startPoint x: 727, startPoint y: 490, endPoint x: 463, endPoint y: 460, distance: 266.0
click at [503, 486] on div "Primary Rate New Rates: 13.58 12.07 n/a 13 n/a 10 0 % 18.92" at bounding box center [778, 469] width 707 height 43
type input "2"
type input "2.7860602"
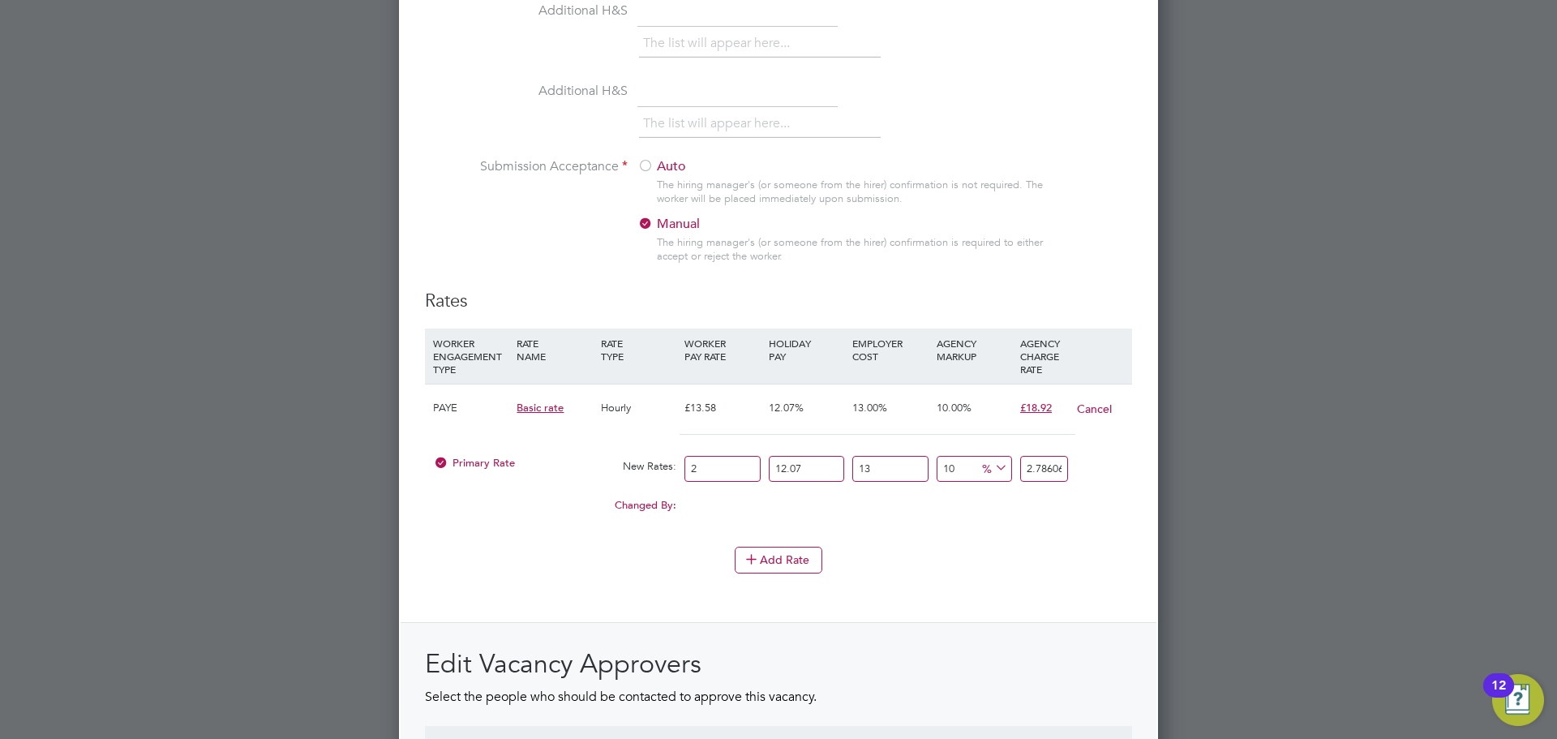
type input "22"
type input "30.6466622"
type input "22.9"
type input "31.90038929"
type input "22.95"
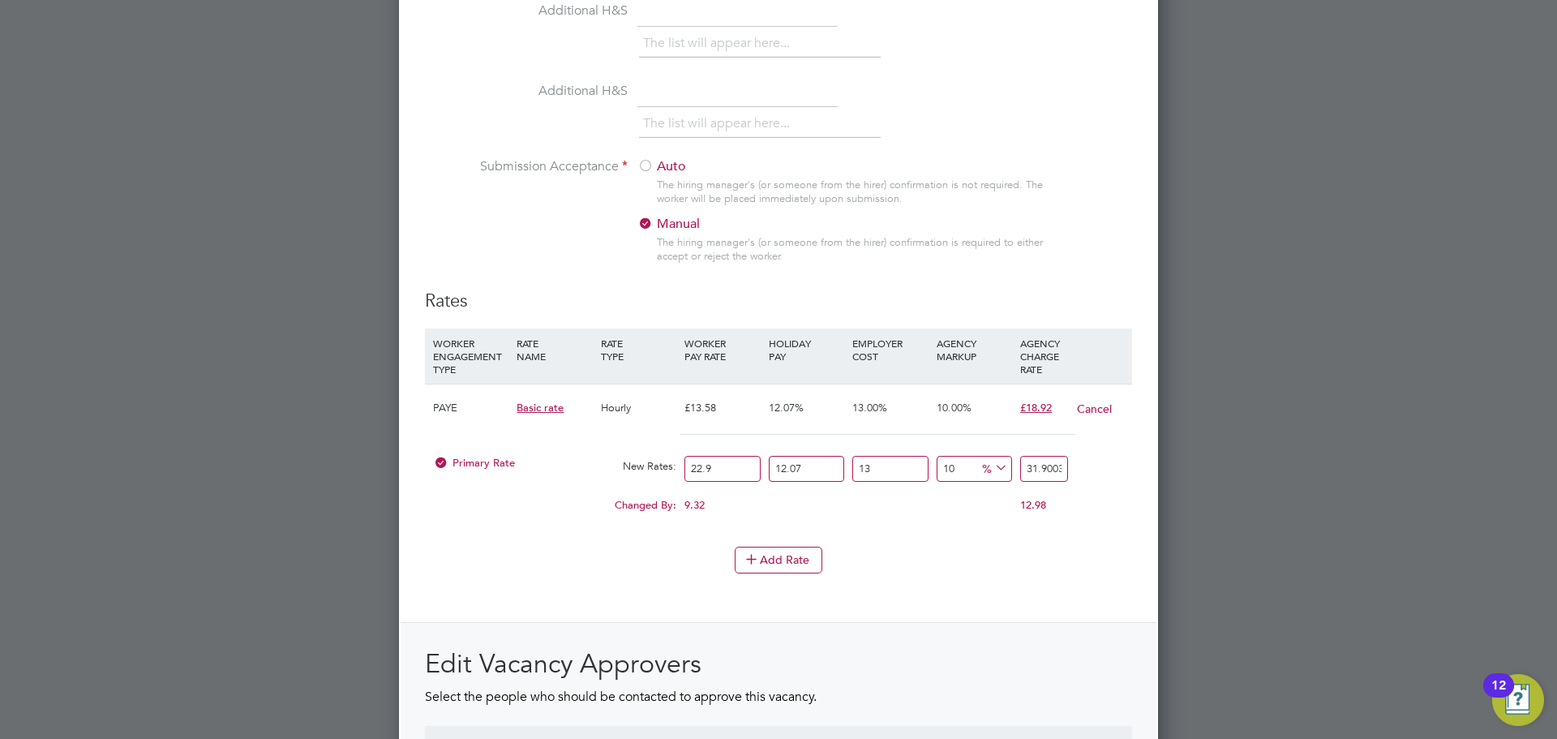
type input "31.970040795"
type input "22.95"
click at [947, 530] on div "Changed By: 9.37 0.00 0.00 0.00 1.183957125 13.05" at bounding box center [778, 510] width 707 height 41
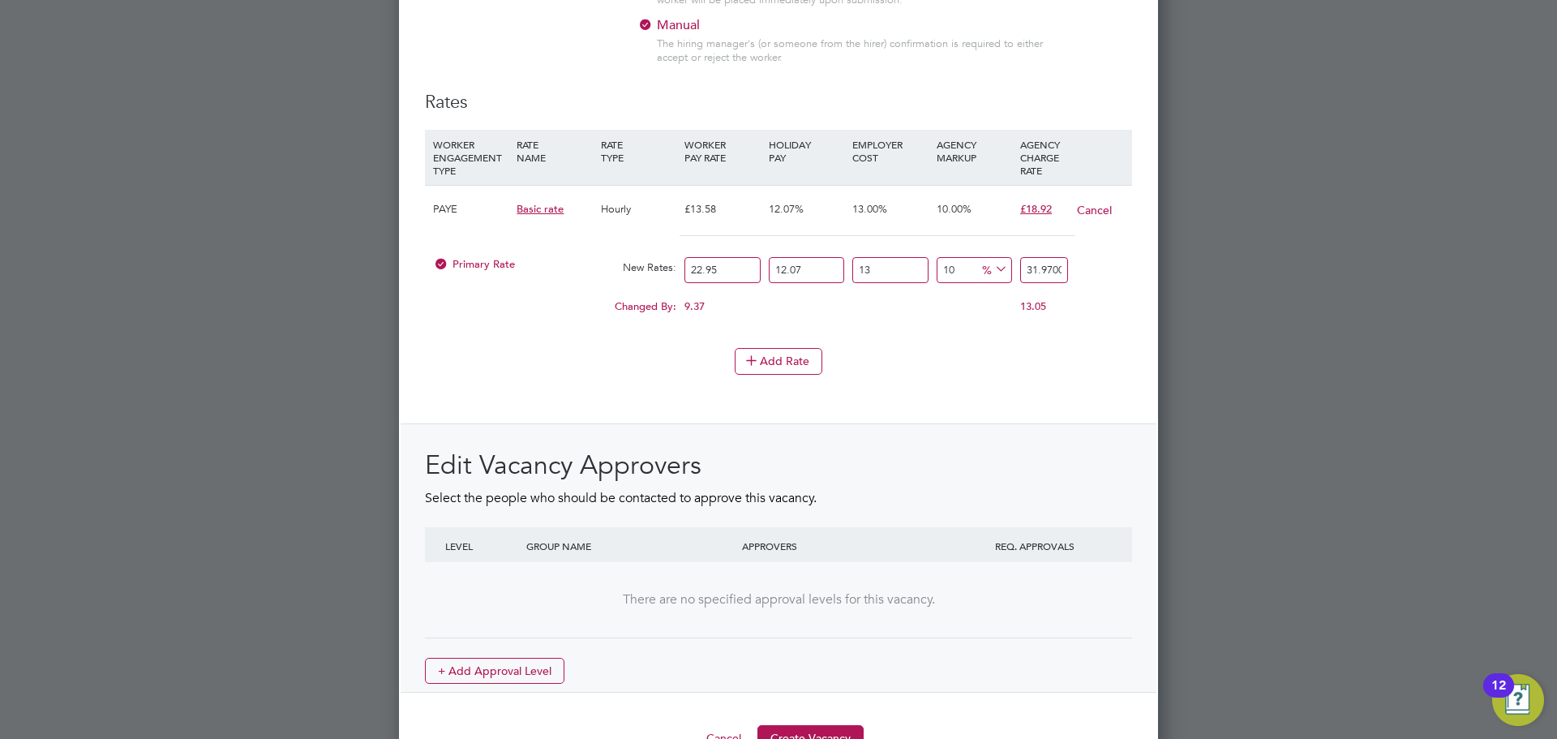
scroll to position [1802, 0]
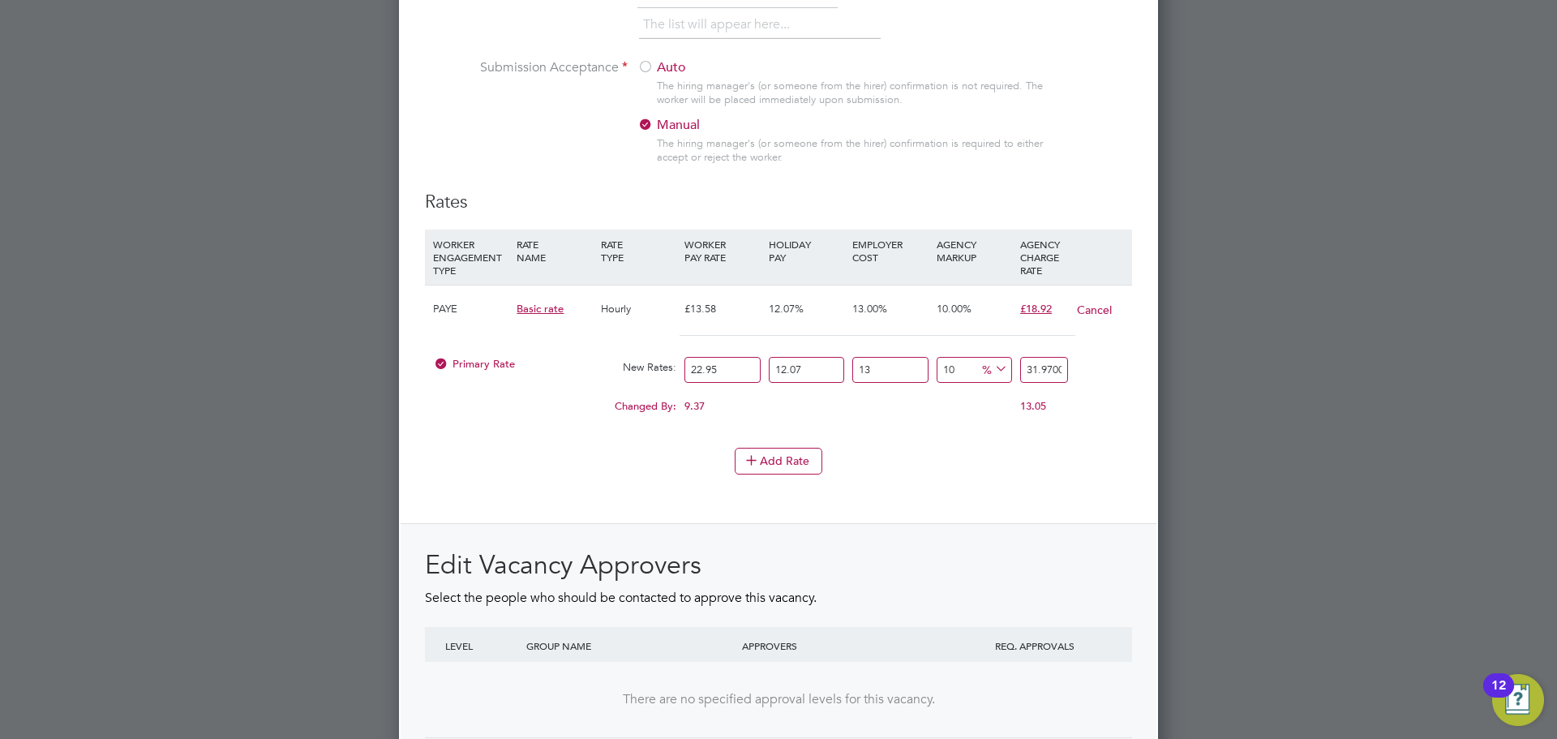
click at [1082, 318] on button "Cancel" at bounding box center [1094, 310] width 36 height 16
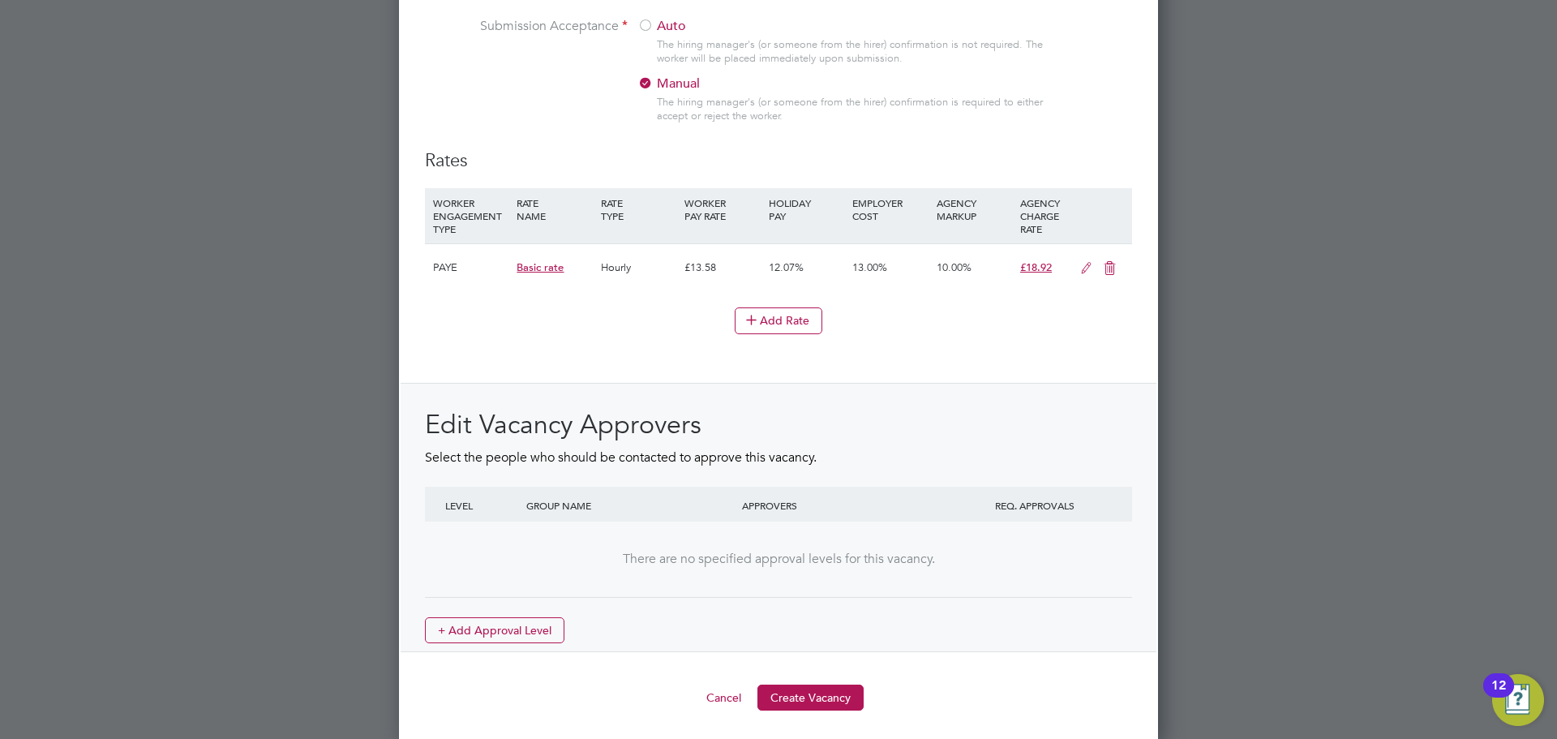
scroll to position [1865, 0]
click at [518, 625] on button "+ Add Approval Level" at bounding box center [494, 626] width 139 height 26
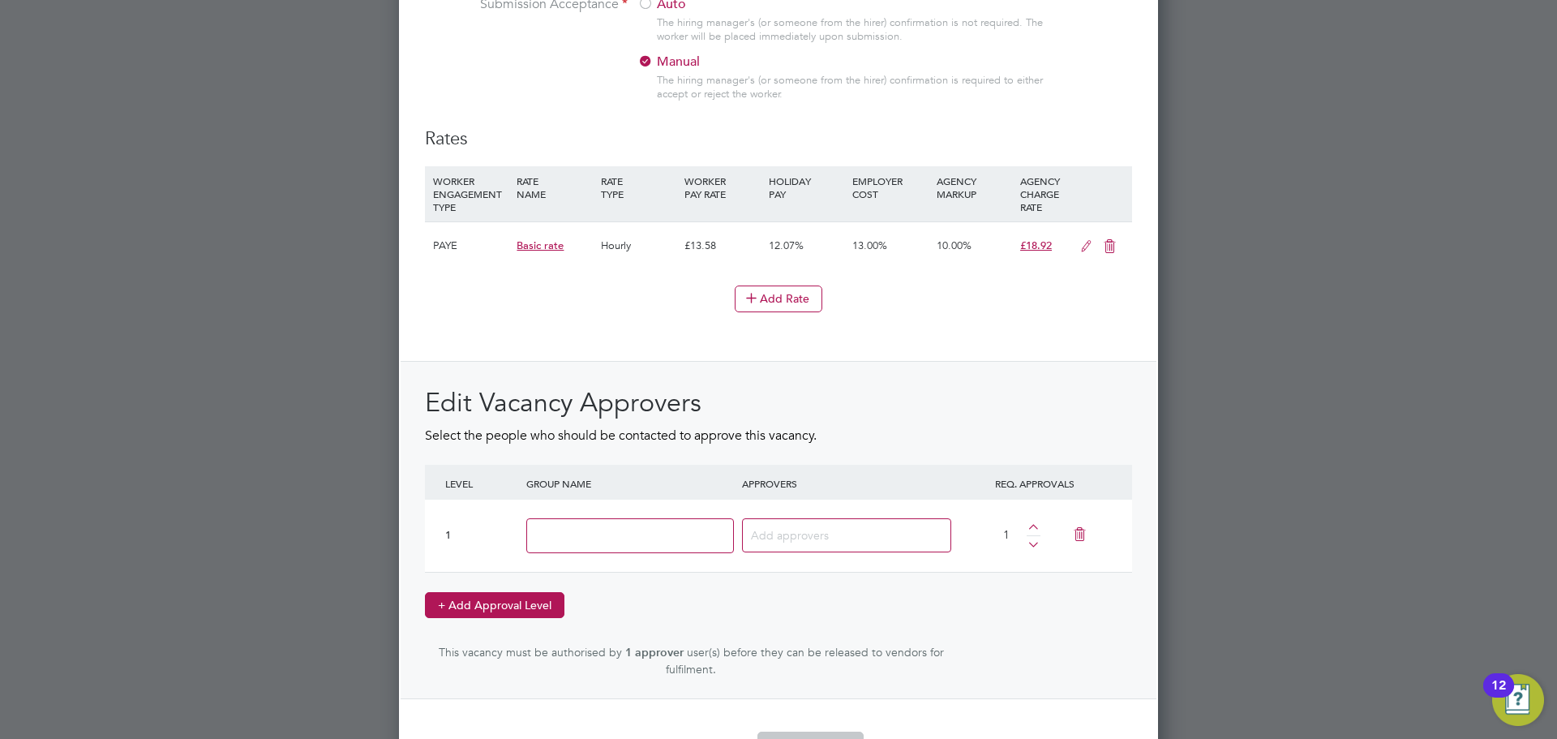
scroll to position [2612, 760]
click at [651, 551] on input at bounding box center [630, 535] width 208 height 35
type input "GLT"
click at [812, 545] on input at bounding box center [840, 534] width 179 height 21
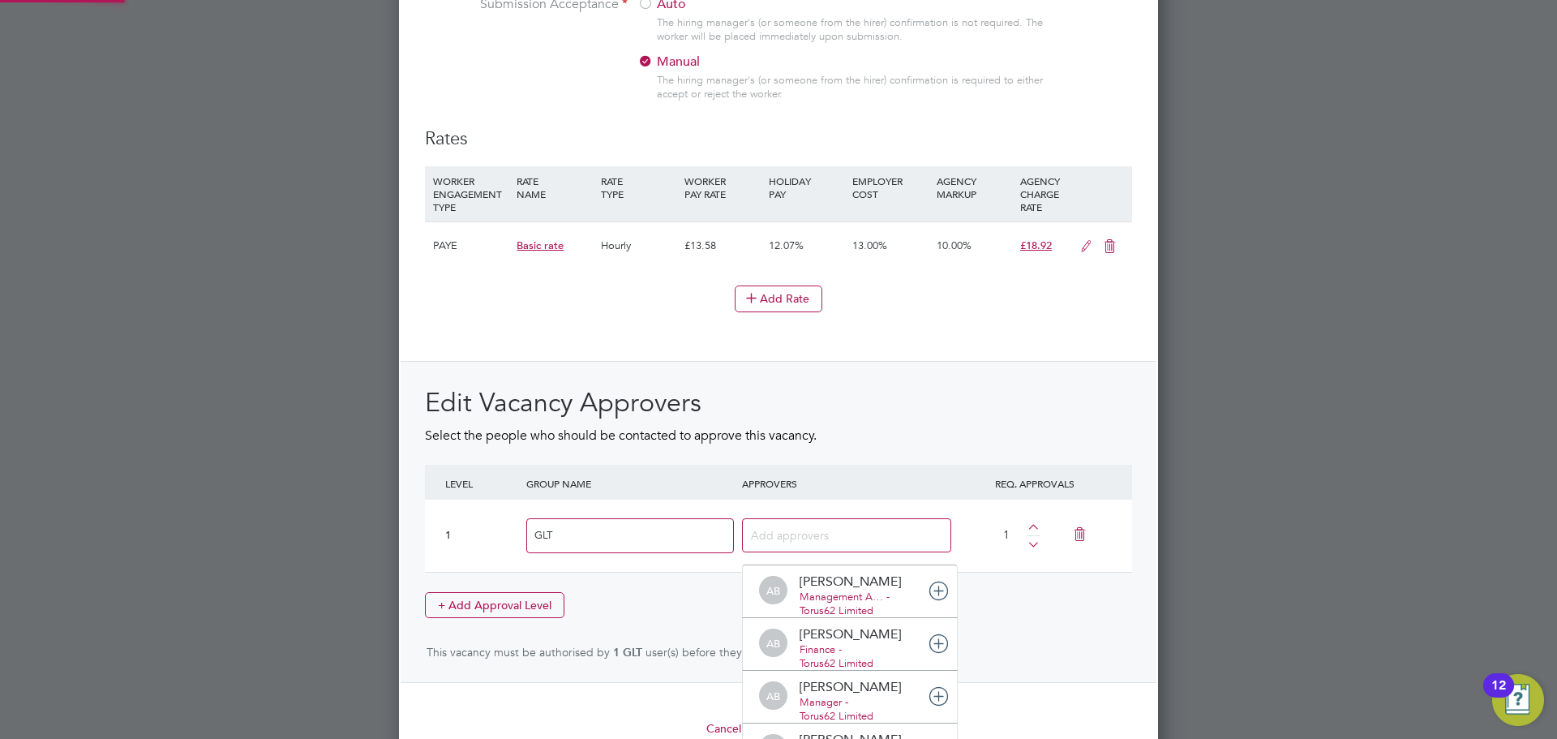
scroll to position [8, 8]
type input "ann"
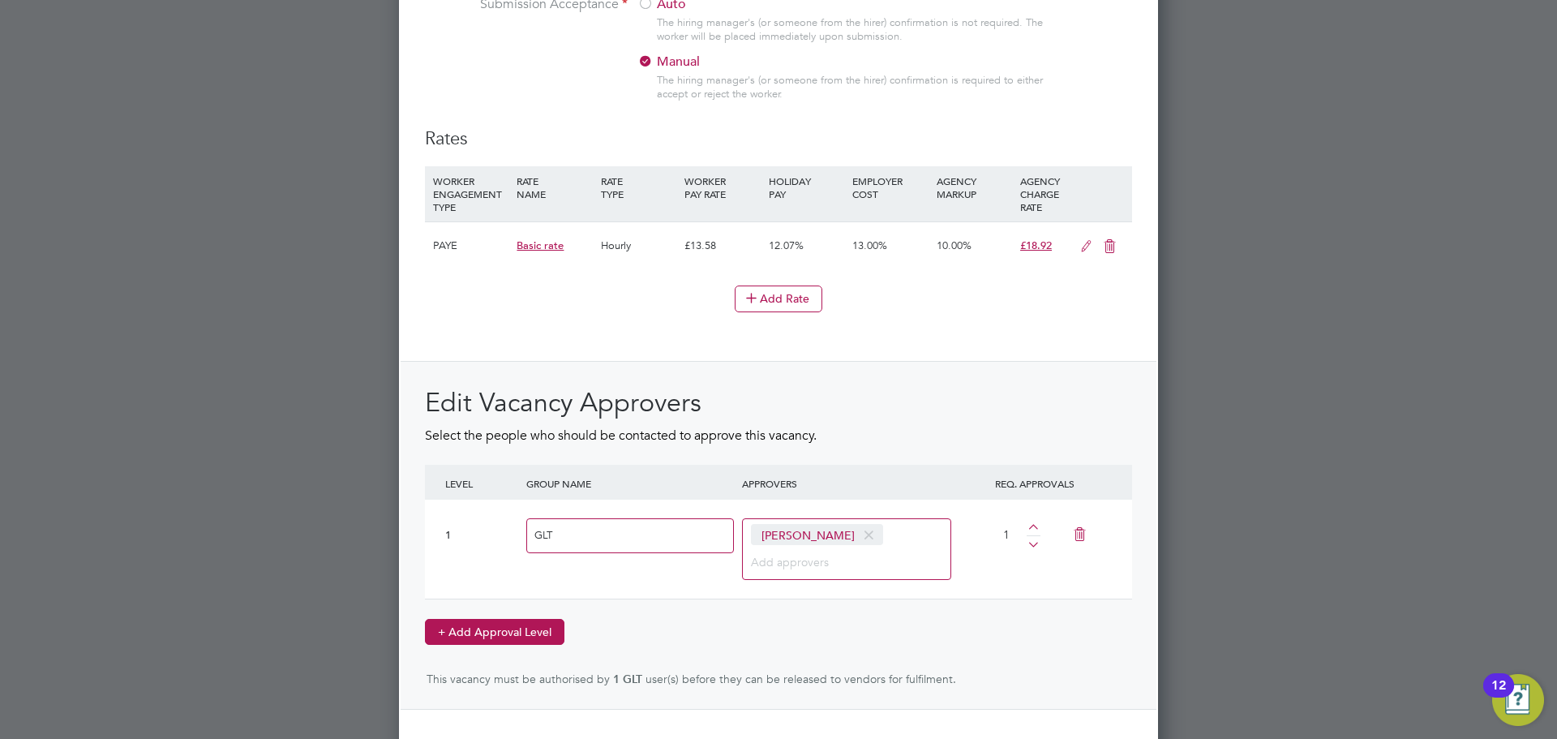
click at [515, 644] on button "+ Add Approval Level" at bounding box center [494, 632] width 139 height 26
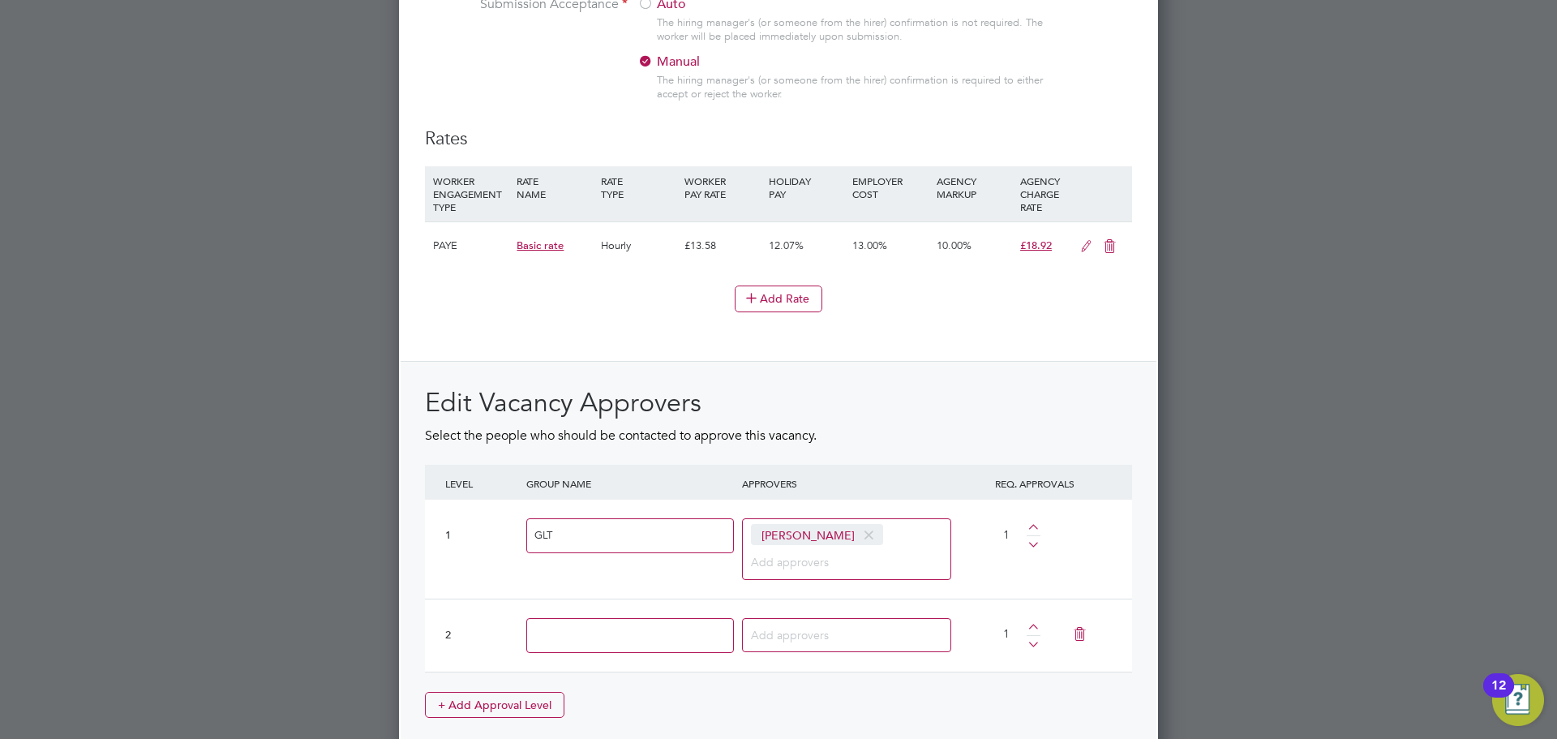
click at [645, 647] on input at bounding box center [630, 635] width 208 height 35
type input "BP"
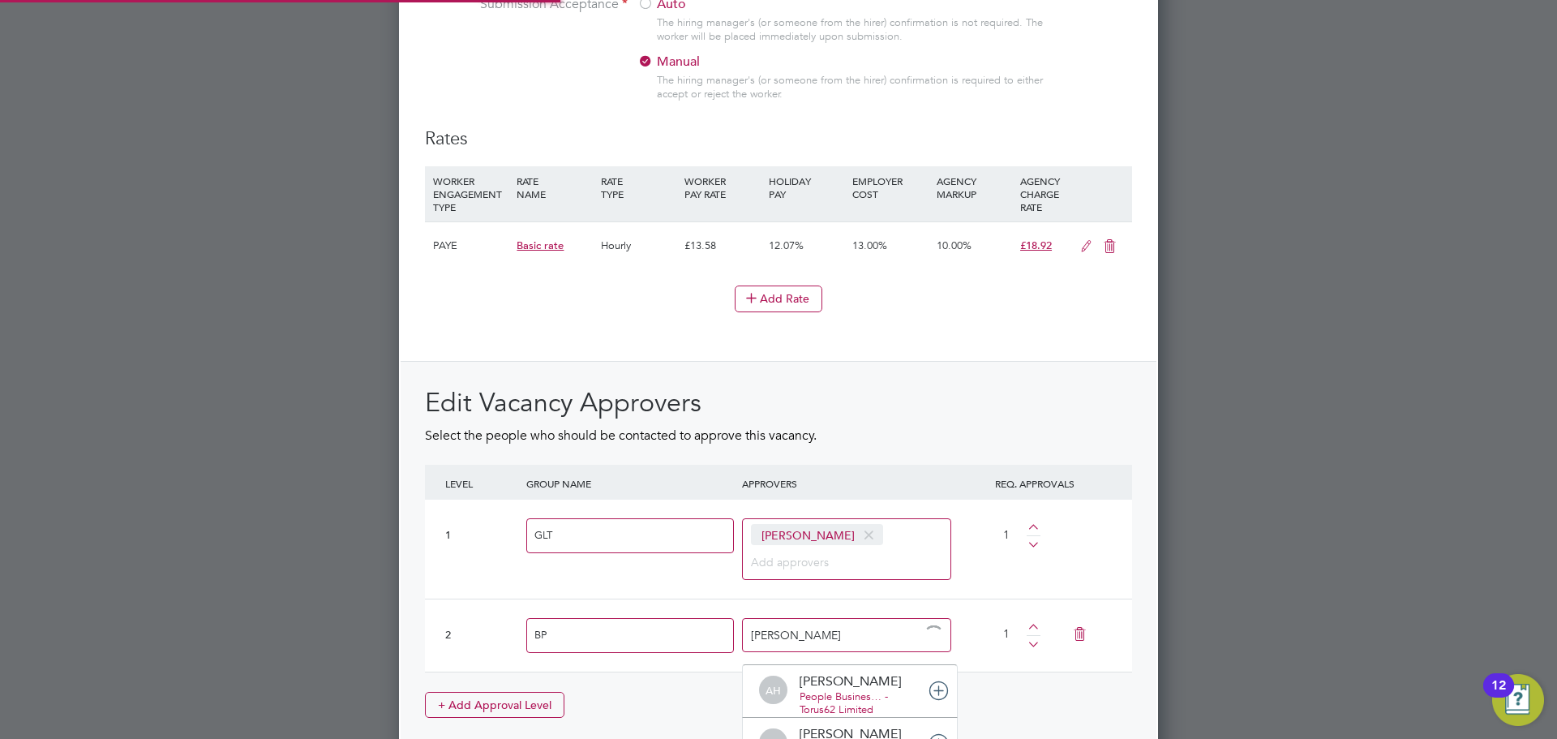
type input "Andrew"
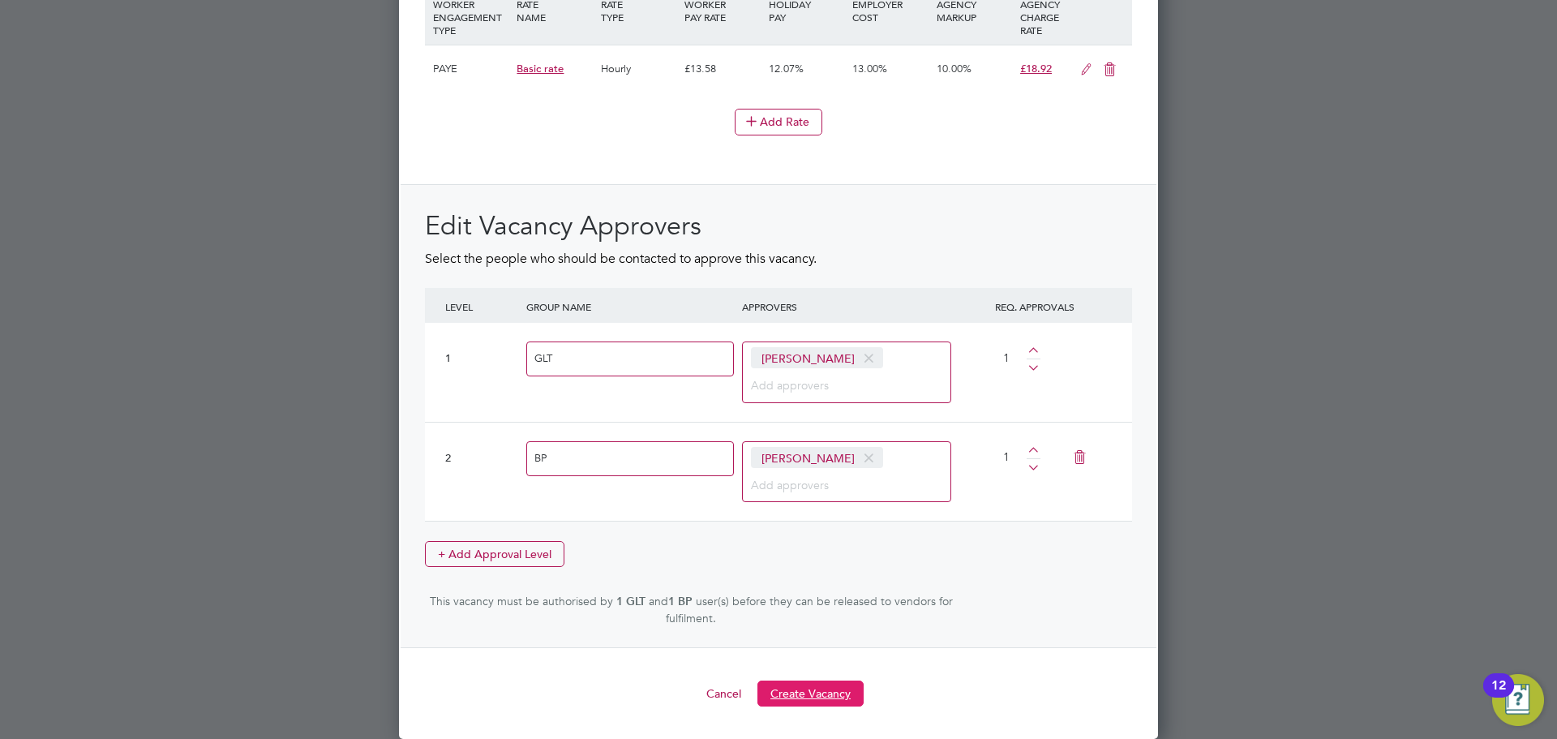
click at [808, 698] on button "Create Vacancy" at bounding box center [810, 693] width 106 height 26
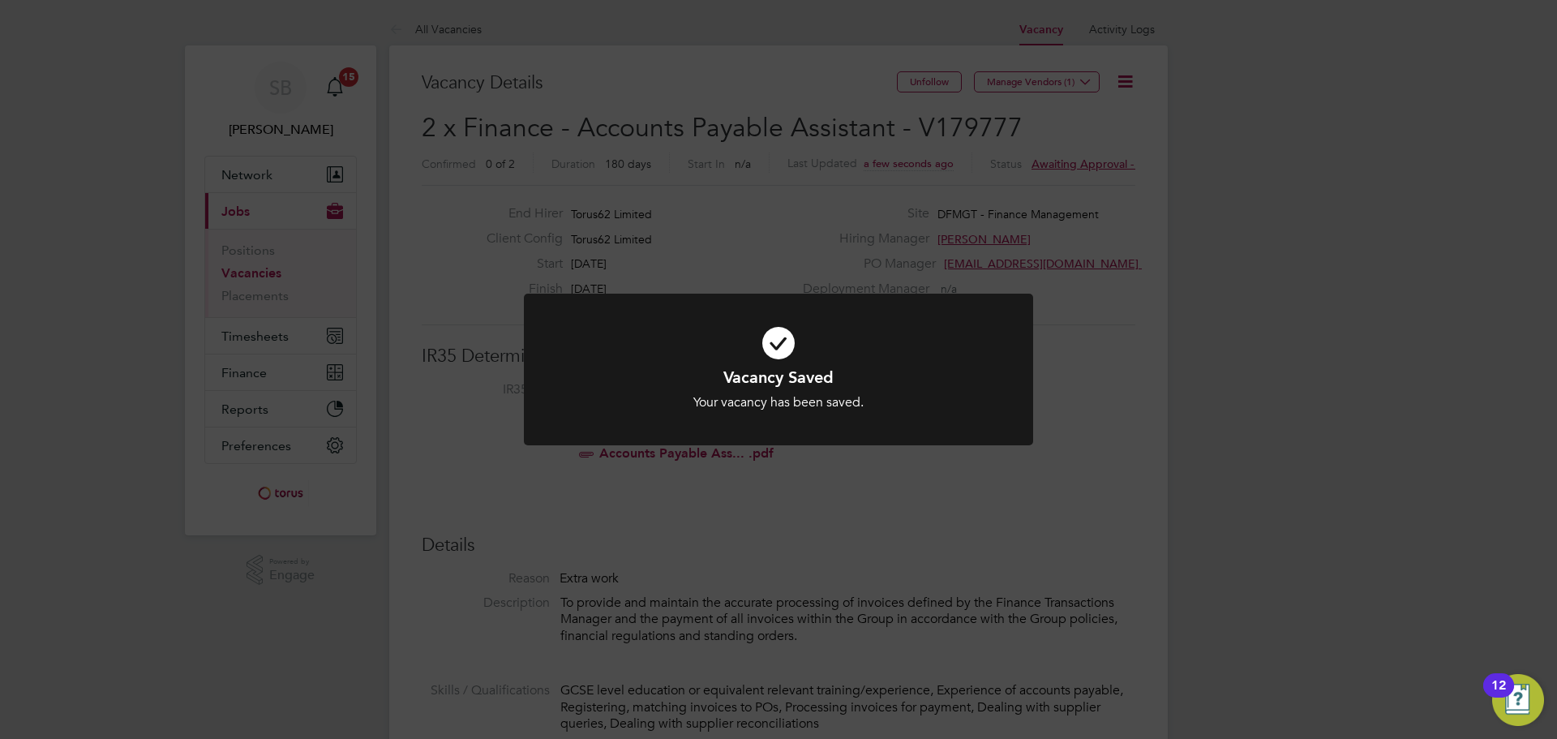
click at [737, 522] on div "Vacancy Saved Your vacancy has been saved. Cancel Okay" at bounding box center [778, 369] width 1557 height 739
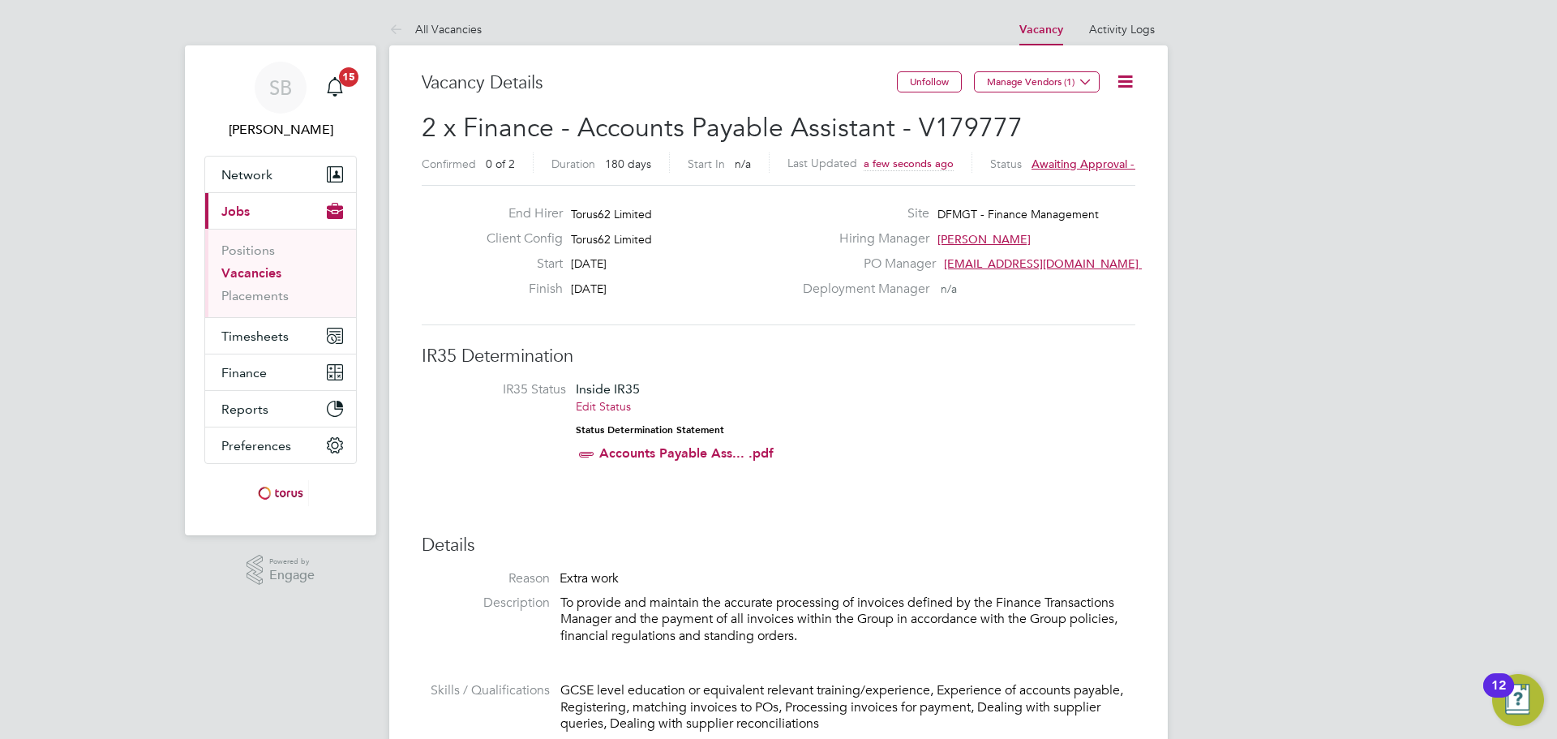
click at [263, 276] on link "Vacancies" at bounding box center [251, 272] width 60 height 15
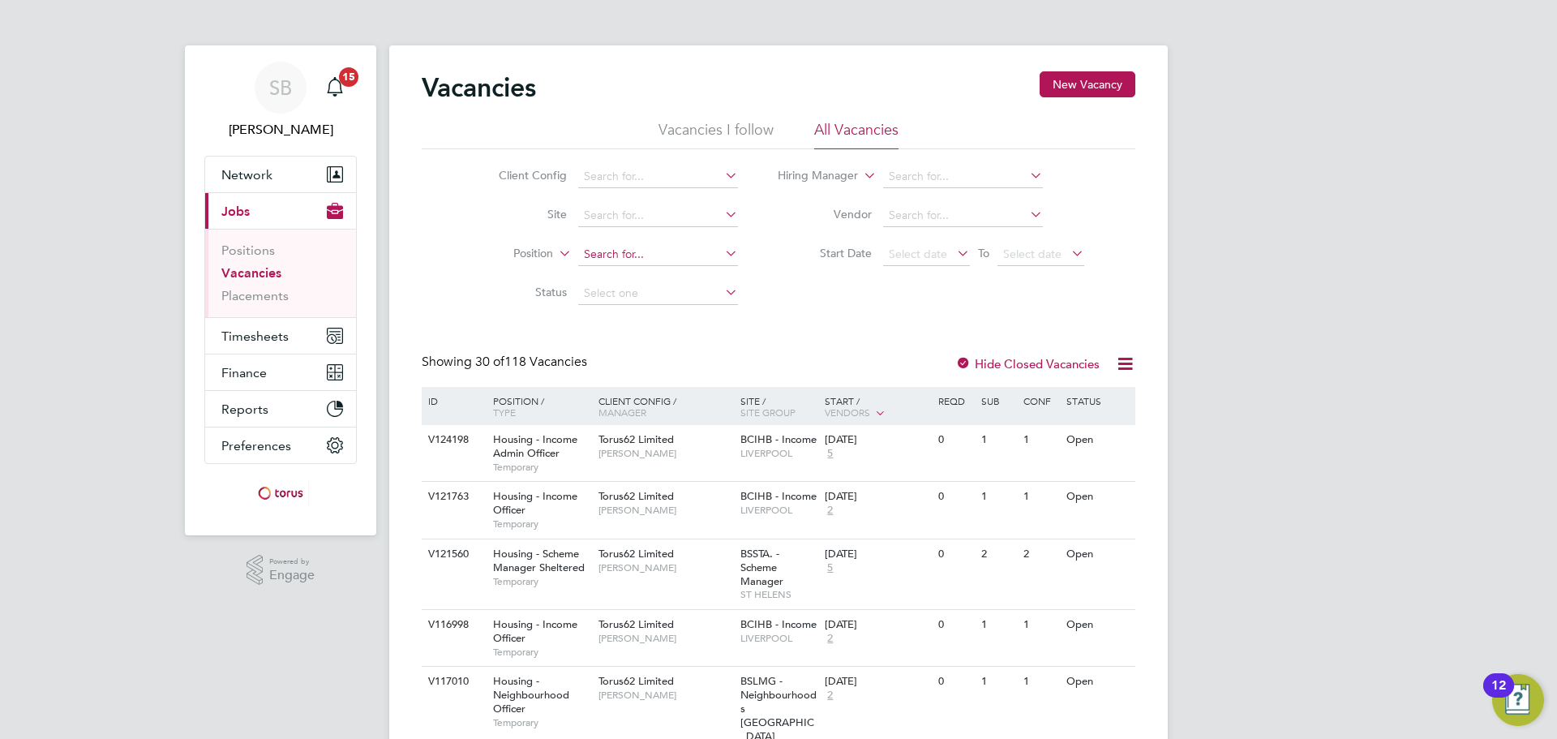
click at [615, 261] on input at bounding box center [658, 254] width 160 height 23
click at [615, 186] on input at bounding box center [658, 176] width 160 height 23
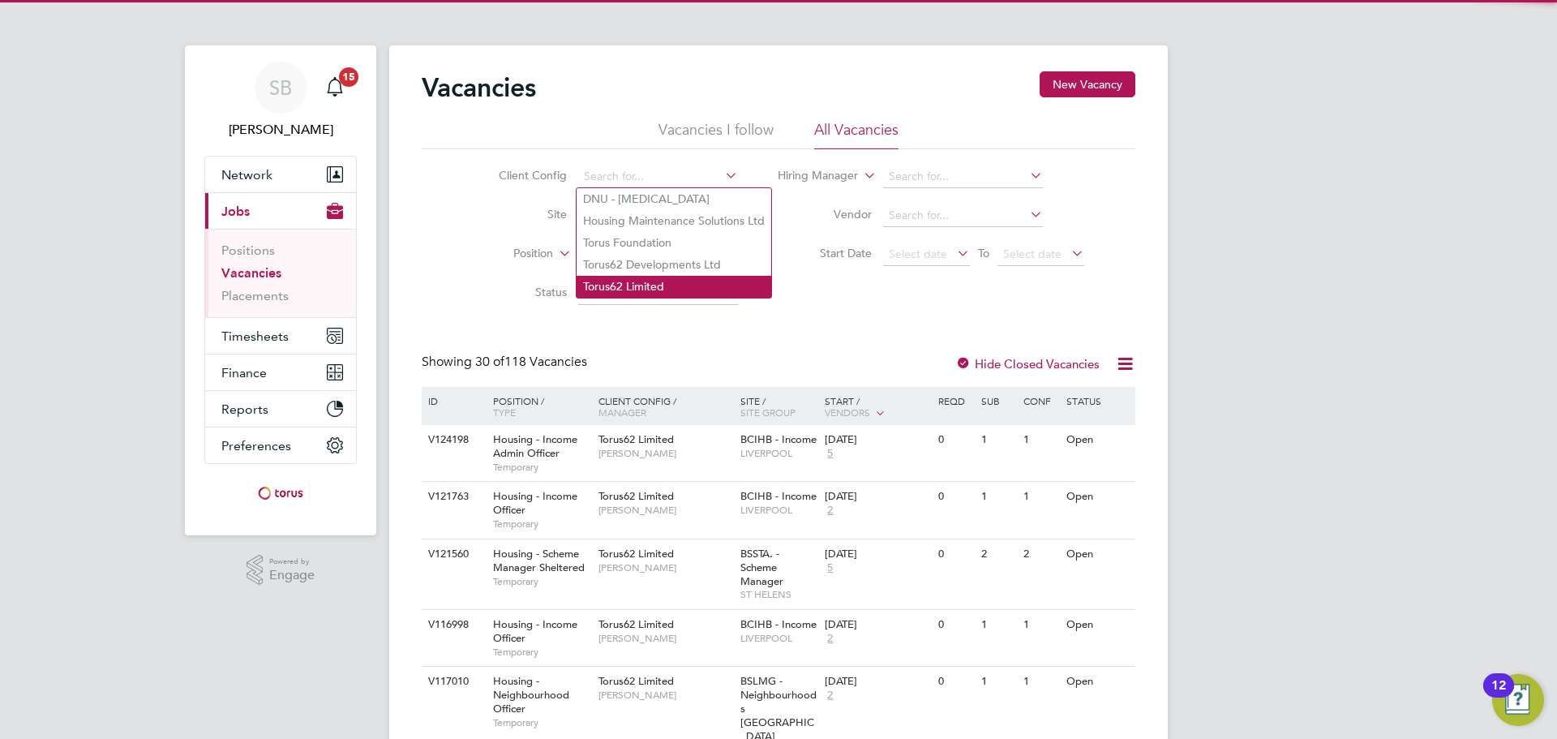
click at [622, 281] on li "Torus62 Limited" at bounding box center [673, 287] width 195 height 22
type input "Torus62 Limited"
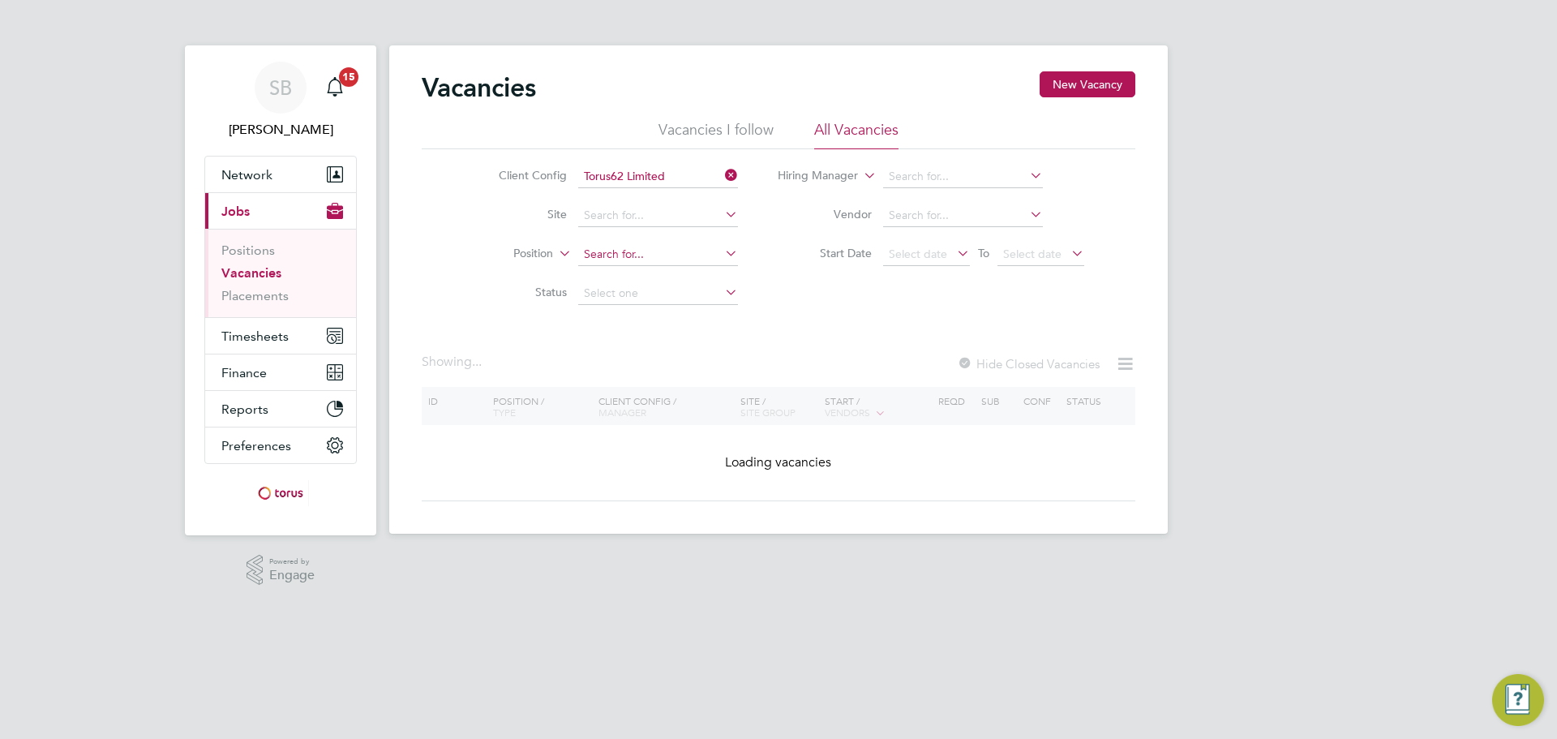
drag, startPoint x: 612, startPoint y: 242, endPoint x: 613, endPoint y: 251, distance: 9.0
click at [612, 245] on li "Position" at bounding box center [605, 254] width 305 height 39
click at [614, 252] on input at bounding box center [658, 254] width 160 height 23
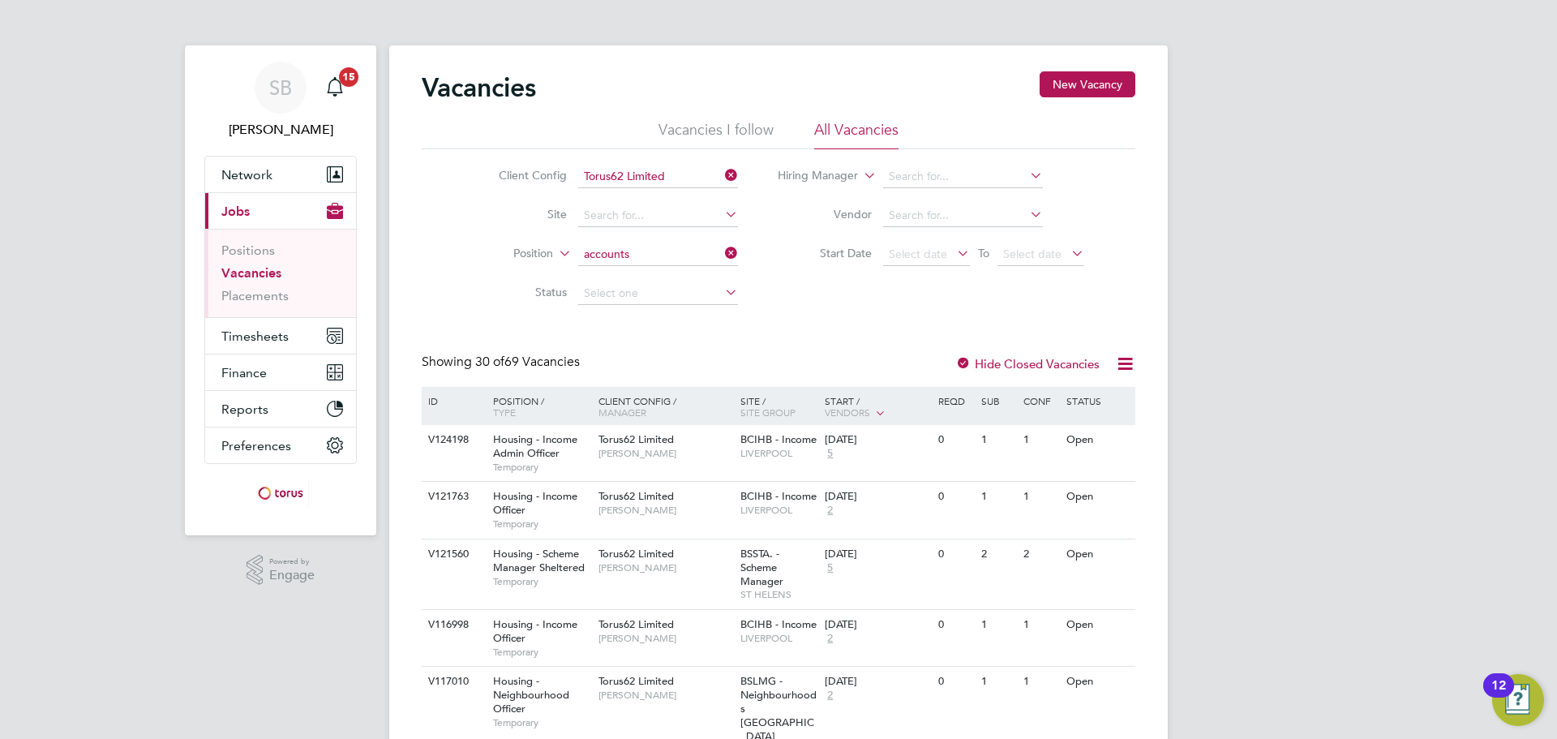
click at [636, 279] on b "Accounts" at bounding box center [653, 277] width 49 height 14
type input "Finance - Accounts Payable Assistant"
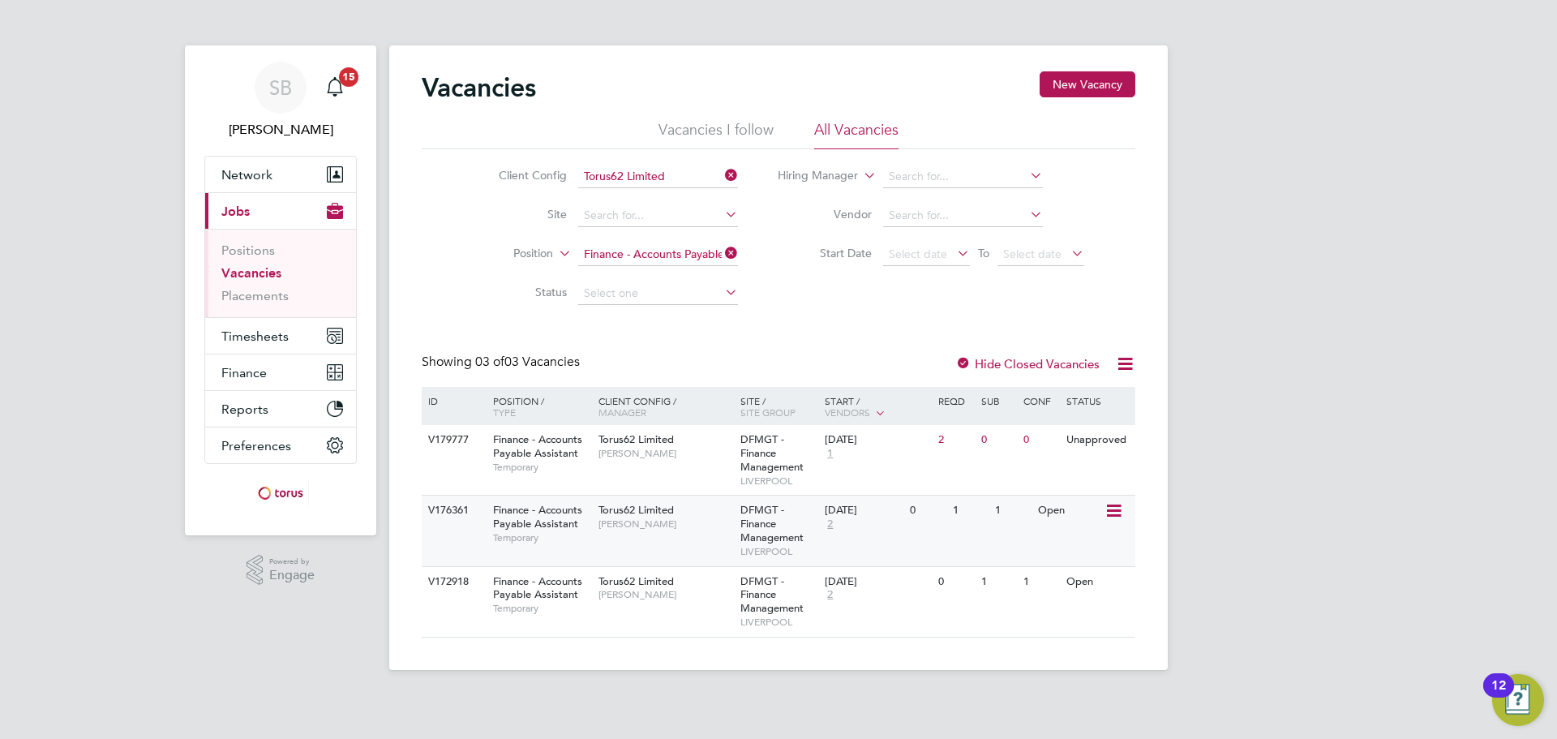
click at [538, 514] on span "Finance - Accounts Payable Assistant" at bounding box center [537, 517] width 89 height 28
click at [555, 589] on span "Finance - Accounts Payable Assistant" at bounding box center [537, 588] width 89 height 28
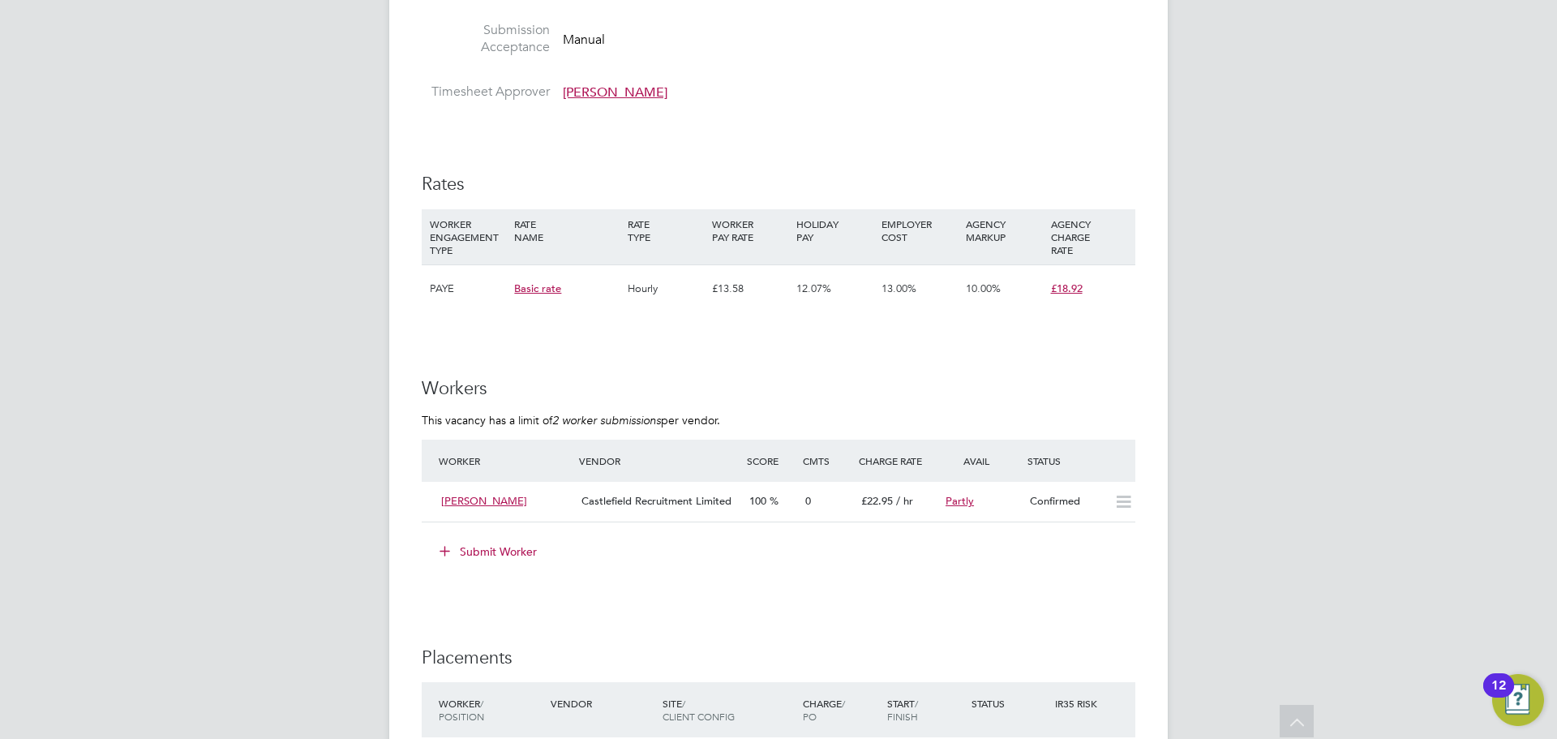
scroll to position [973, 0]
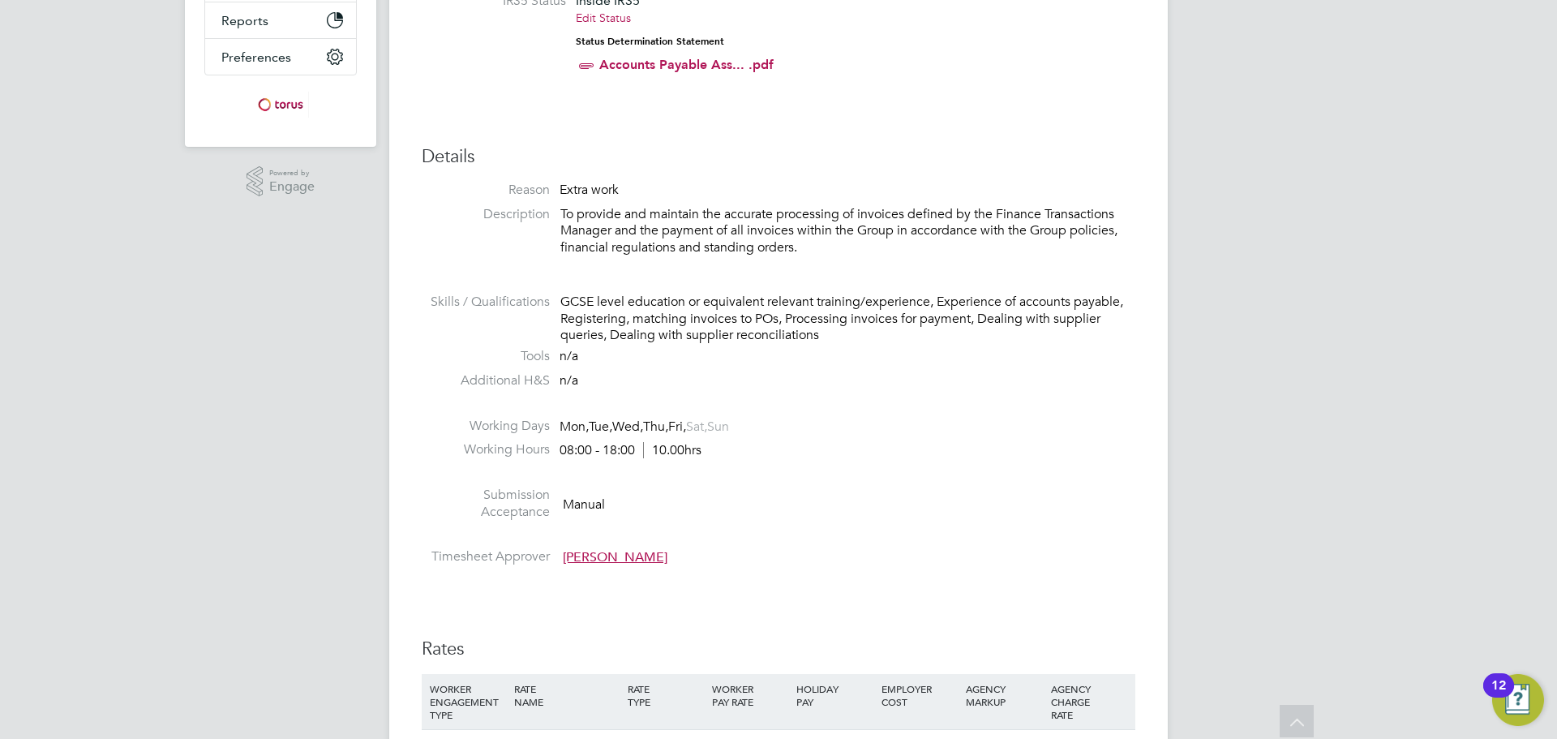
scroll to position [405, 0]
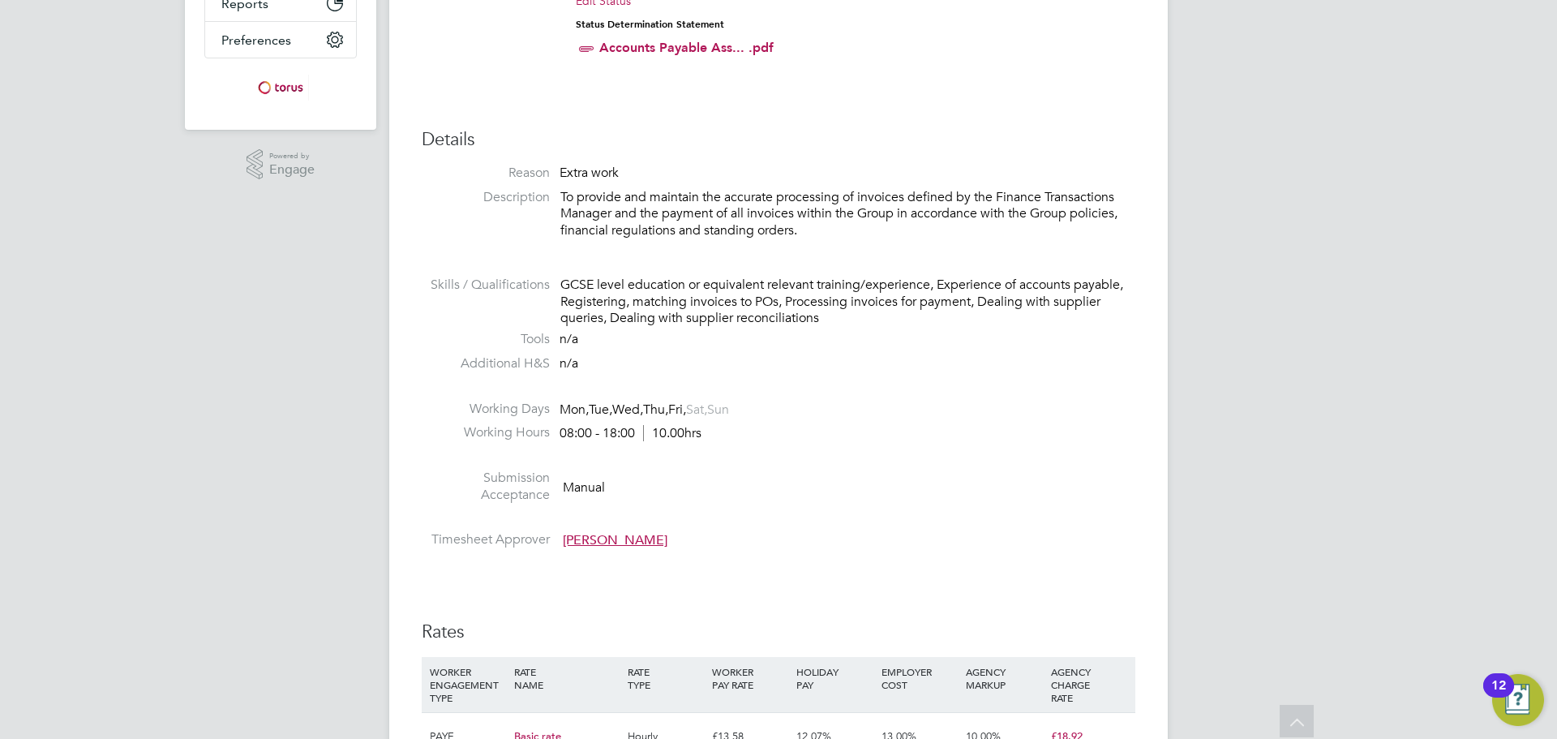
click at [780, 228] on p "To provide and maintain the accurate processing of invoices defined by the Fina…" at bounding box center [847, 214] width 575 height 50
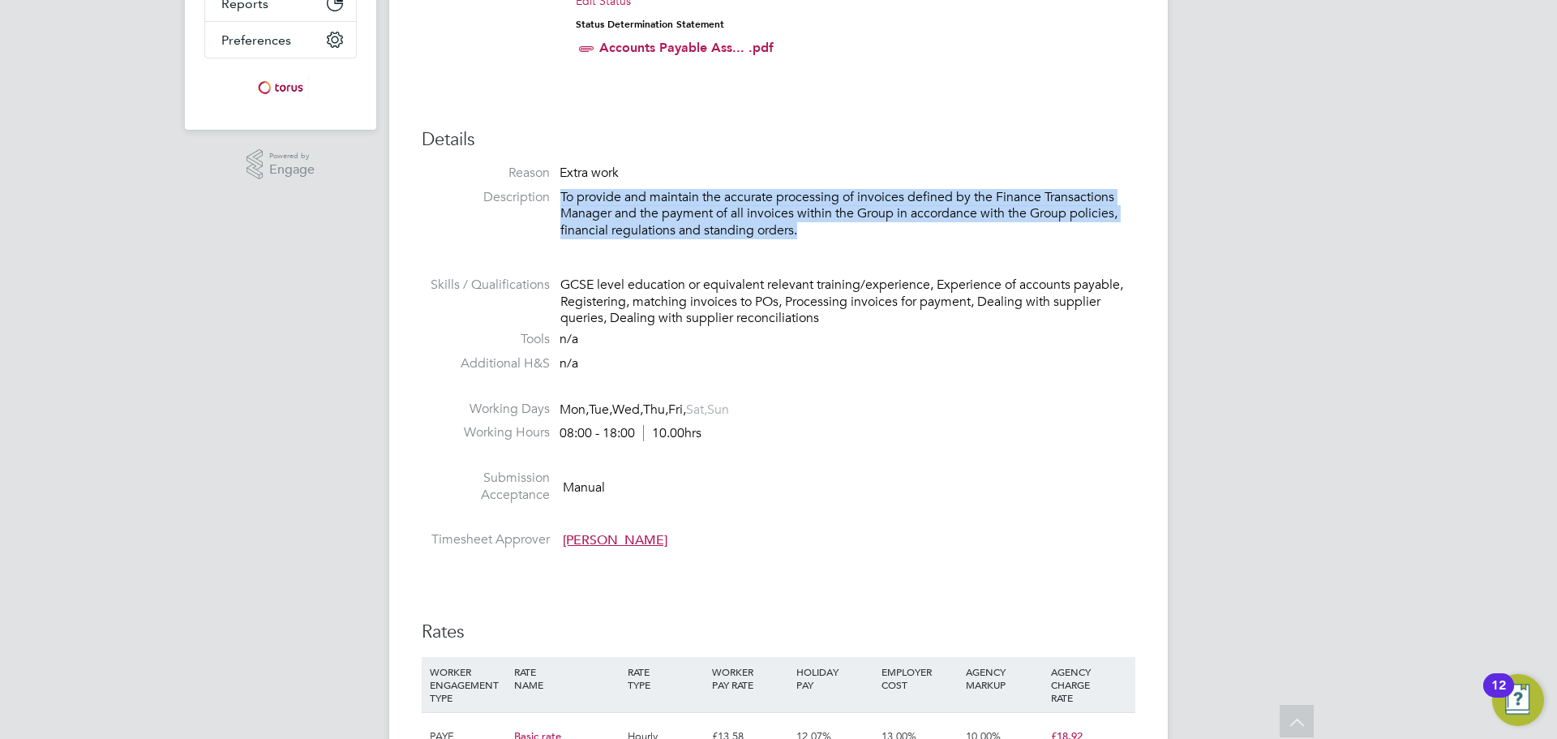
drag, startPoint x: 792, startPoint y: 233, endPoint x: 558, endPoint y: 192, distance: 237.8
click at [558, 192] on li "Description To provide and maintain the accurate processing of invoices defined…" at bounding box center [778, 222] width 713 height 66
copy p "To provide and maintain the accurate processing of invoices defined by the Fina…"
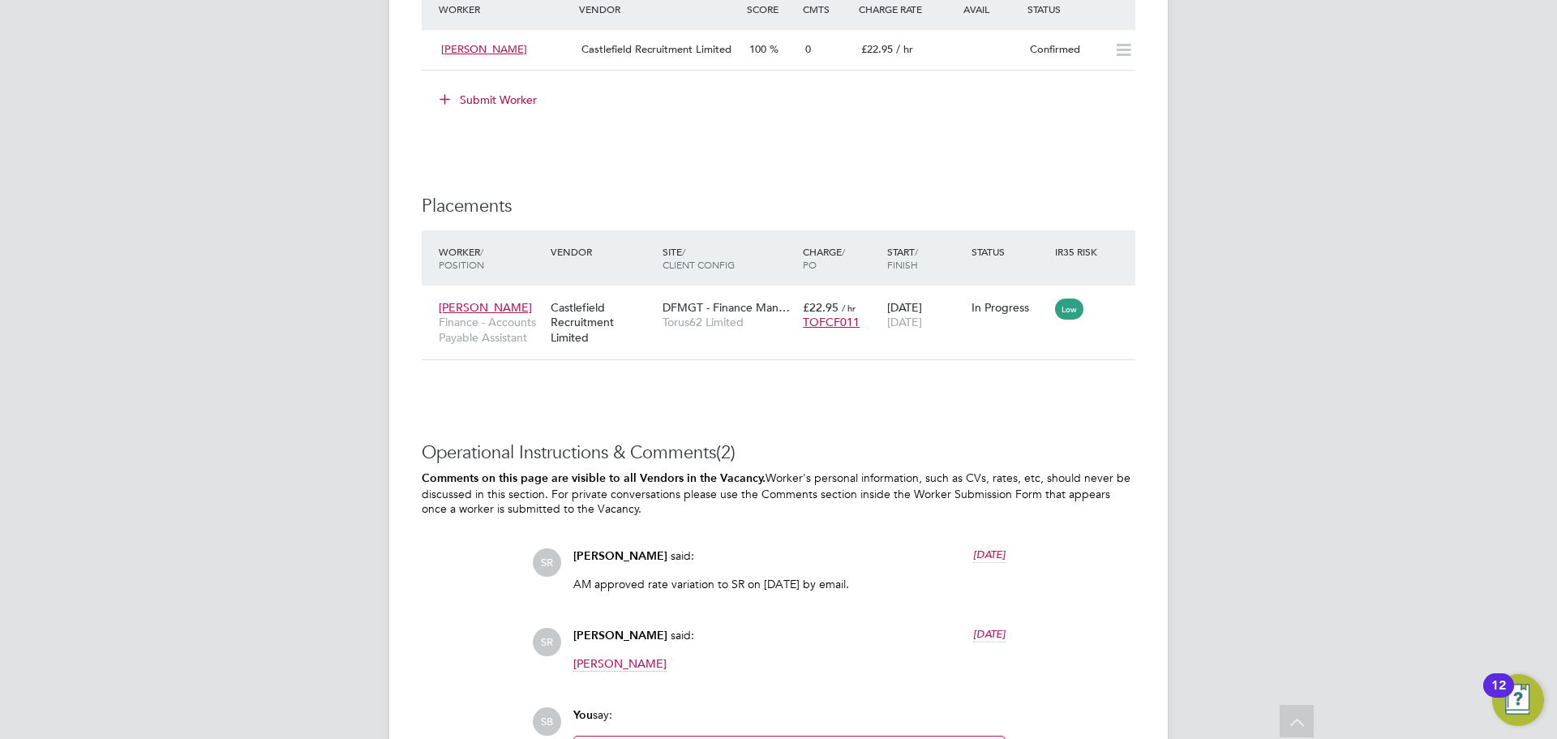
scroll to position [1378, 0]
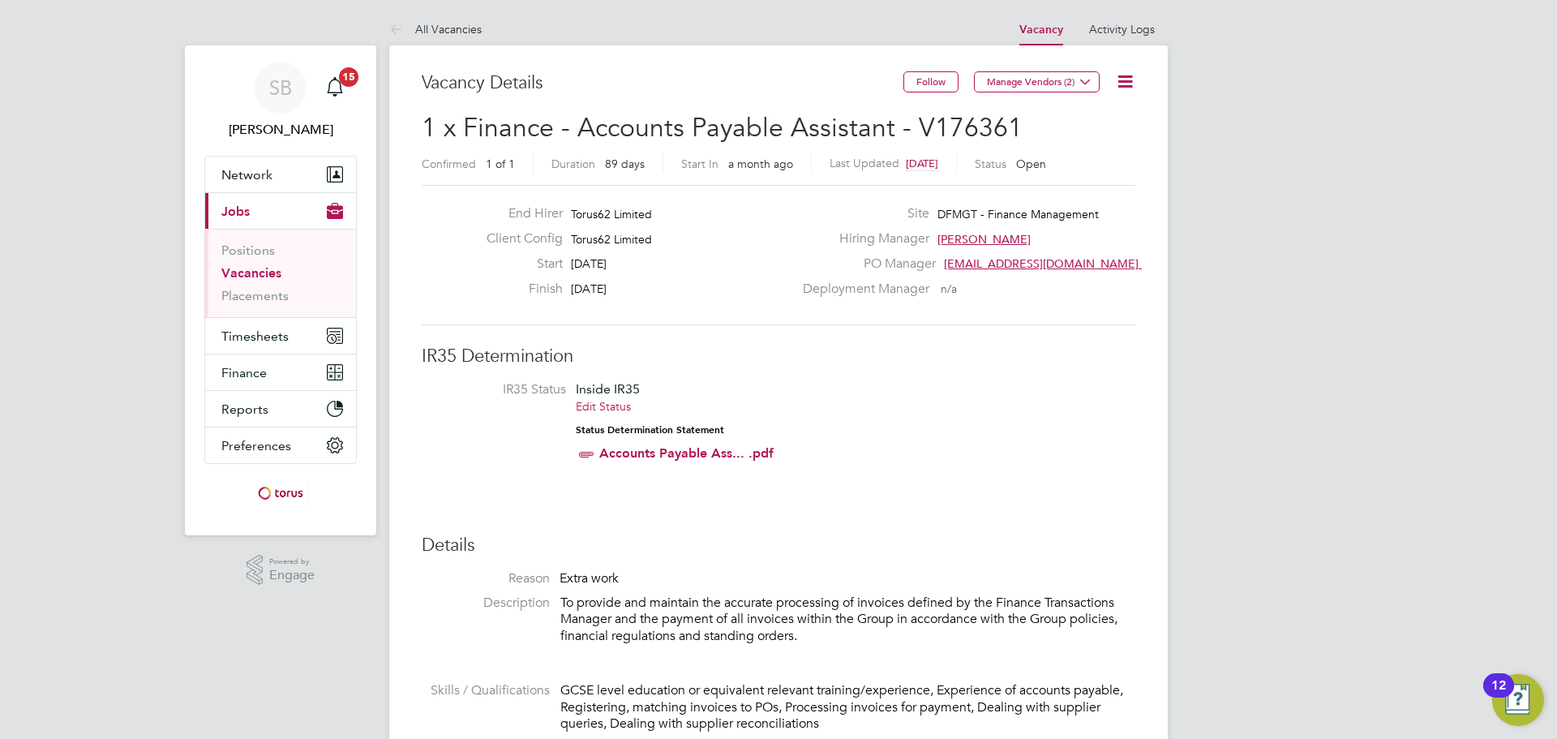
click at [1133, 82] on icon at bounding box center [1125, 81] width 20 height 20
click at [1068, 88] on button "Manage Vendors (2)" at bounding box center [1037, 81] width 126 height 21
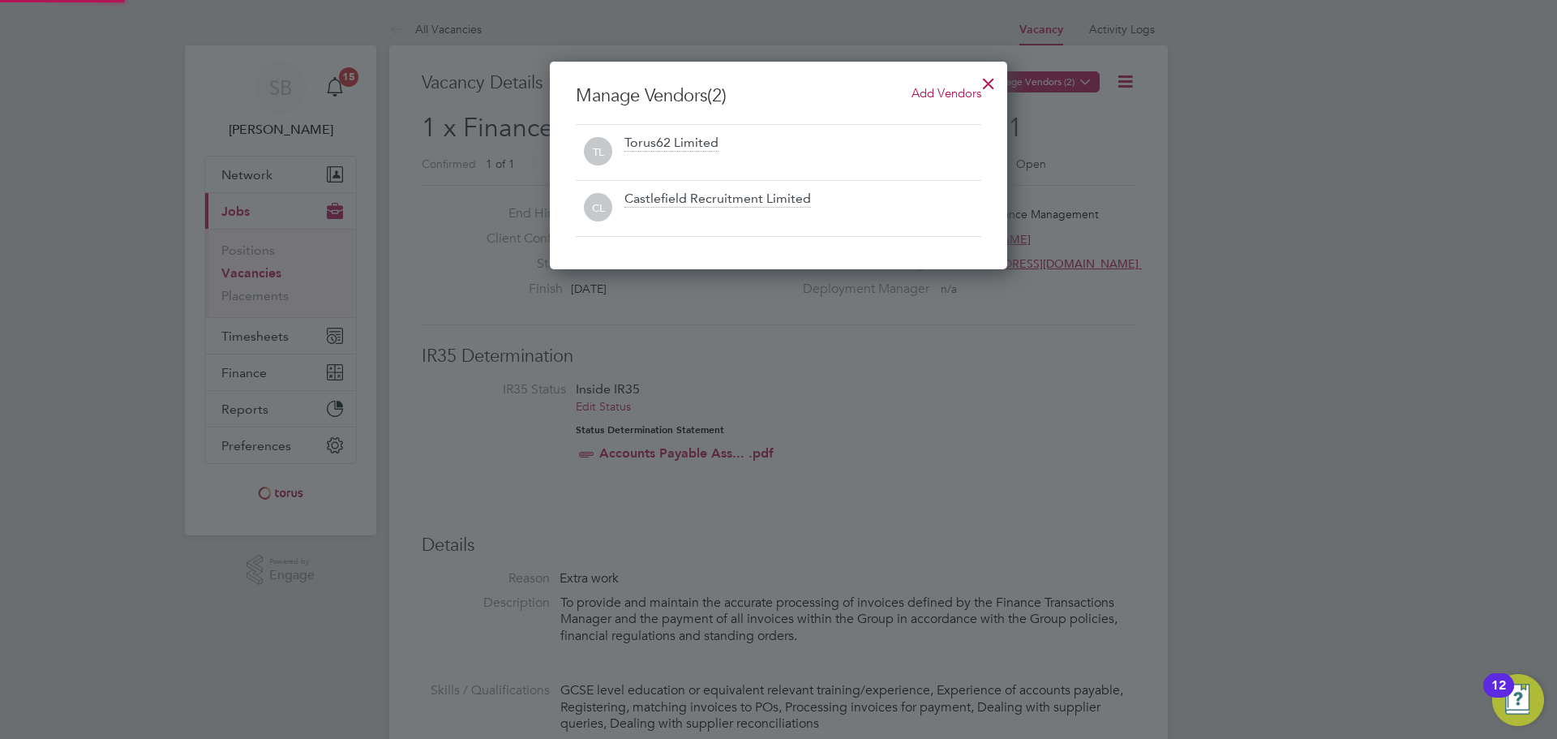
scroll to position [208, 458]
click at [989, 84] on div at bounding box center [988, 79] width 29 height 29
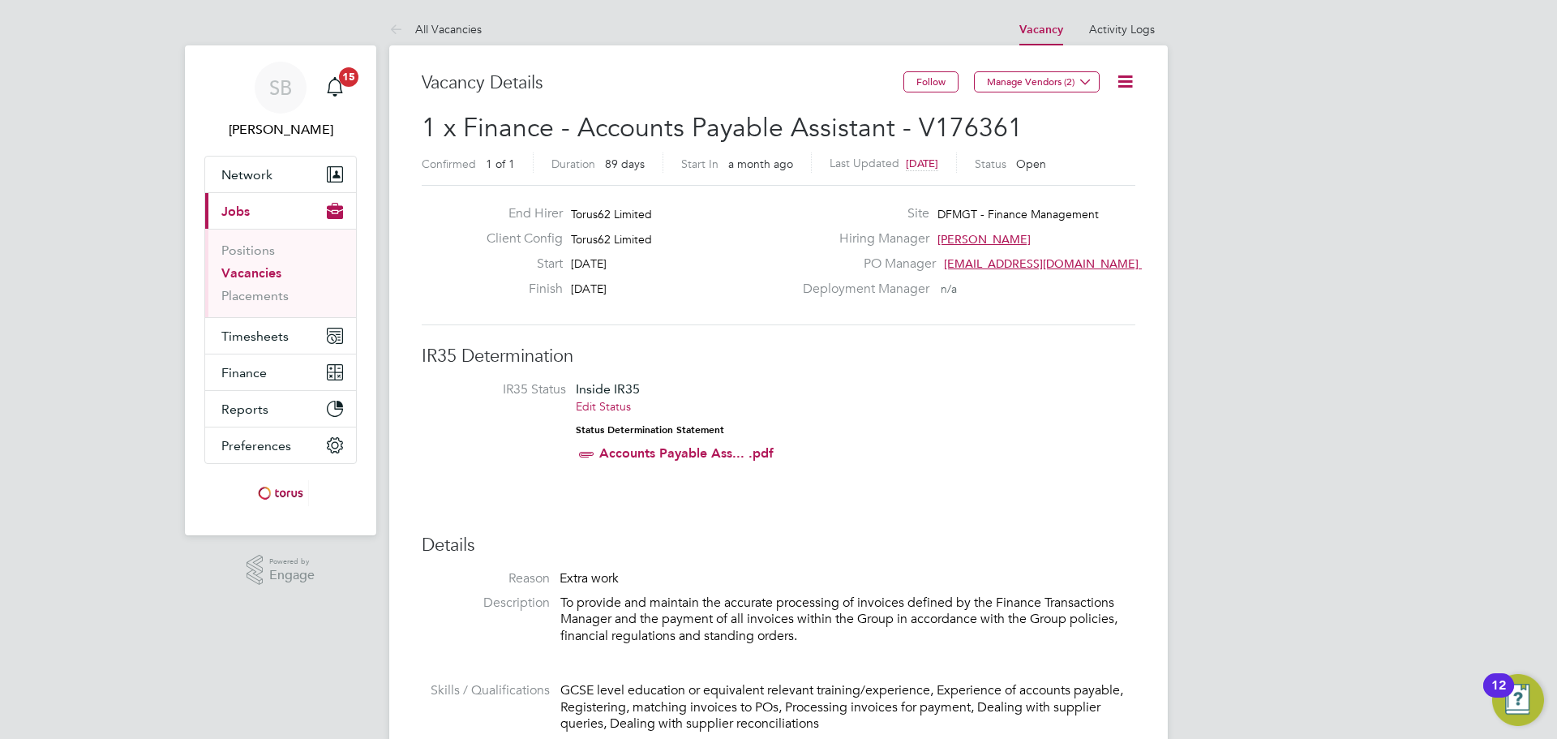
click at [1124, 84] on icon at bounding box center [1125, 81] width 20 height 20
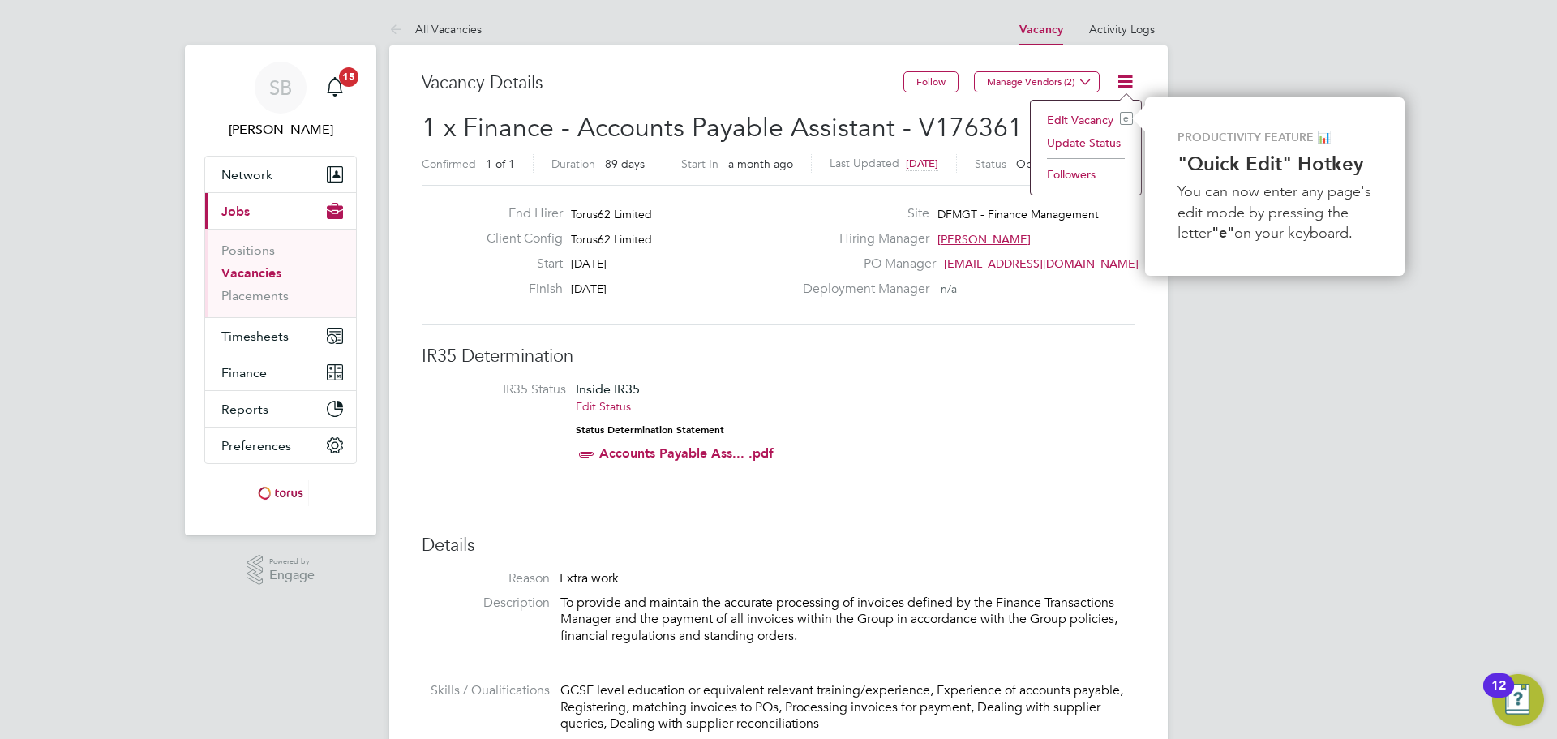
click at [1103, 120] on li "Edit Vacancy e" at bounding box center [1086, 120] width 94 height 23
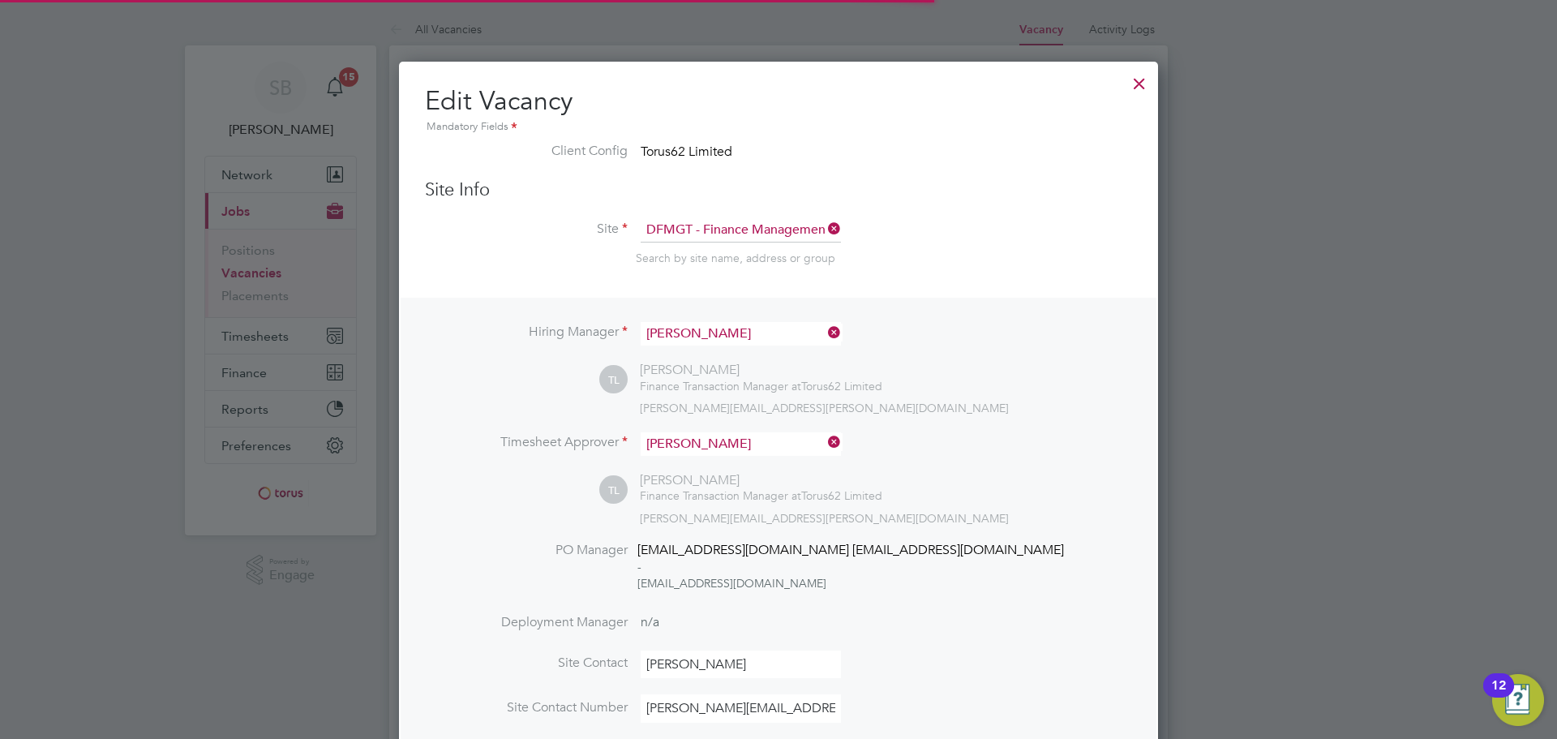
scroll to position [8, 8]
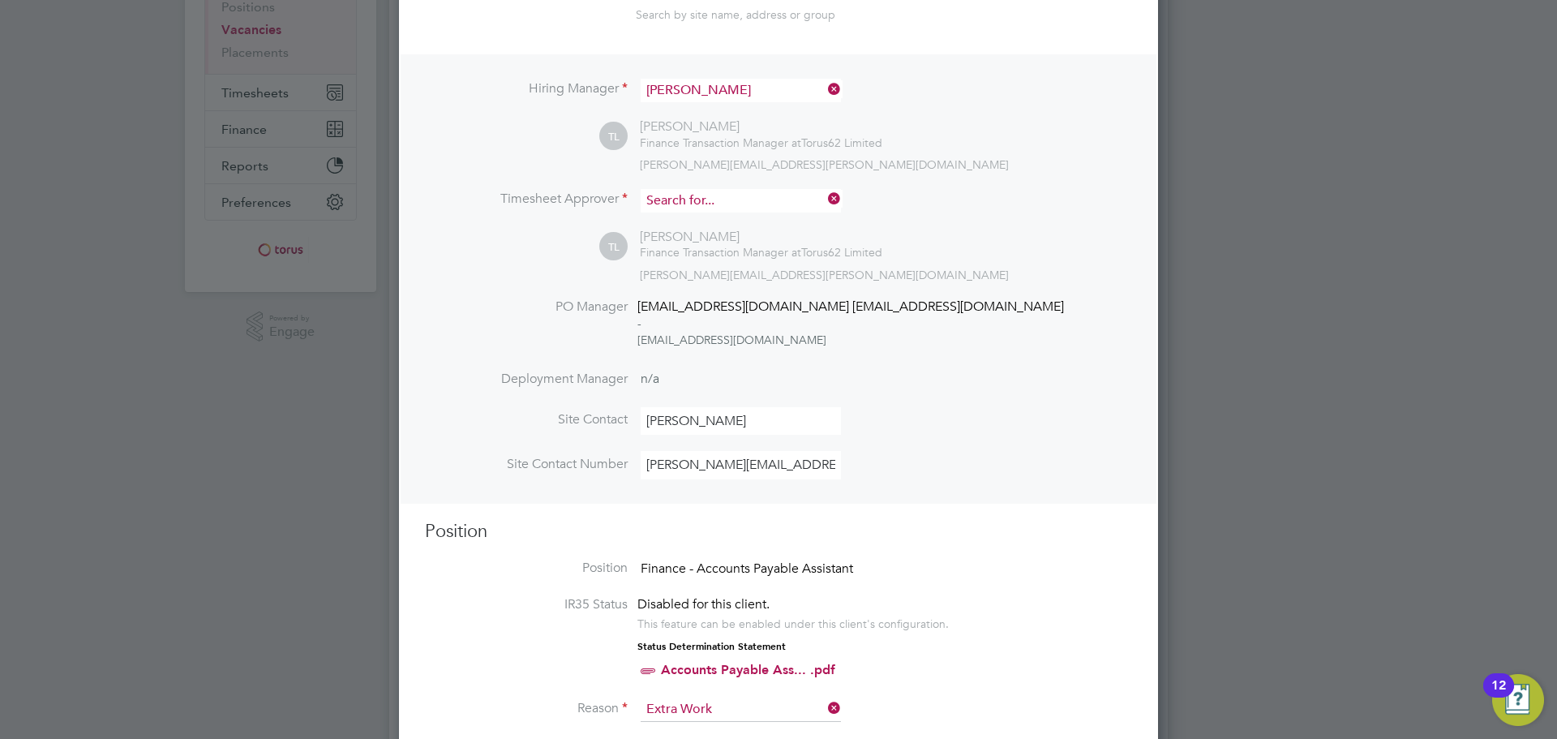
click at [792, 201] on input at bounding box center [740, 201] width 200 height 24
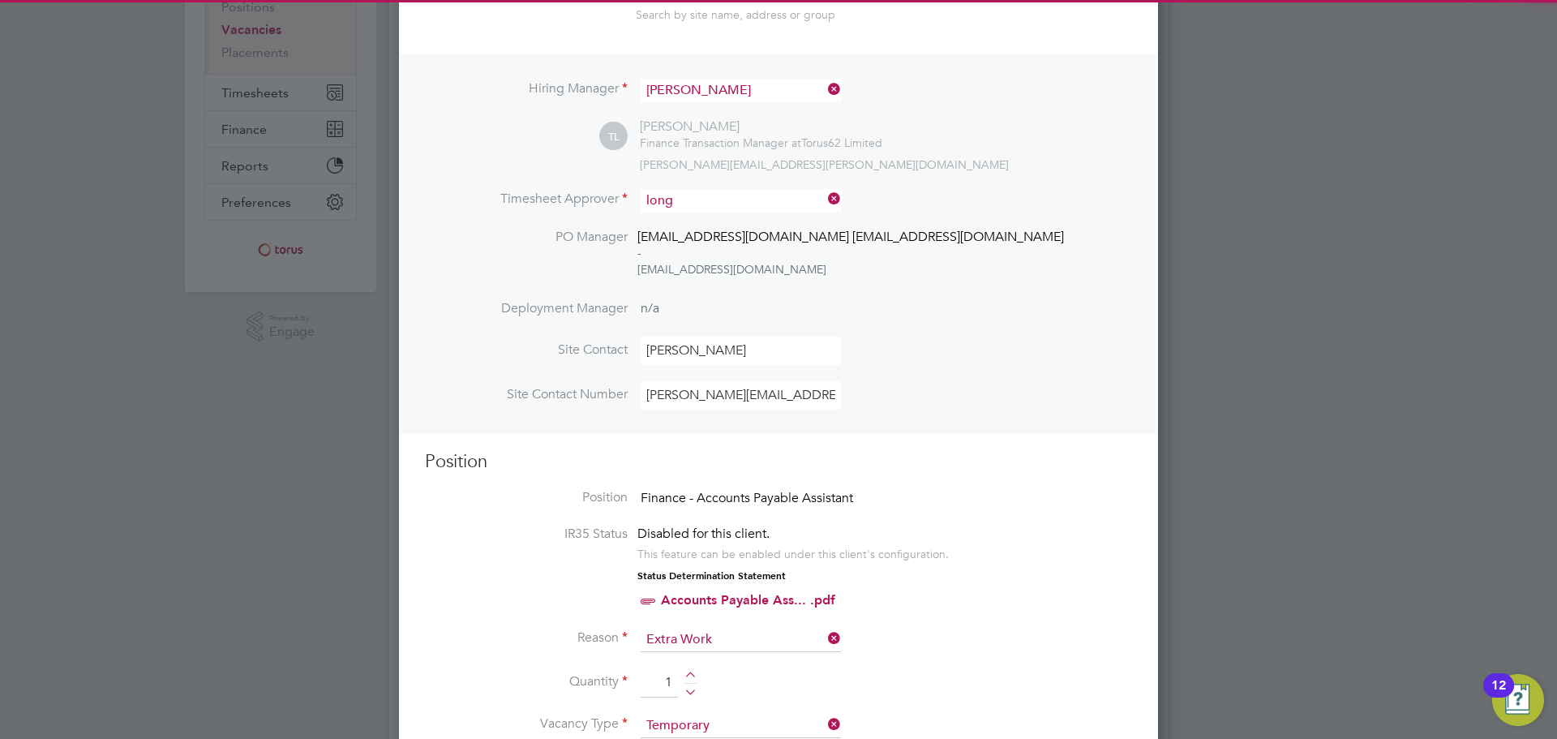
click at [755, 226] on li "Sue Long worth" at bounding box center [741, 224] width 202 height 22
type input "[PERSON_NAME]"
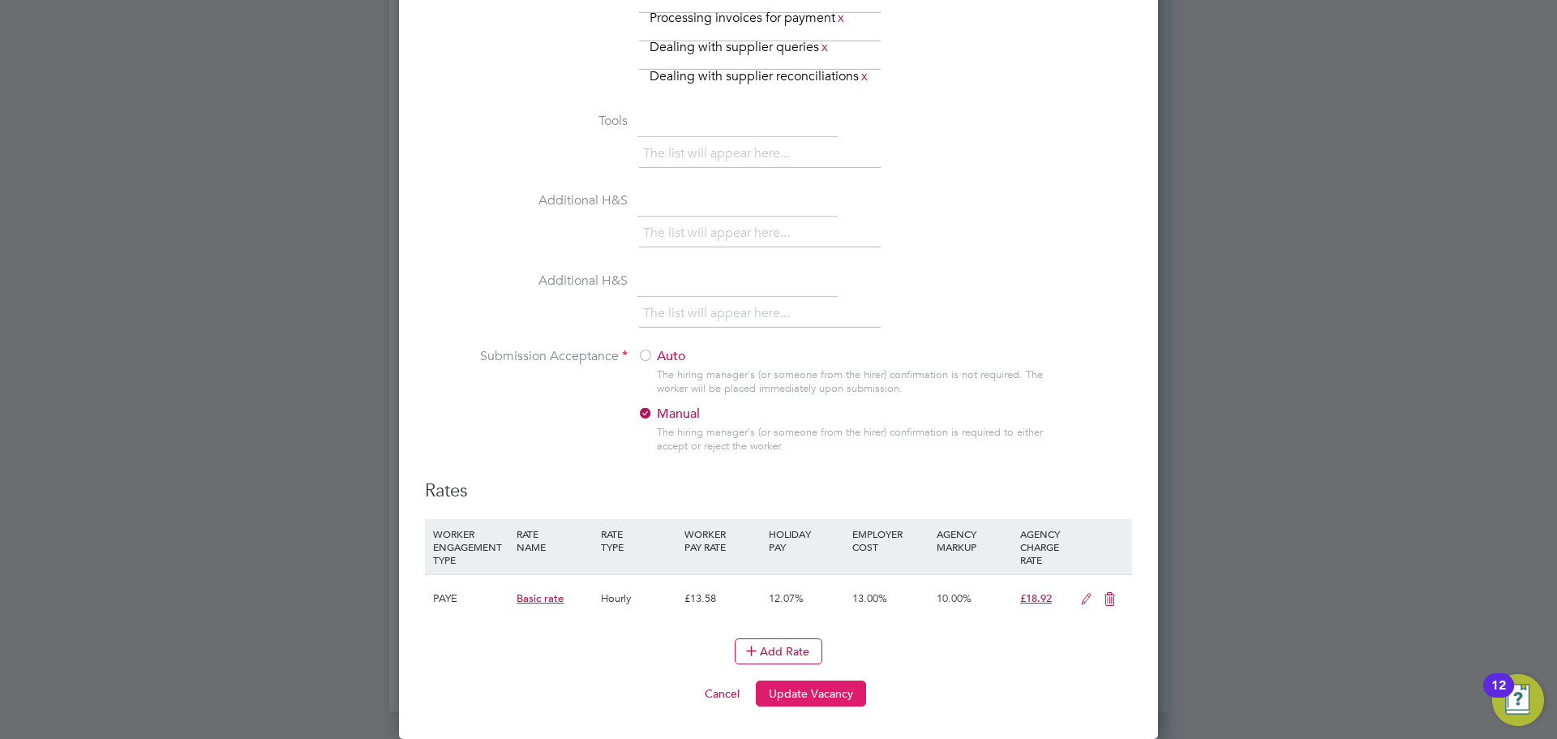
drag, startPoint x: 818, startPoint y: 686, endPoint x: 829, endPoint y: 676, distance: 14.3
click at [819, 687] on button "Update Vacancy" at bounding box center [811, 693] width 110 height 26
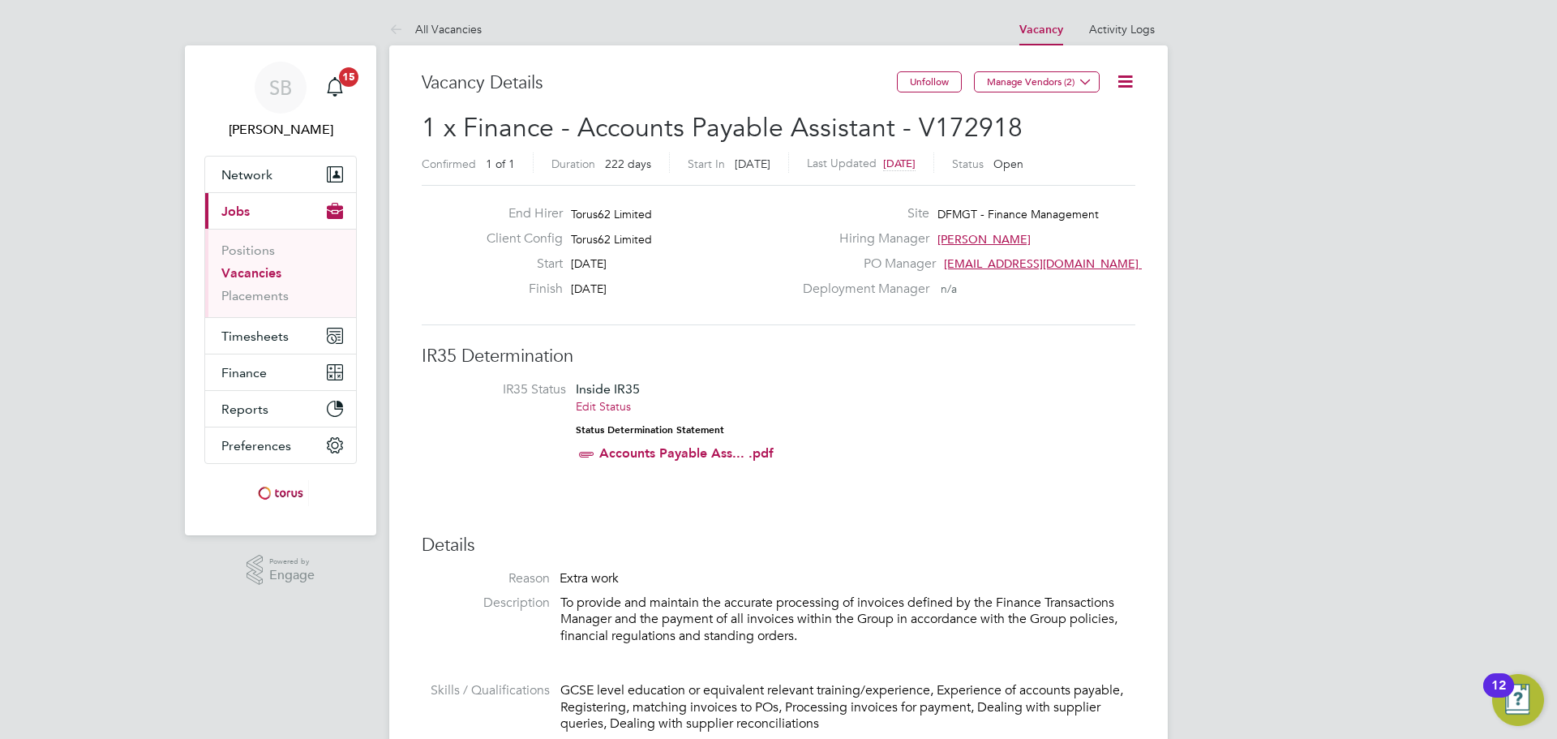
click at [1130, 87] on icon at bounding box center [1125, 81] width 20 height 20
drag, startPoint x: 1094, startPoint y: 133, endPoint x: 1104, endPoint y: 118, distance: 17.5
click at [1104, 118] on ul "Edit Vacancy e Update Status Followers" at bounding box center [1086, 148] width 94 height 78
click at [1104, 118] on h2 "1 x Finance - Accounts Payable Assistant - V172918 Confirmed 1 of 1 Duration 22…" at bounding box center [778, 145] width 713 height 68
click at [1120, 81] on icon at bounding box center [1125, 81] width 20 height 20
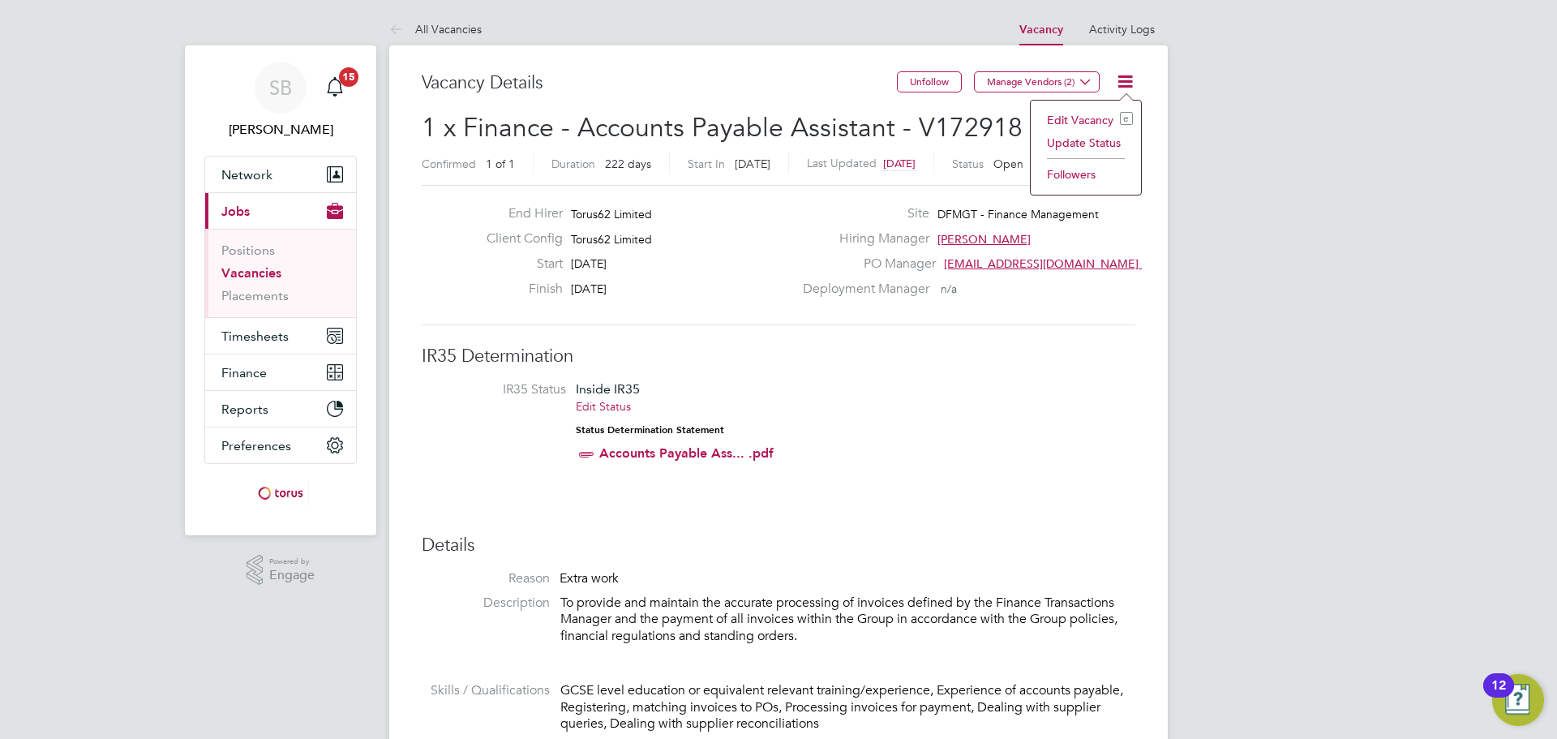
click at [1080, 113] on li "Edit Vacancy e" at bounding box center [1086, 120] width 94 height 23
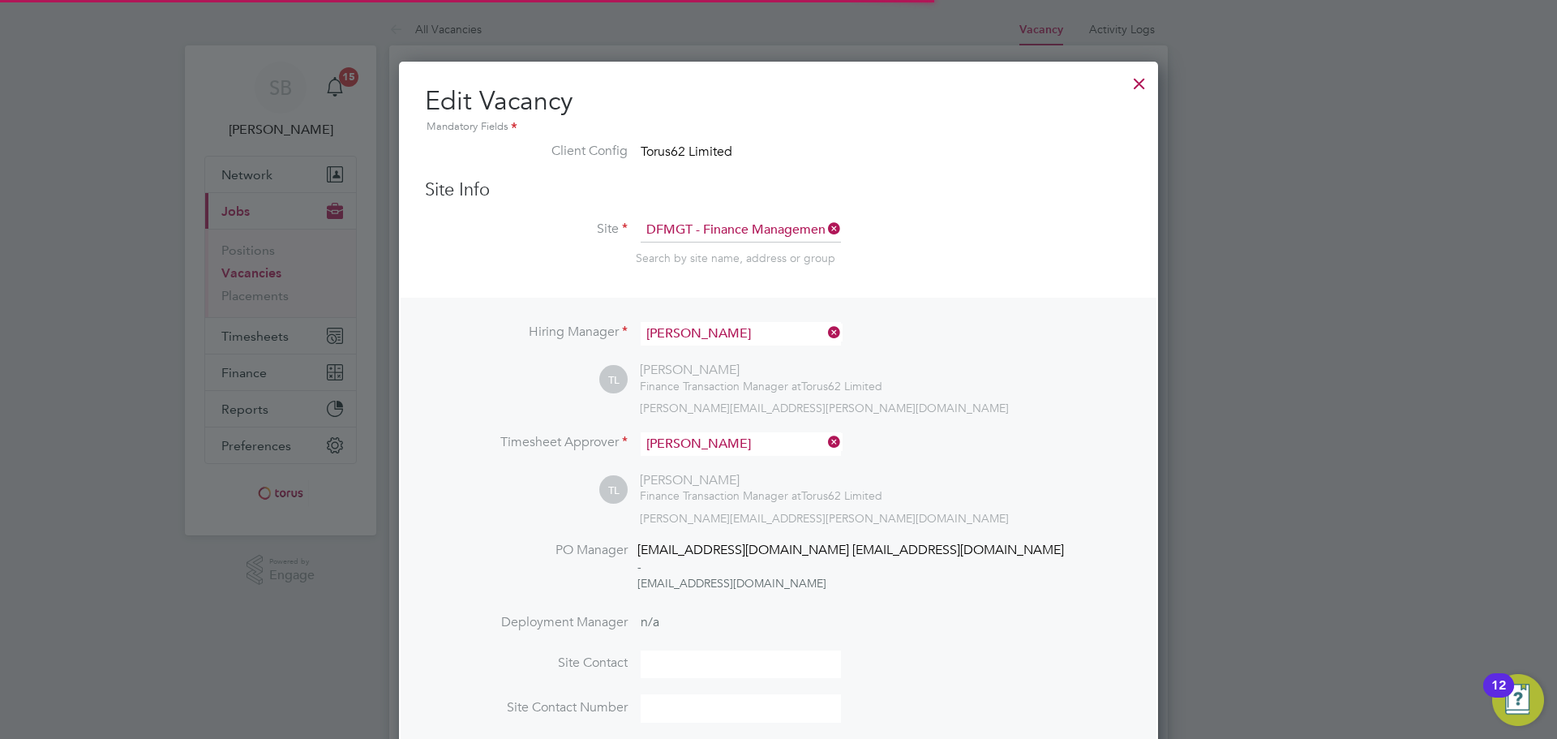
scroll to position [8, 8]
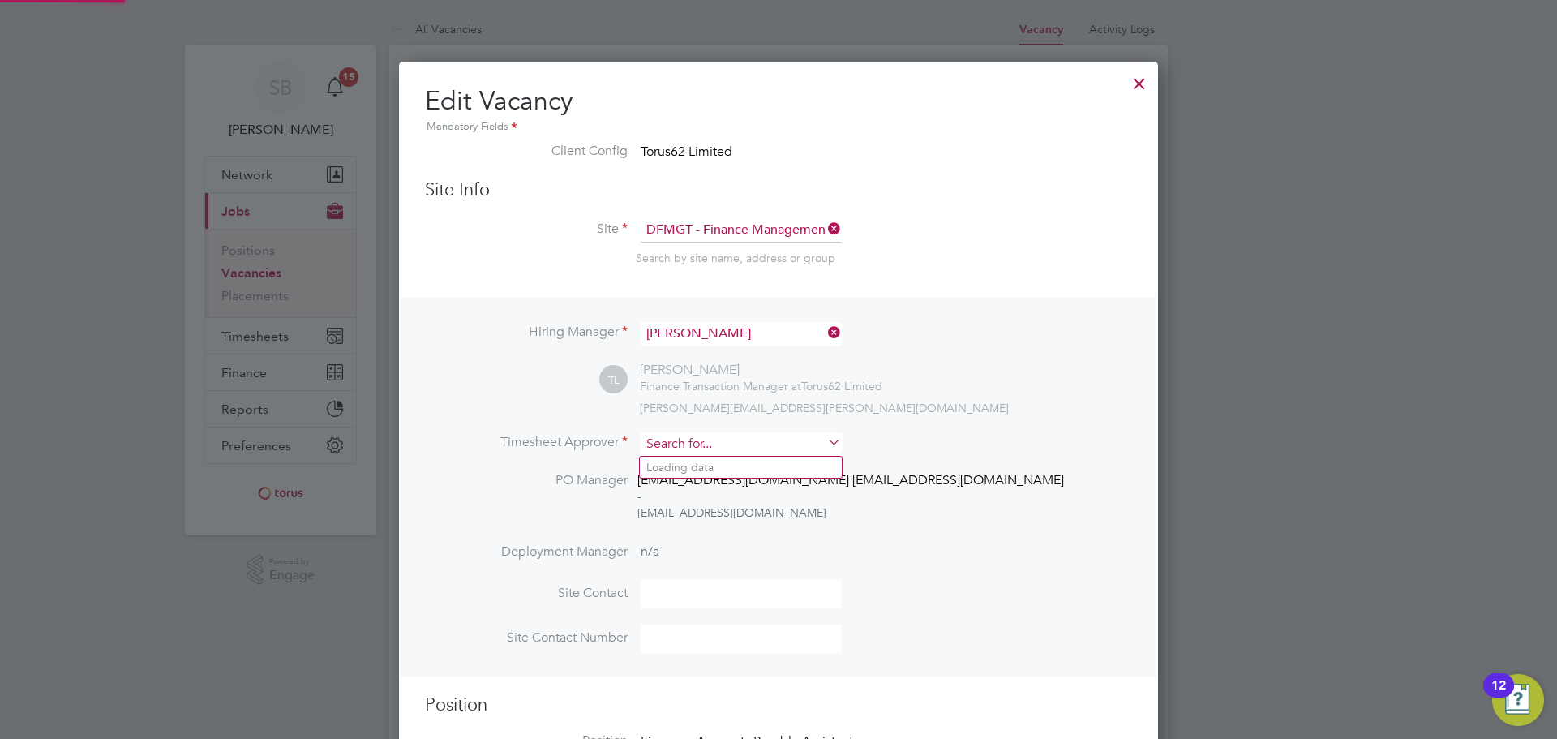
click at [722, 443] on input at bounding box center [740, 444] width 200 height 24
click at [749, 486] on li "[PERSON_NAME]" at bounding box center [741, 489] width 202 height 22
type input "[PERSON_NAME]"
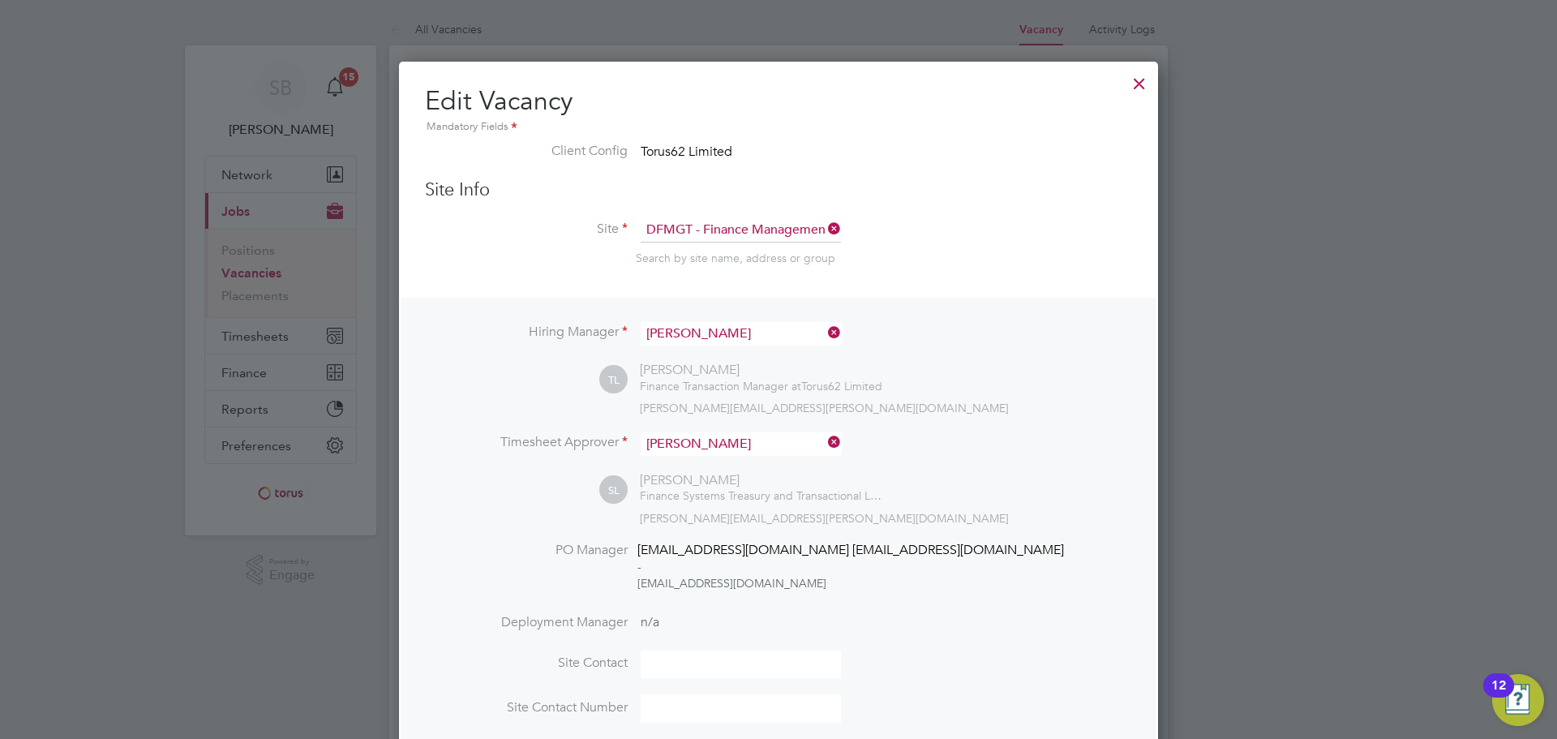
scroll to position [8, 8]
click at [846, 530] on div "Hiring Manager [PERSON_NAME] TL [PERSON_NAME] Finance Transaction Manager at To…" at bounding box center [778, 522] width 756 height 449
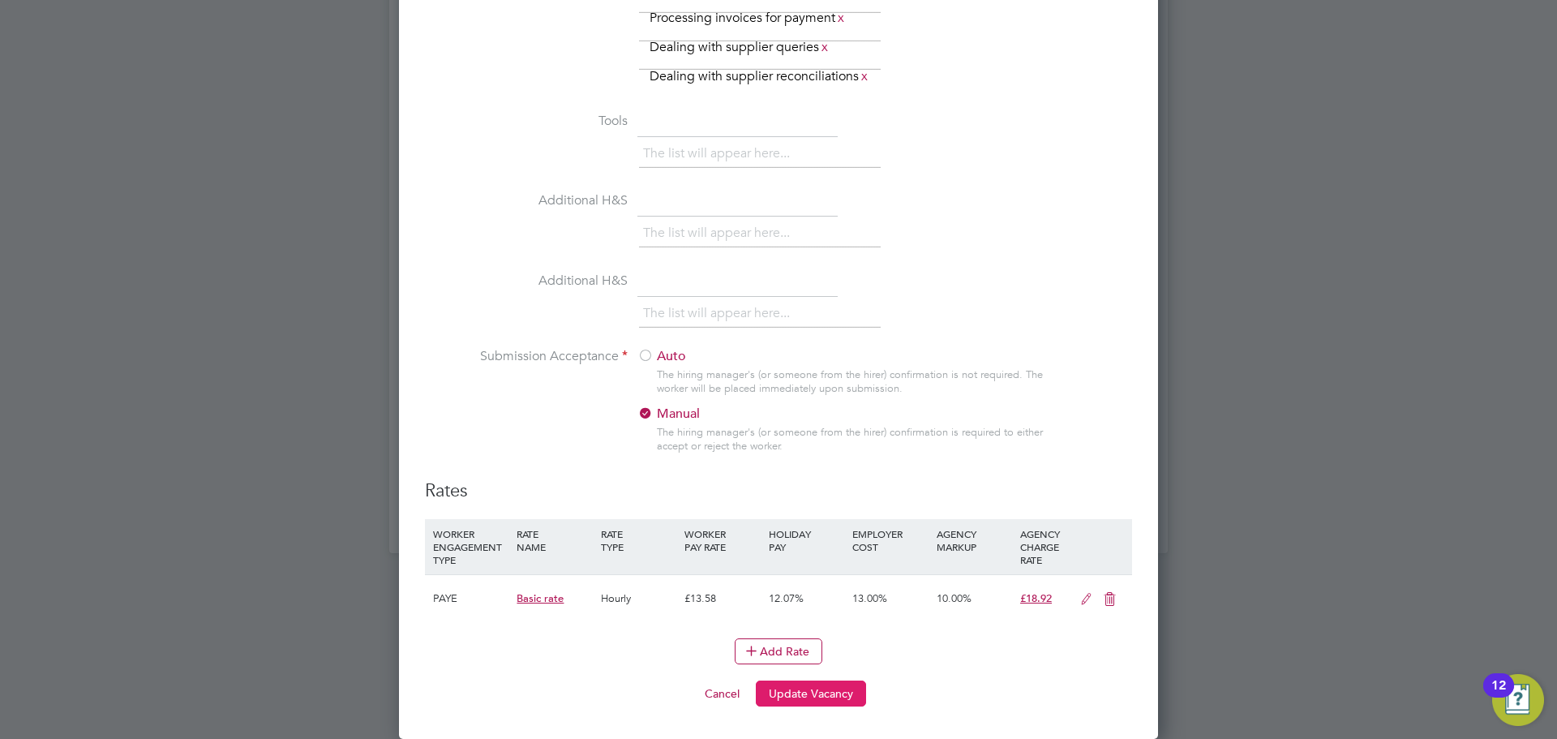
click at [810, 689] on button "Update Vacancy" at bounding box center [811, 693] width 110 height 26
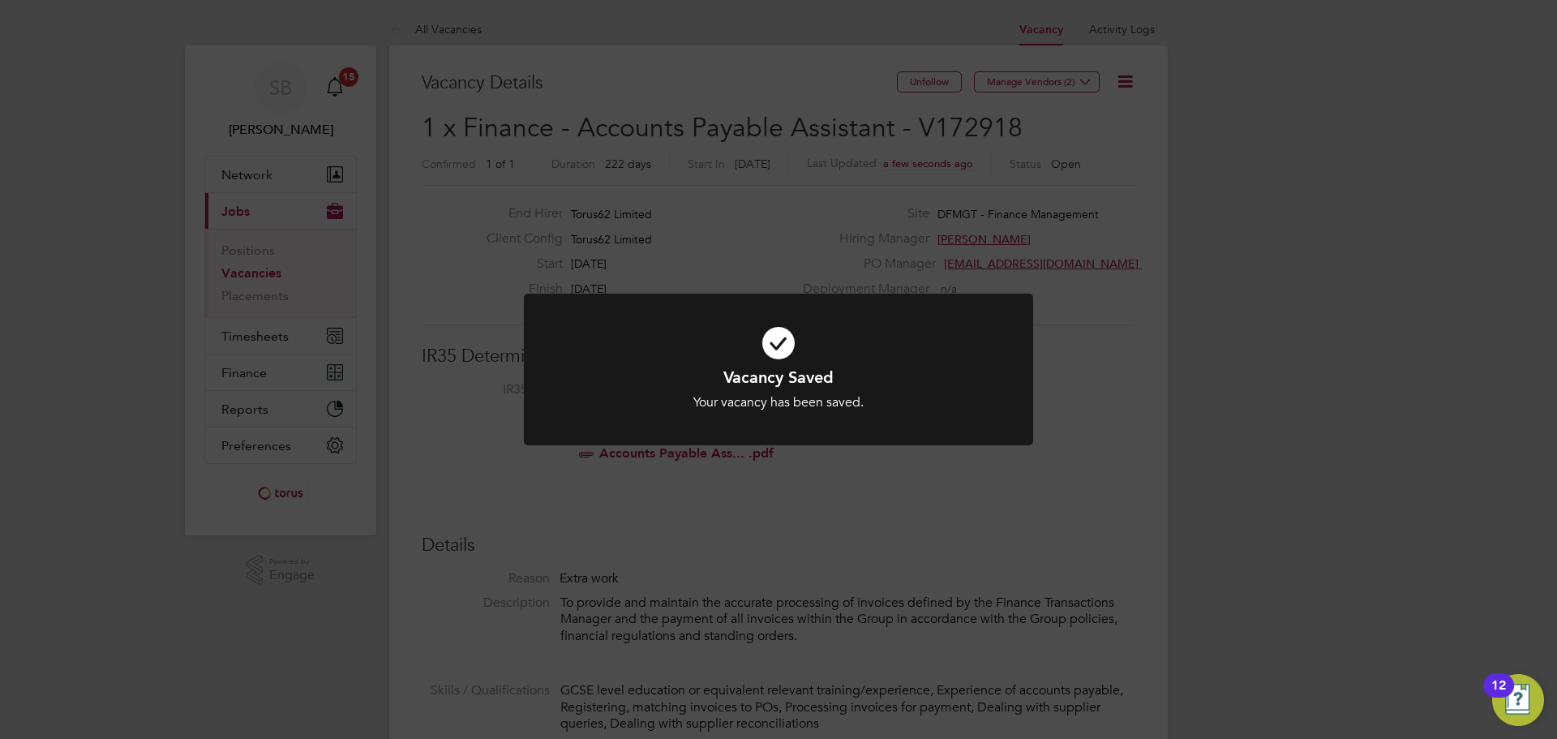
click at [1087, 218] on div "Vacancy Saved Your vacancy has been saved. Cancel Okay" at bounding box center [778, 369] width 1557 height 739
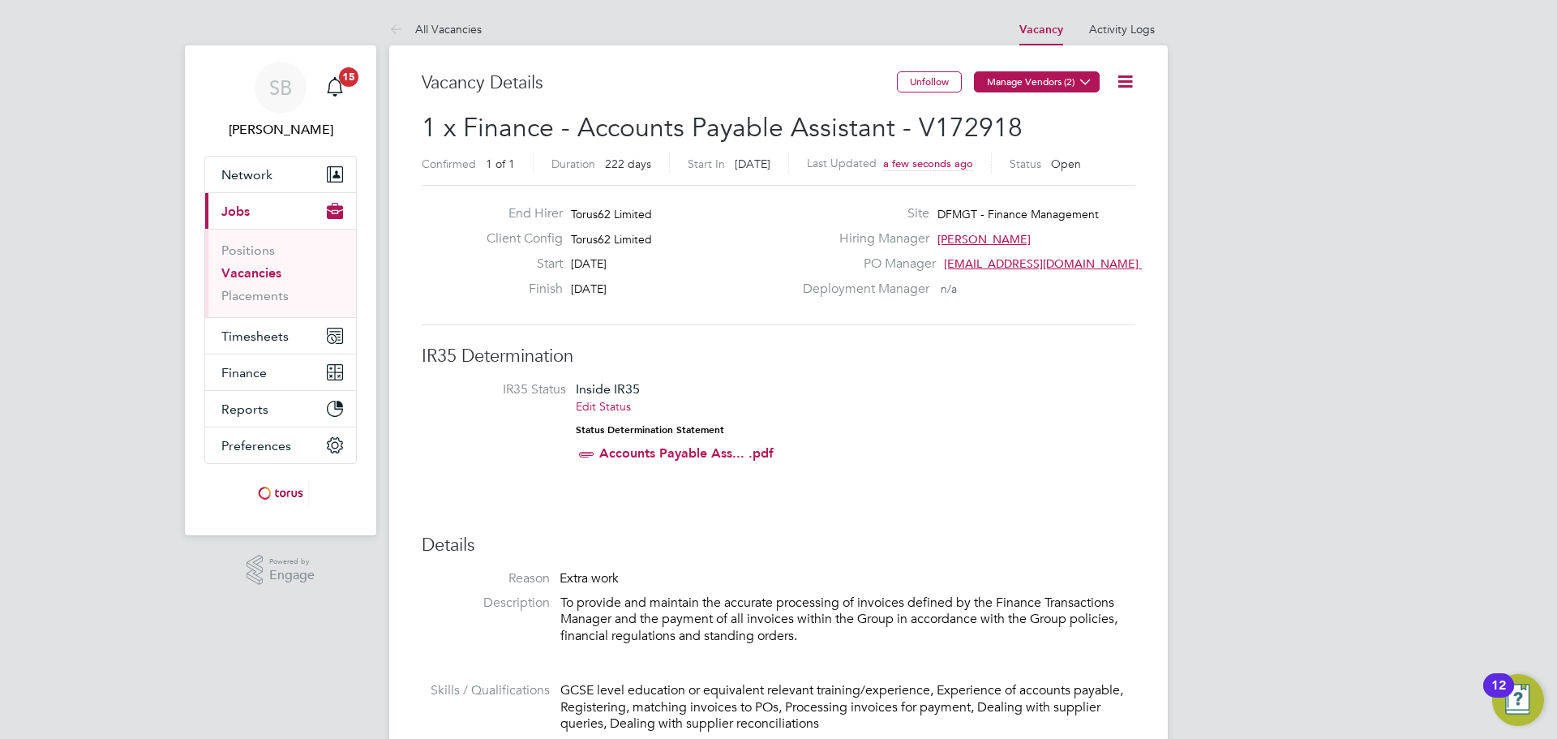
click at [1027, 79] on button "Manage Vendors (2)" at bounding box center [1037, 81] width 126 height 21
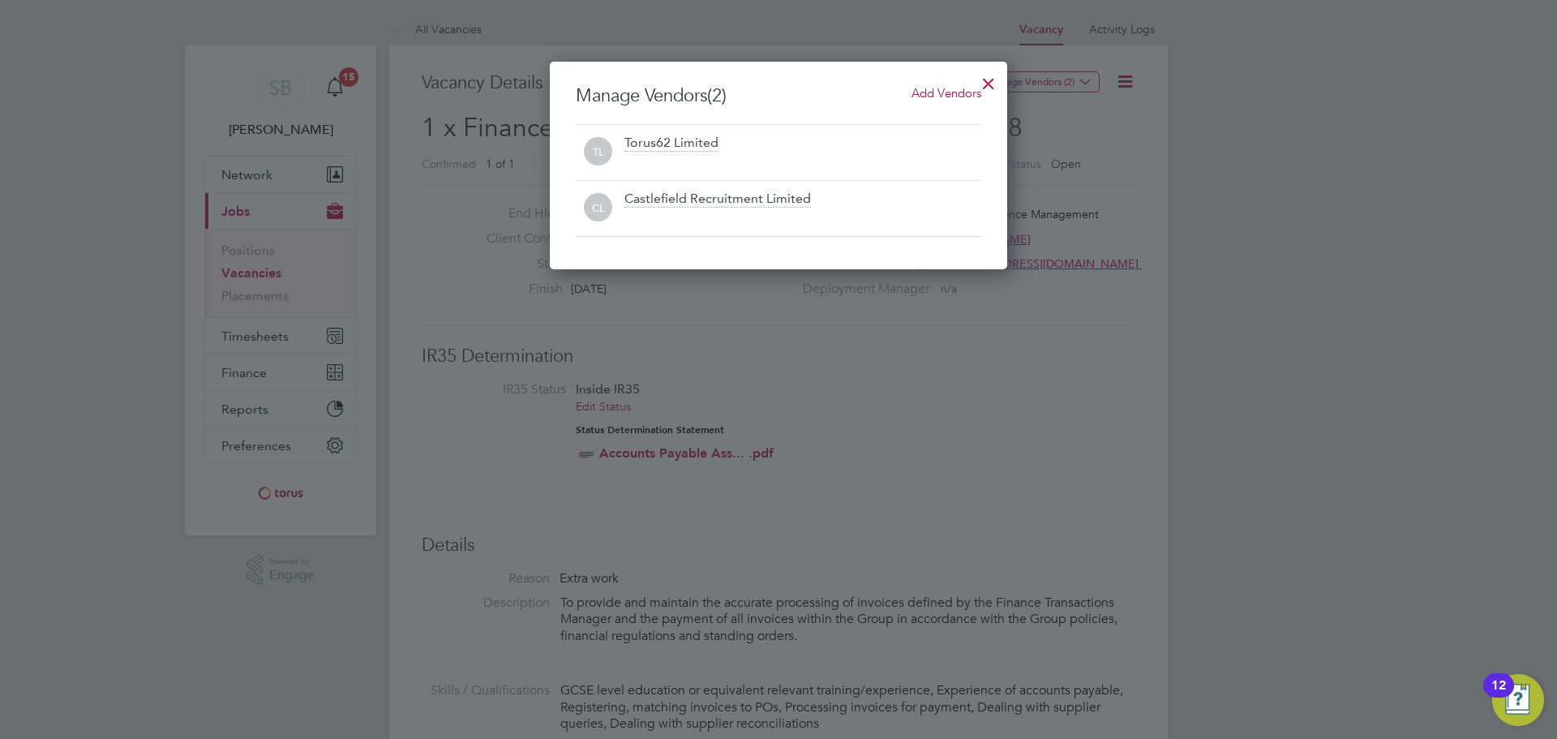
click at [931, 100] on span "Add Vendors" at bounding box center [946, 92] width 70 height 15
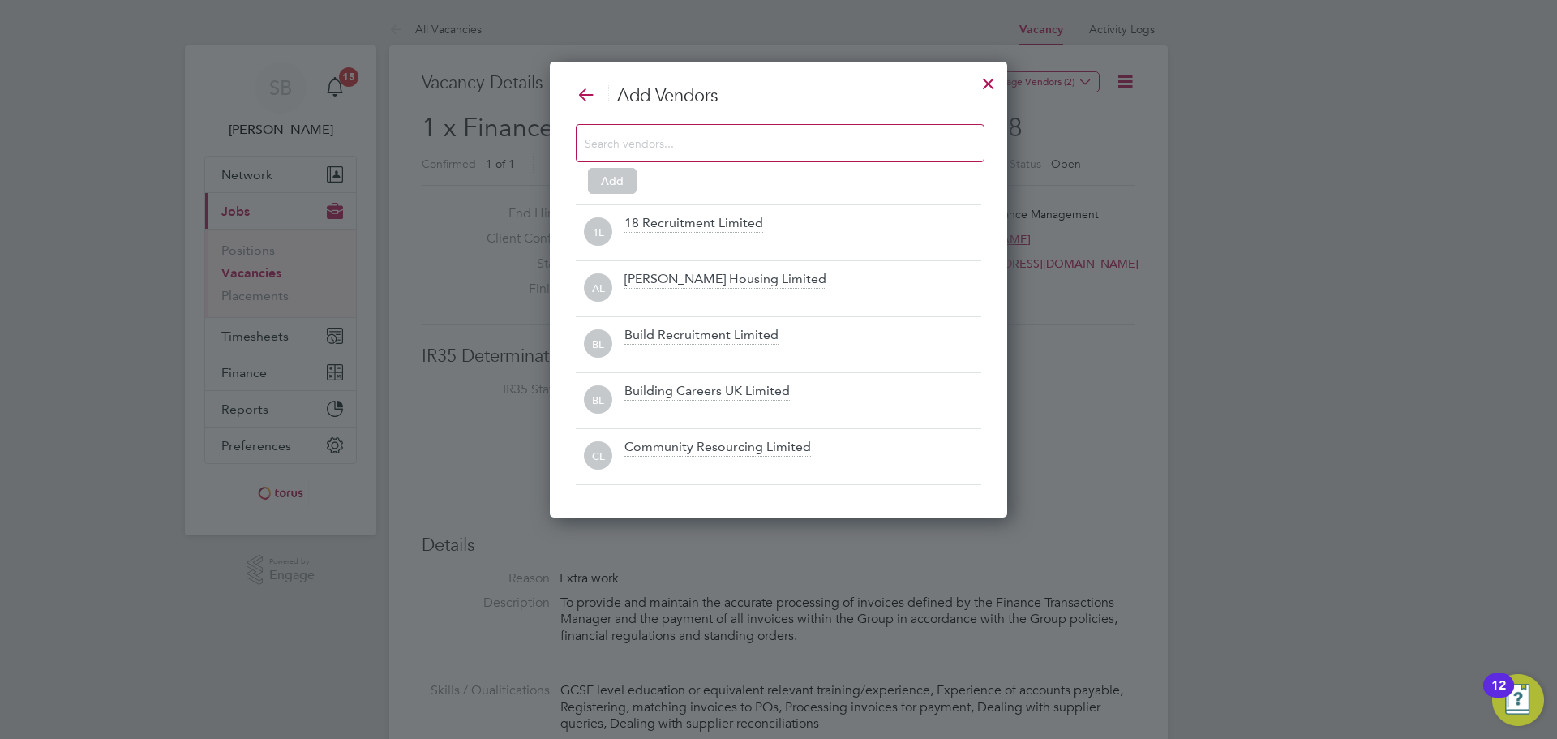
click at [774, 153] on div at bounding box center [780, 143] width 409 height 38
click at [777, 143] on input at bounding box center [767, 142] width 365 height 21
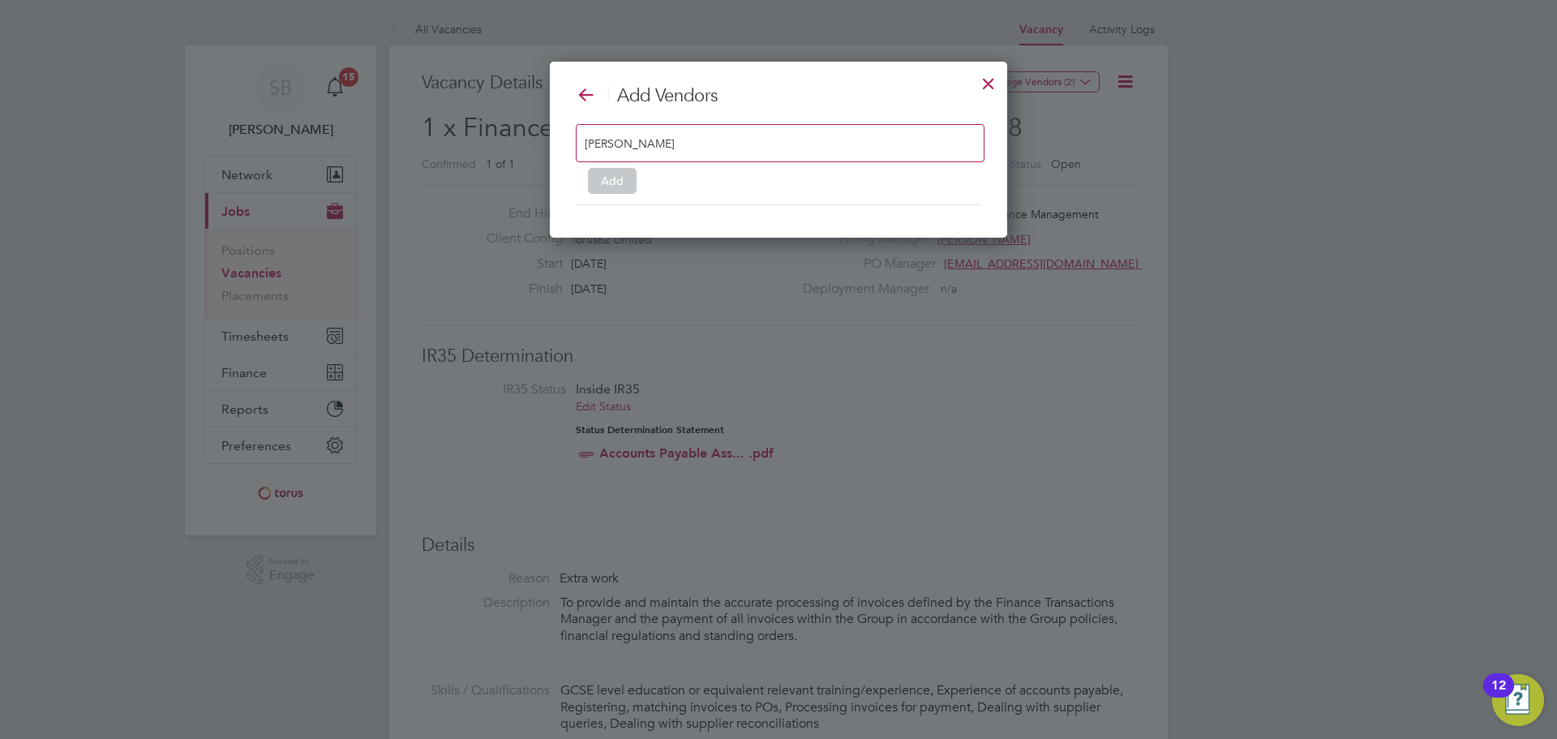
type input "[PERSON_NAME]"
click at [985, 79] on div at bounding box center [988, 79] width 29 height 29
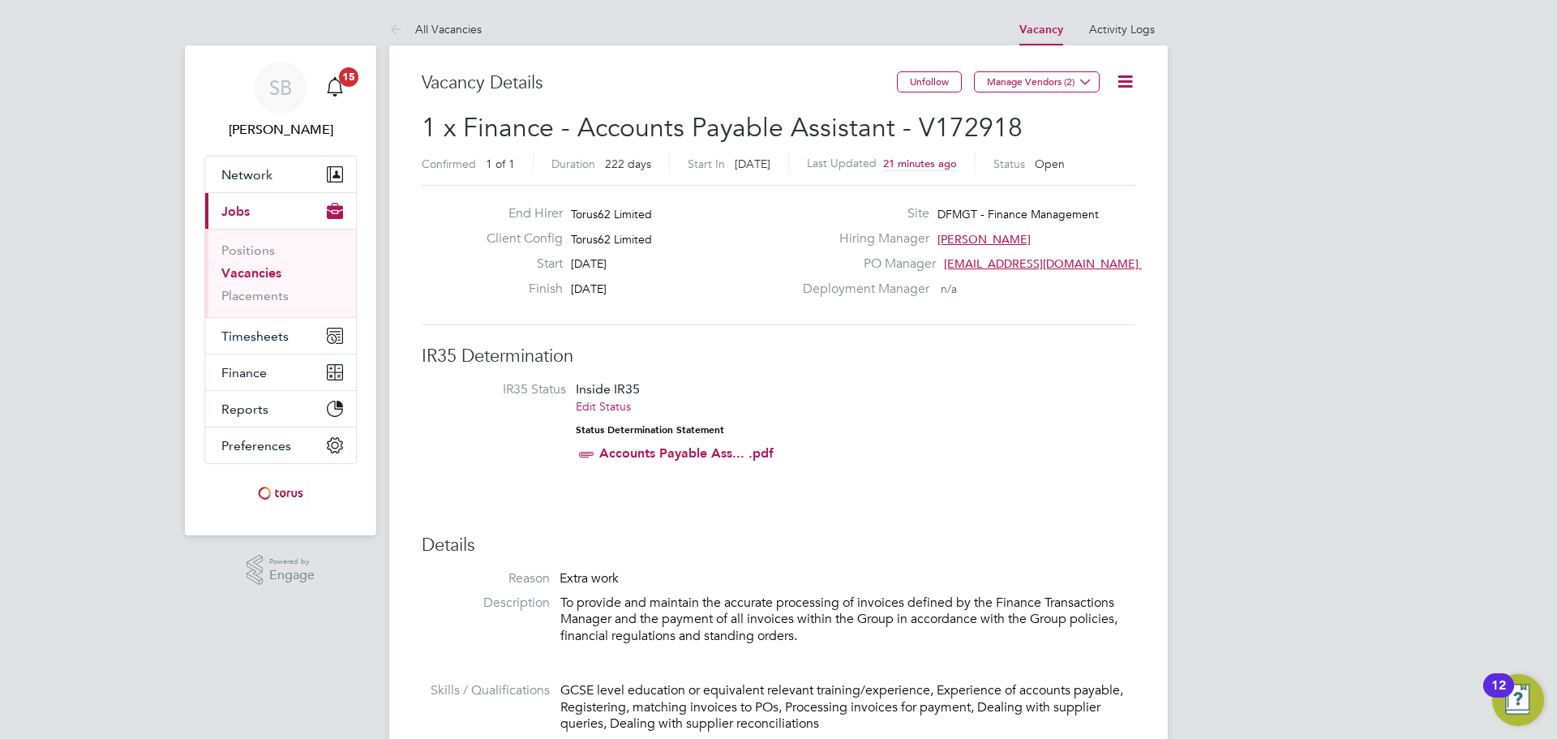
scroll to position [48, 113]
